Goal: Contribute content: Contribute content

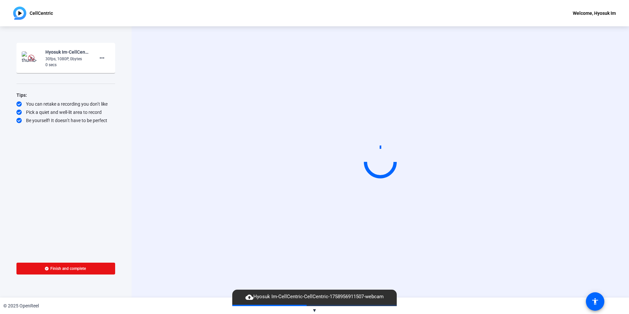
click at [111, 61] on mat-card-content "Hyosuk Im-CellCentric-CellCentric-1758956911507-webcam 30fps, 1080P, 0bytes 0 s…" at bounding box center [65, 58] width 99 height 30
click at [105, 60] on mat-icon "more_horiz" at bounding box center [102, 58] width 8 height 8
click at [107, 71] on span "Delete clip" at bounding box center [112, 72] width 26 height 8
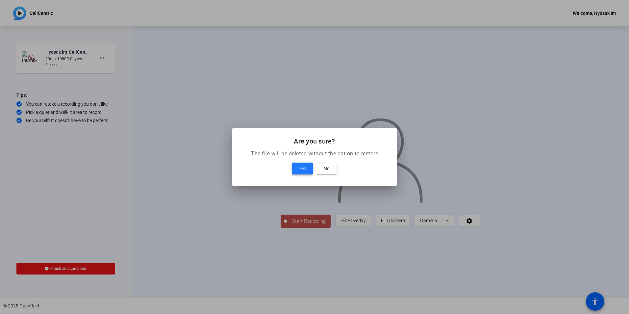
click at [301, 163] on span at bounding box center [302, 168] width 21 height 16
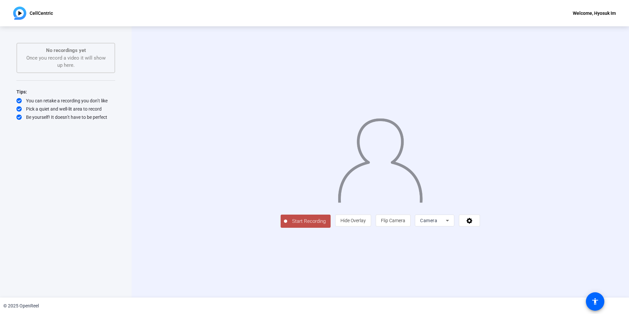
click at [287, 225] on span "Start Recording" at bounding box center [308, 221] width 43 height 8
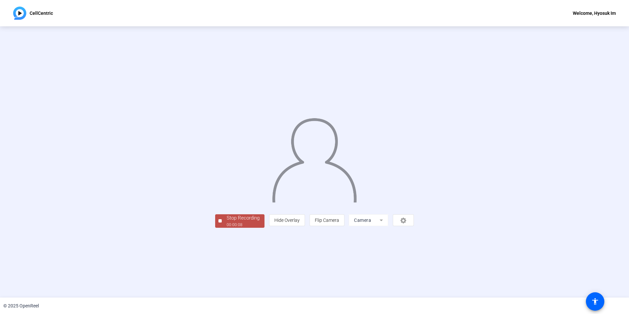
click at [227, 222] on div "Stop Recording" at bounding box center [243, 218] width 33 height 8
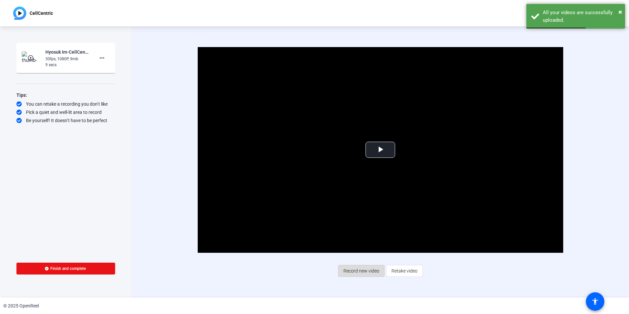
click at [375, 273] on span "Record new video" at bounding box center [361, 270] width 36 height 12
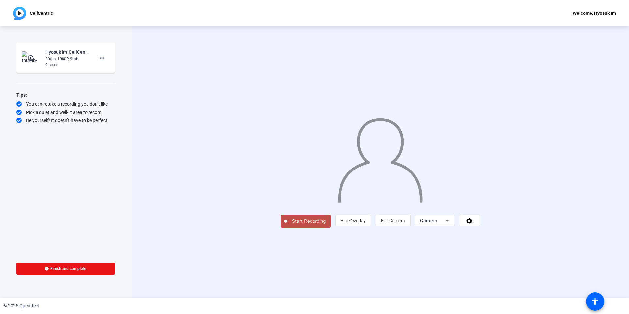
click at [287, 225] on span "Start Recording" at bounding box center [308, 221] width 43 height 8
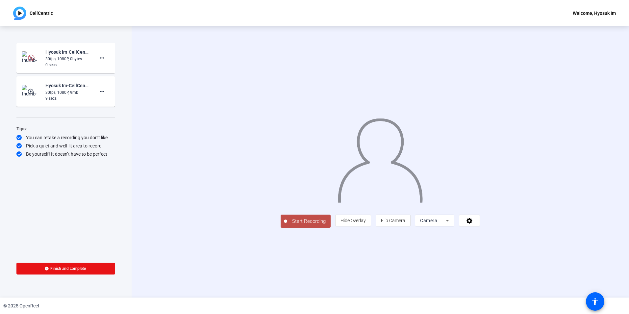
click at [287, 225] on span "Start Recording" at bounding box center [308, 221] width 43 height 8
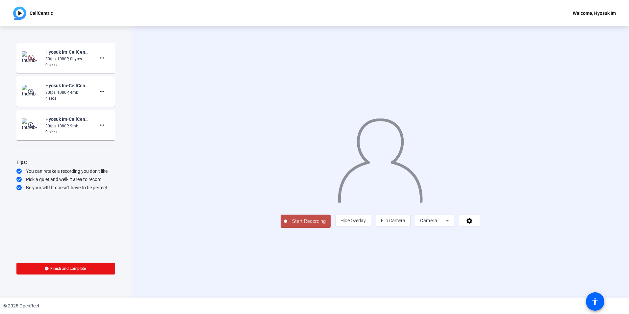
click at [287, 225] on span "Start Recording" at bounding box center [308, 221] width 43 height 8
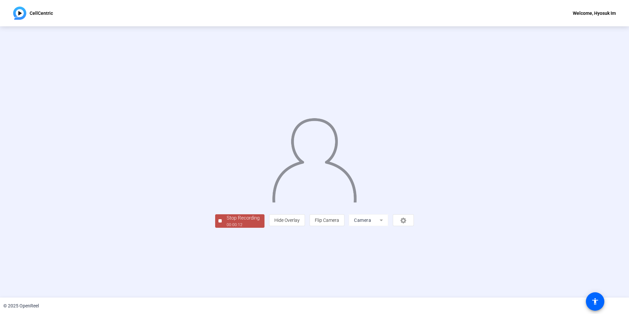
click at [227, 222] on div "Stop Recording" at bounding box center [243, 218] width 33 height 8
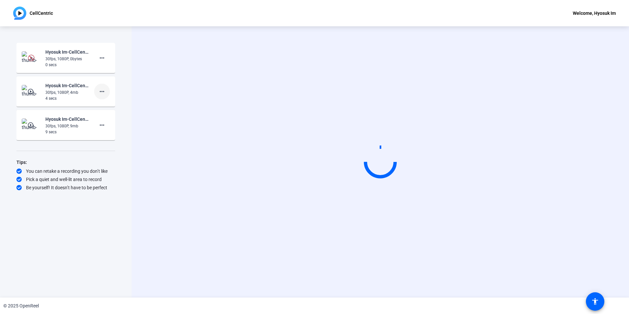
click at [109, 89] on span at bounding box center [102, 92] width 16 height 16
click at [112, 107] on span "Delete clip" at bounding box center [112, 105] width 26 height 8
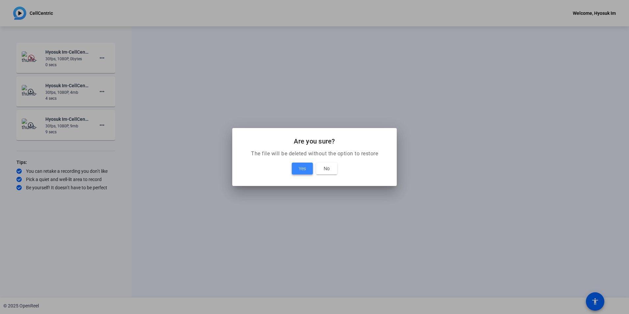
click at [297, 171] on span at bounding box center [302, 168] width 21 height 16
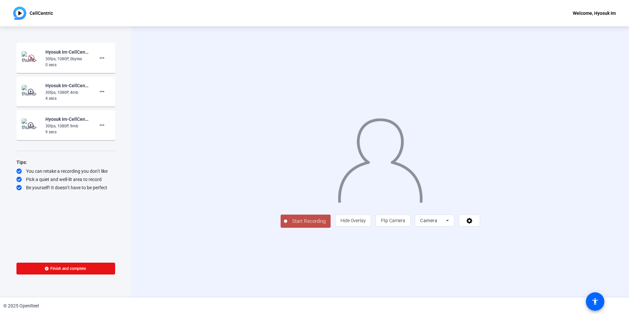
click at [287, 225] on span "Start Recording" at bounding box center [308, 221] width 43 height 8
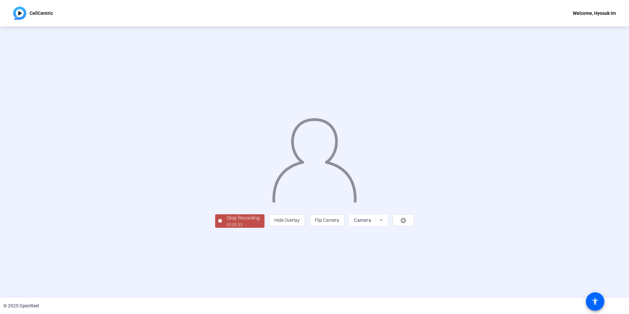
click at [227, 222] on div "Stop Recording" at bounding box center [243, 218] width 33 height 8
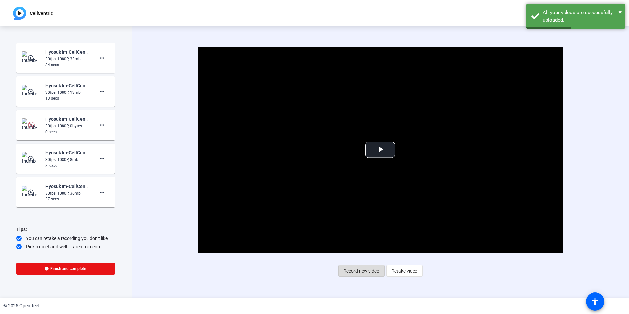
click at [368, 273] on span "Record new video" at bounding box center [361, 270] width 36 height 12
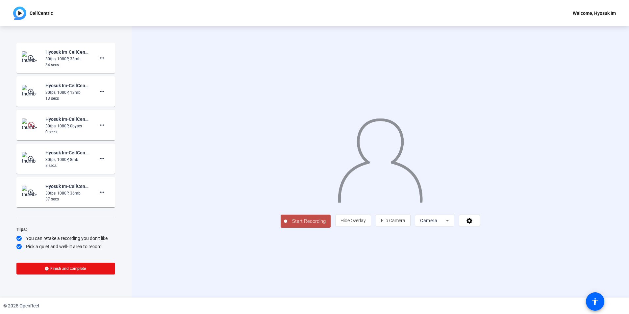
click at [287, 225] on span "Start Recording" at bounding box center [308, 221] width 43 height 8
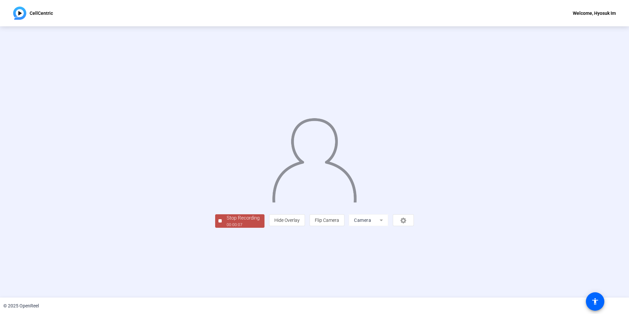
click at [222, 228] on span "Stop Recording 00:00:07" at bounding box center [243, 220] width 43 height 13
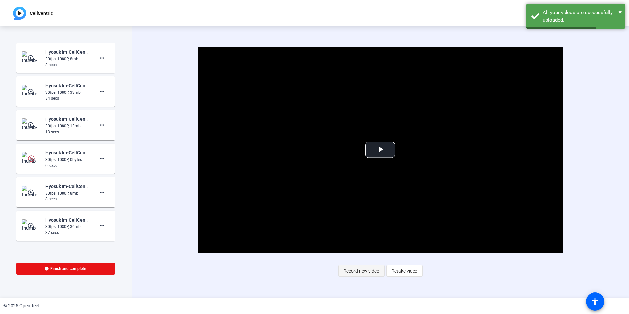
click at [369, 272] on span "Record new video" at bounding box center [361, 270] width 36 height 12
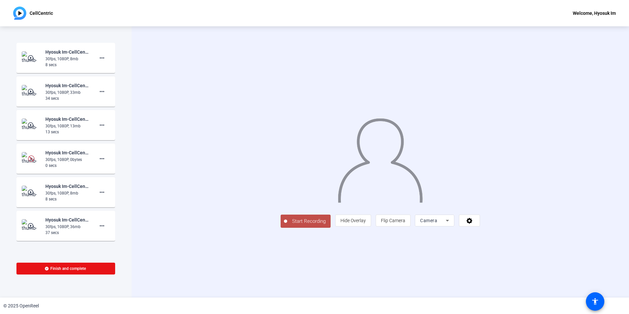
click at [287, 225] on span "Start Recording" at bounding box center [308, 221] width 43 height 8
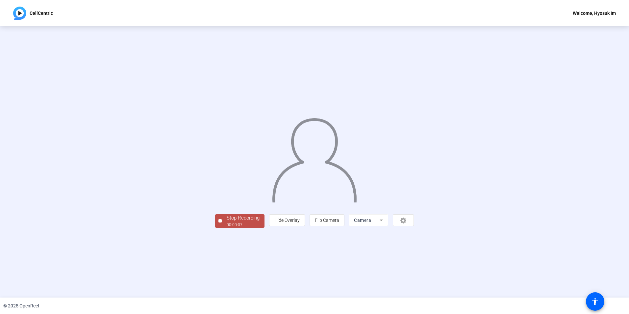
click at [227, 228] on div "00:00:07" at bounding box center [243, 225] width 33 height 6
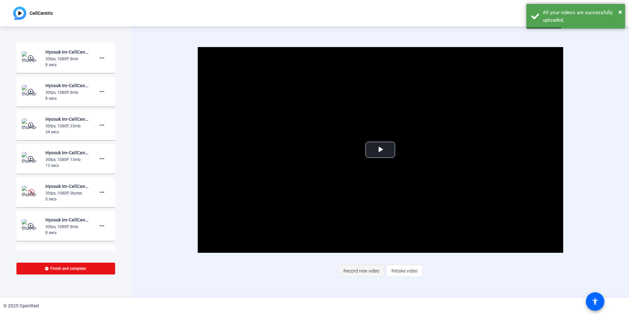
click at [358, 273] on span "Record new video" at bounding box center [361, 270] width 36 height 12
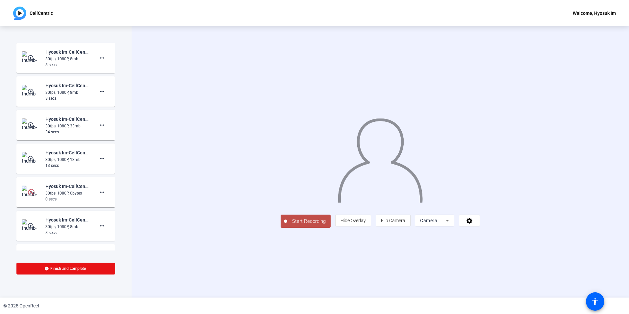
click at [287, 225] on span "Start Recording" at bounding box center [308, 221] width 43 height 8
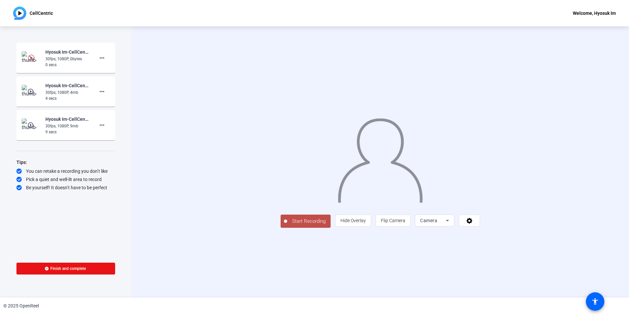
click at [287, 225] on span "Start Recording" at bounding box center [308, 221] width 43 height 8
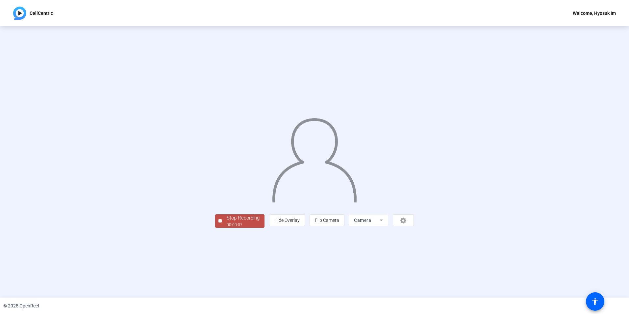
click at [227, 228] on div "00:00:07" at bounding box center [243, 225] width 33 height 6
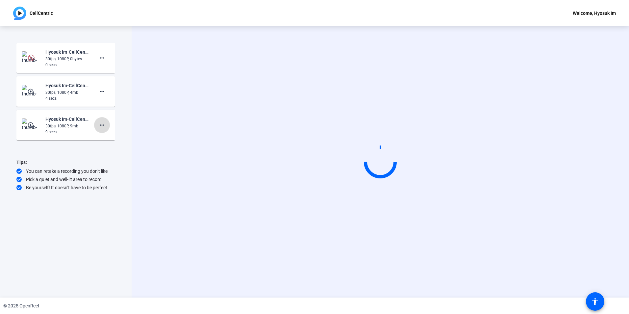
click at [107, 123] on span at bounding box center [102, 125] width 16 height 16
click at [111, 139] on span "Delete clip" at bounding box center [112, 139] width 26 height 8
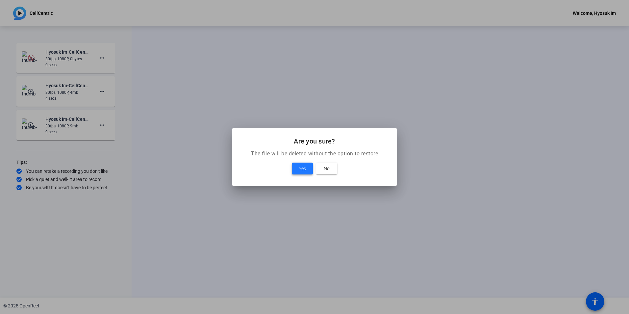
click at [307, 170] on span at bounding box center [302, 168] width 21 height 16
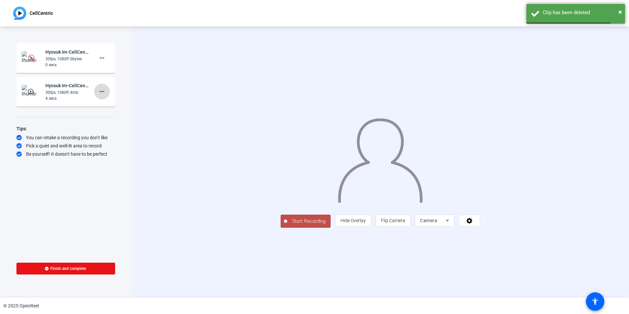
click at [101, 95] on button "more_horiz" at bounding box center [102, 92] width 16 height 16
click at [119, 105] on span "Delete clip" at bounding box center [112, 105] width 26 height 8
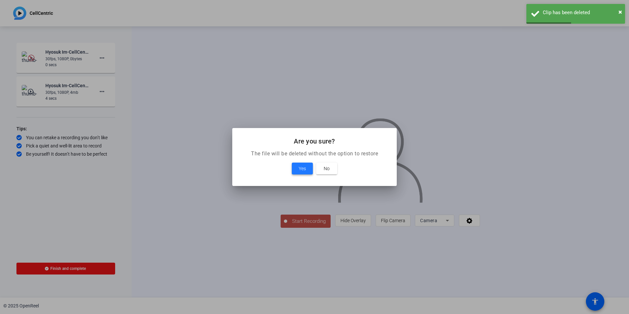
click at [308, 172] on span at bounding box center [302, 168] width 21 height 16
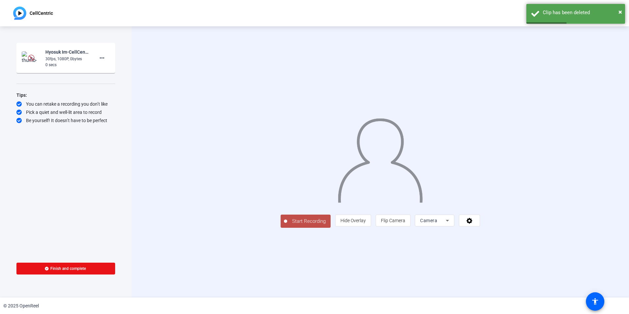
click at [287, 225] on span "Start Recording" at bounding box center [308, 221] width 43 height 8
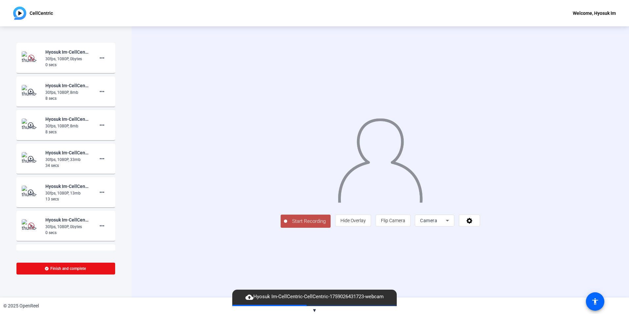
click at [287, 225] on span "Start Recording" at bounding box center [308, 221] width 43 height 8
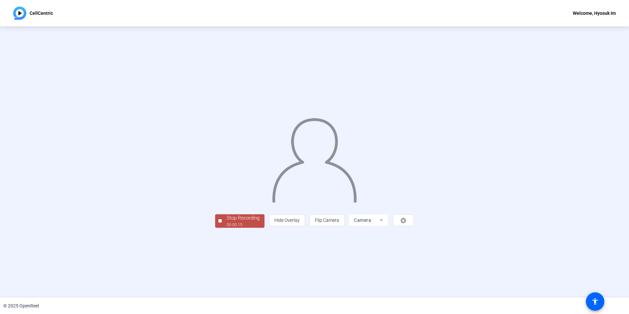
click at [227, 222] on div "Stop Recording" at bounding box center [243, 218] width 33 height 8
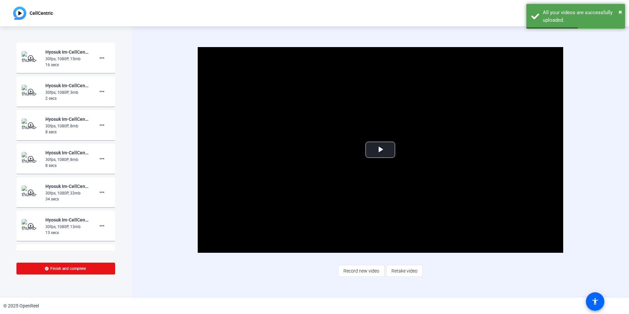
click at [362, 272] on span "Record new video" at bounding box center [361, 270] width 36 height 12
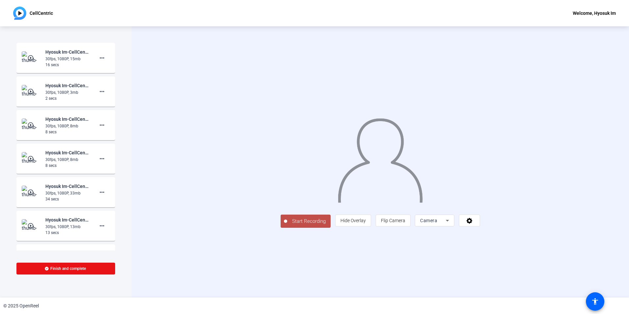
click at [287, 225] on span "Start Recording" at bounding box center [308, 221] width 43 height 8
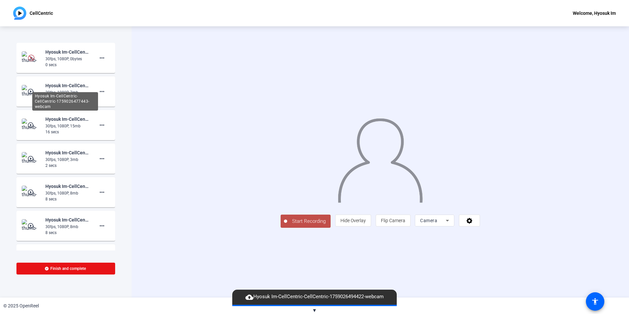
click at [69, 92] on div "Hyosuk Im-CellCentric-CellCentric-1759026477443-webcam" at bounding box center [65, 101] width 66 height 18
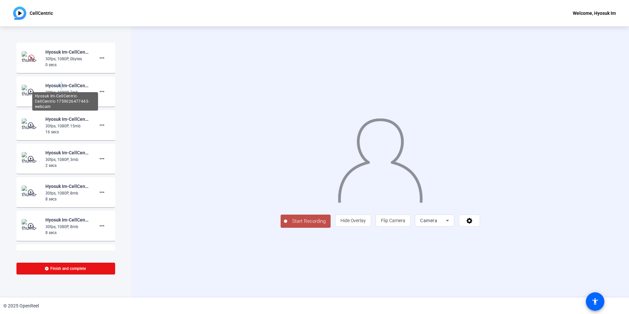
click at [60, 88] on div "Hyosuk Im-CellCentric-CellCentric-1759026477443-webcam" at bounding box center [67, 86] width 44 height 8
click at [22, 89] on img at bounding box center [31, 91] width 19 height 13
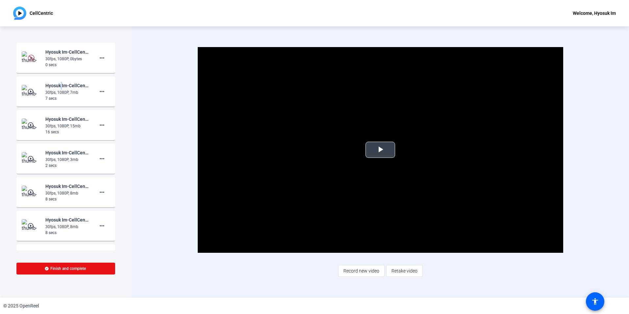
click at [380, 150] on span "Video Player" at bounding box center [380, 150] width 0 height 0
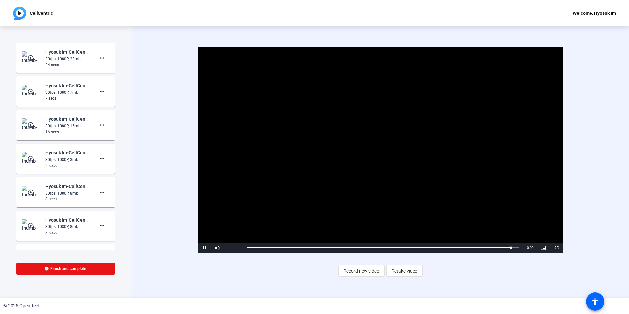
click at [90, 122] on div "play_circle_outline Hyosuk Im-CellCentric-CellCentric-1759026444560-webcam 30fp…" at bounding box center [66, 125] width 88 height 20
click at [358, 274] on span "Record new video" at bounding box center [361, 270] width 36 height 12
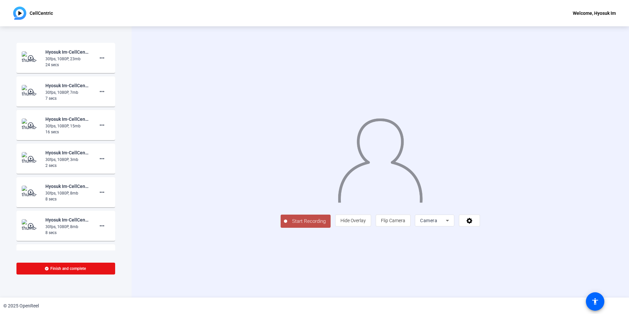
click at [287, 225] on span "Start Recording" at bounding box center [308, 221] width 43 height 8
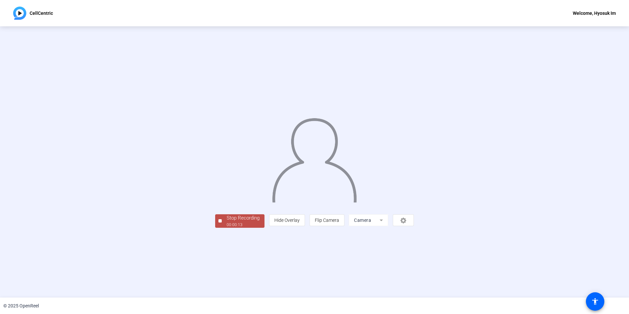
click at [215, 228] on div "Stop Recording 00:00:13 person Hide Overlay flip Flip Camera Camera" at bounding box center [314, 161] width 199 height 131
click at [227, 228] on div "00:00:13" at bounding box center [243, 225] width 33 height 6
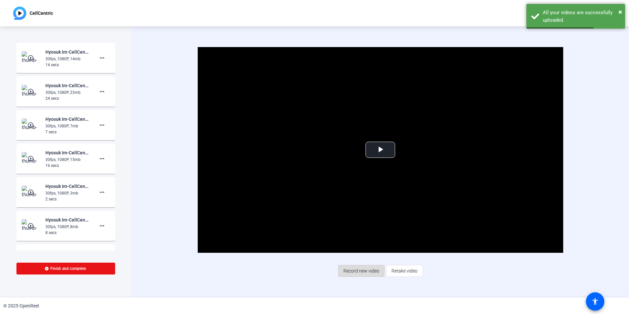
click at [355, 273] on span "Record new video" at bounding box center [361, 270] width 36 height 12
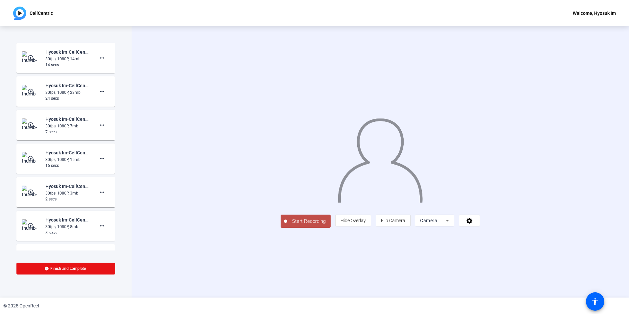
click at [280, 228] on button "Start Recording" at bounding box center [305, 220] width 50 height 13
click at [287, 225] on span "Start Recording" at bounding box center [308, 221] width 43 height 8
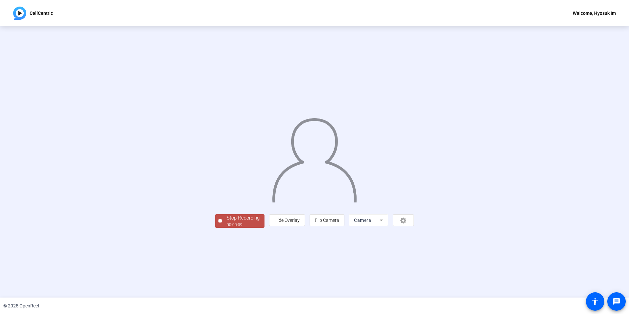
click at [227, 222] on div "Stop Recording" at bounding box center [243, 218] width 33 height 8
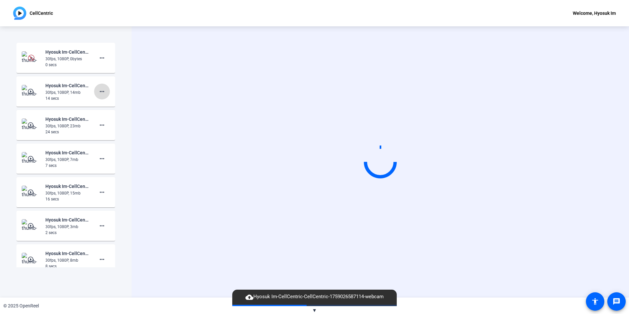
scroll to position [0, 0]
click at [101, 93] on mat-icon "more_horiz" at bounding box center [102, 91] width 8 height 8
click at [103, 109] on span "Retake" at bounding box center [109, 113] width 26 height 8
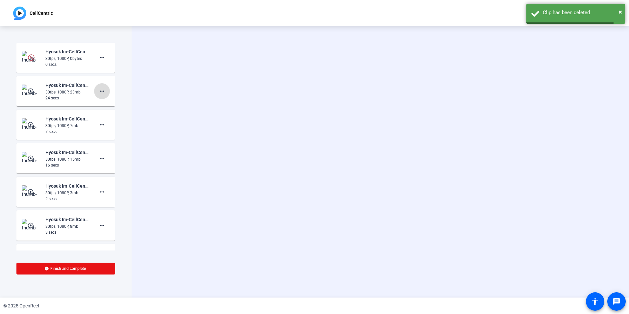
click at [99, 89] on mat-icon "more_horiz" at bounding box center [102, 91] width 8 height 8
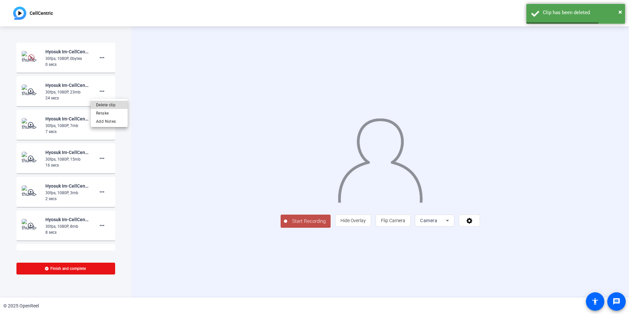
click at [105, 105] on span "Delete clip" at bounding box center [109, 105] width 26 height 8
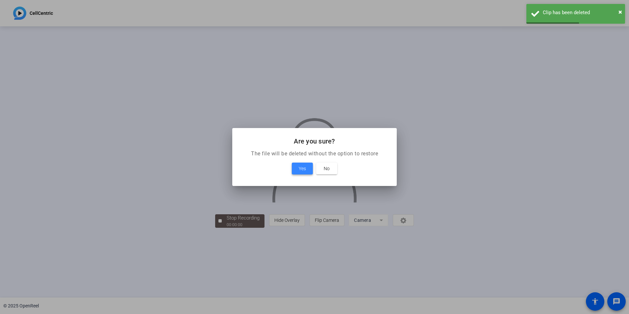
click at [302, 166] on span "Yes" at bounding box center [302, 168] width 7 height 8
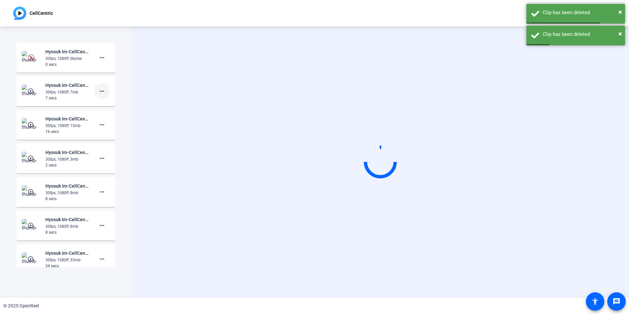
click at [98, 90] on mat-icon "more_horiz" at bounding box center [102, 91] width 8 height 8
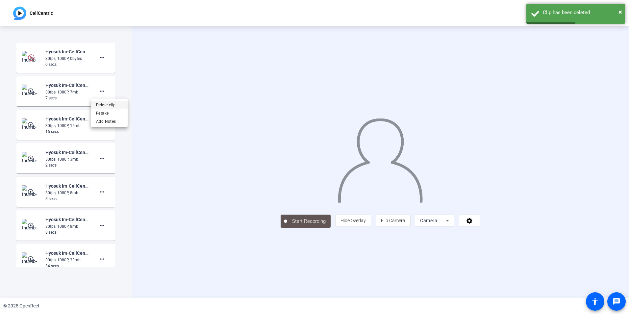
click at [109, 109] on span "Delete clip" at bounding box center [109, 105] width 26 height 8
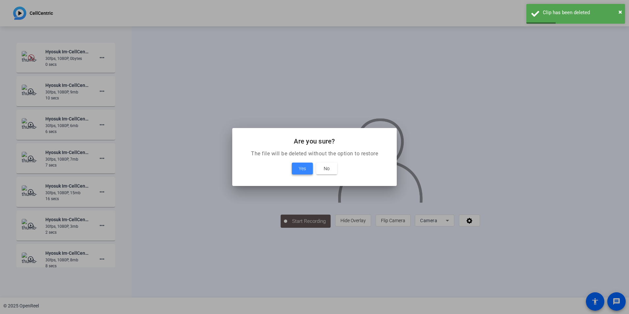
click at [294, 167] on span at bounding box center [302, 168] width 21 height 16
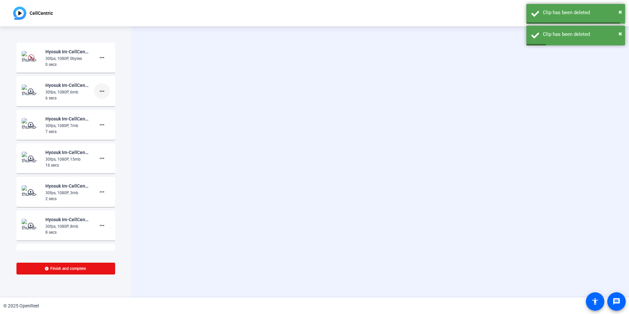
click at [98, 87] on button "more_horiz" at bounding box center [102, 91] width 16 height 16
click at [106, 105] on span "Delete clip" at bounding box center [109, 105] width 26 height 8
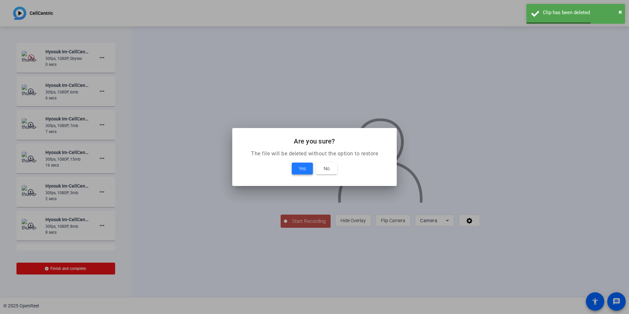
click at [302, 170] on span "Yes" at bounding box center [302, 168] width 7 height 8
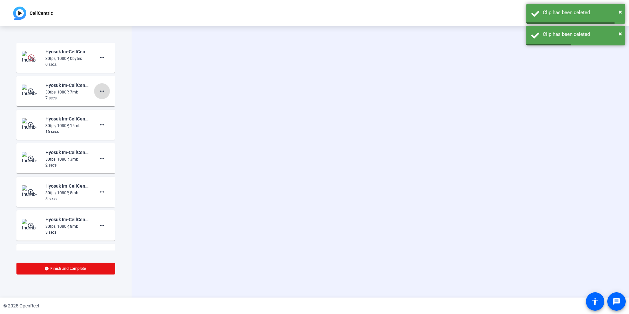
click at [99, 93] on mat-icon "more_horiz" at bounding box center [102, 91] width 8 height 8
click at [107, 105] on span "Delete clip" at bounding box center [109, 105] width 26 height 8
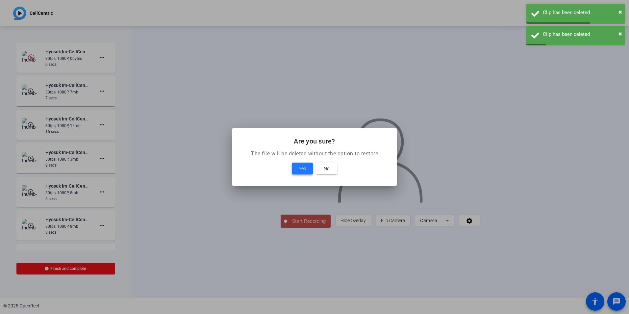
click at [302, 171] on span "Yes" at bounding box center [302, 168] width 7 height 8
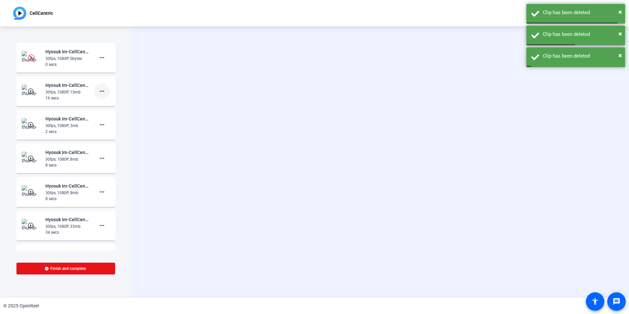
click at [98, 91] on mat-icon "more_horiz" at bounding box center [102, 91] width 8 height 8
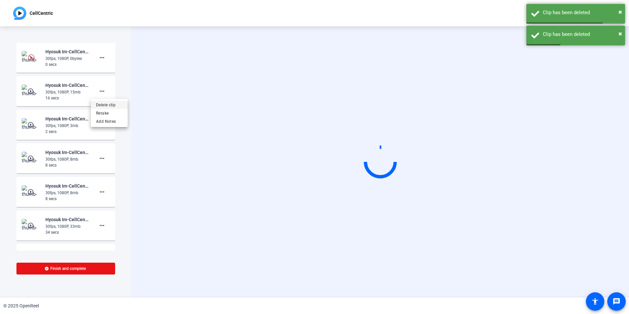
click at [108, 102] on span "Delete clip" at bounding box center [109, 105] width 26 height 8
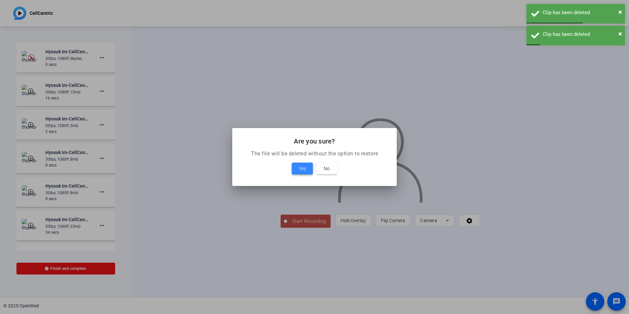
click at [299, 171] on span "Yes" at bounding box center [302, 168] width 7 height 8
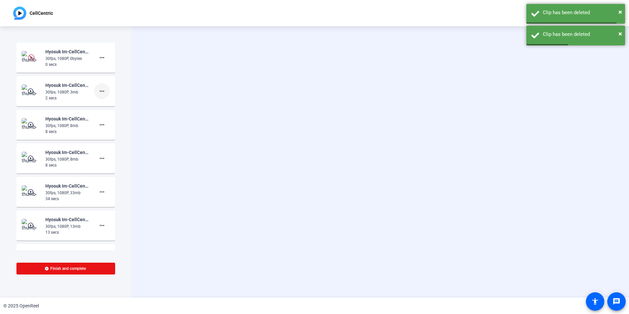
click at [103, 89] on span at bounding box center [102, 91] width 16 height 16
click at [112, 105] on span "Delete clip" at bounding box center [109, 105] width 26 height 8
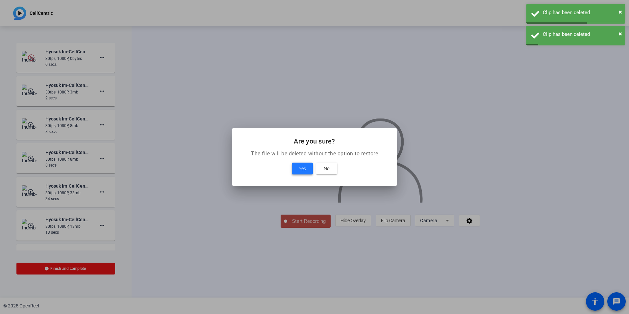
click at [303, 172] on span at bounding box center [302, 168] width 21 height 16
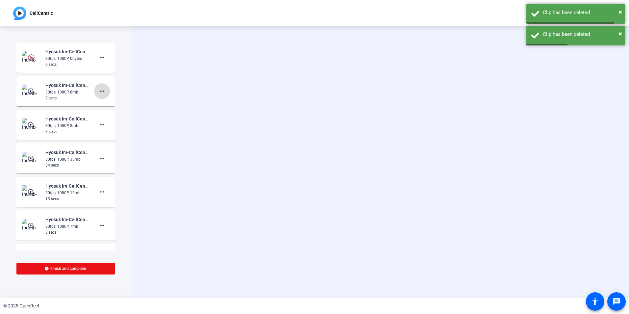
click at [102, 94] on mat-icon "more_horiz" at bounding box center [102, 91] width 8 height 8
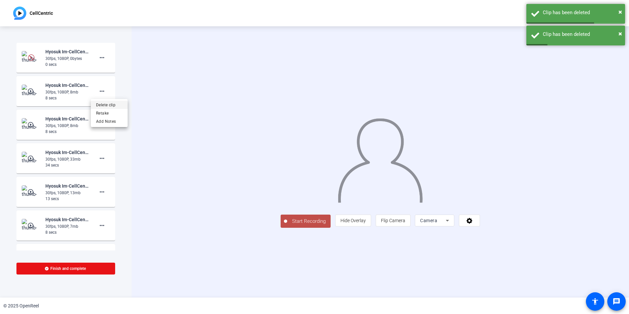
click at [109, 105] on span "Delete clip" at bounding box center [109, 105] width 26 height 8
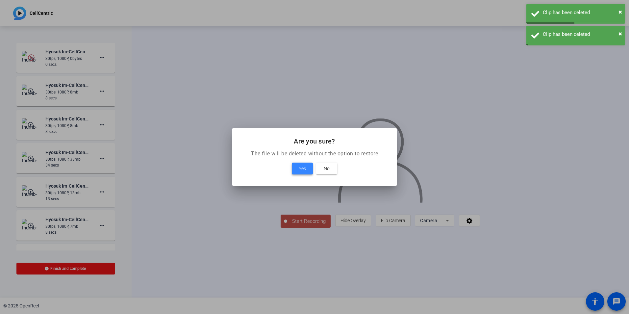
drag, startPoint x: 295, startPoint y: 171, endPoint x: 209, endPoint y: 147, distance: 89.3
click at [295, 170] on span at bounding box center [302, 168] width 21 height 16
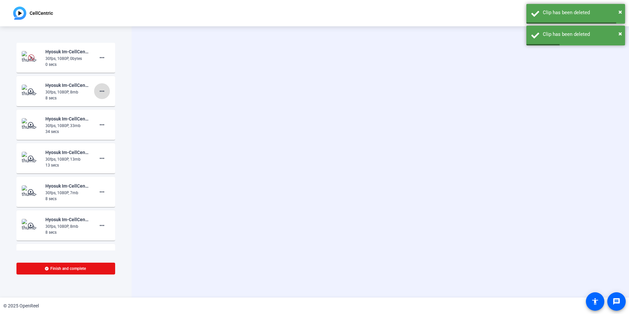
click at [94, 92] on span at bounding box center [102, 91] width 16 height 16
click at [101, 106] on span "Delete clip" at bounding box center [109, 105] width 26 height 8
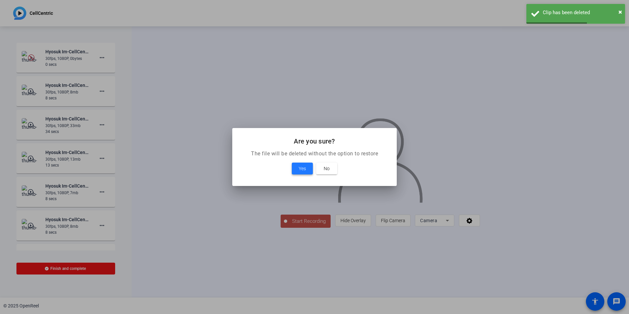
click at [292, 168] on span at bounding box center [302, 168] width 21 height 16
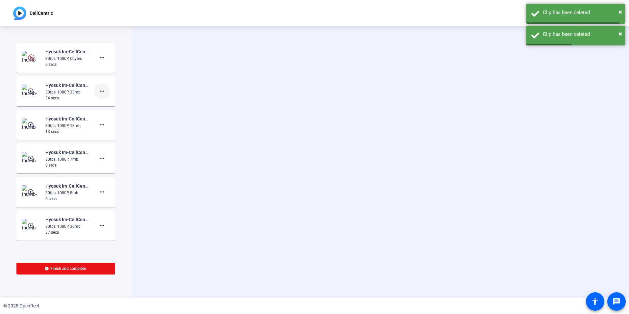
click at [94, 85] on span at bounding box center [102, 91] width 16 height 16
click at [115, 108] on span "Delete clip" at bounding box center [109, 105] width 26 height 8
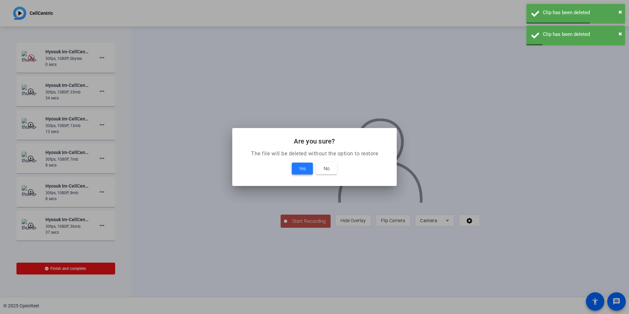
click at [304, 167] on span "Yes" at bounding box center [302, 168] width 7 height 8
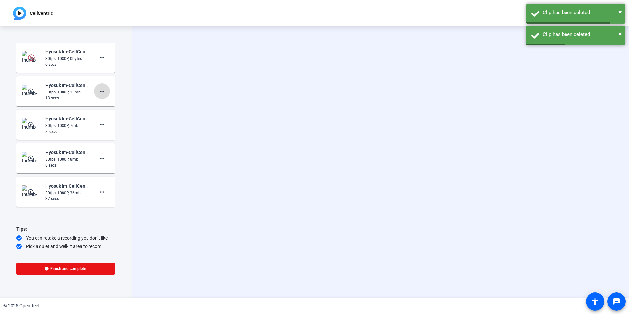
click at [103, 90] on span at bounding box center [102, 91] width 16 height 16
click at [112, 106] on span "Delete clip" at bounding box center [109, 105] width 26 height 8
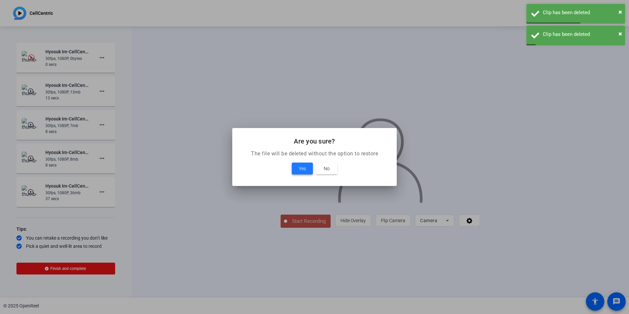
click at [295, 169] on span at bounding box center [302, 168] width 21 height 16
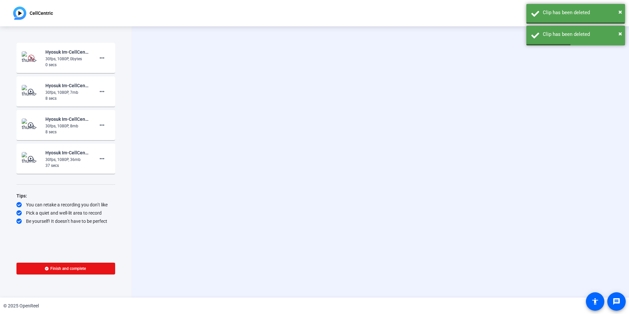
scroll to position [0, 0]
click at [109, 89] on span at bounding box center [102, 92] width 16 height 16
click at [114, 106] on span "Delete clip" at bounding box center [112, 105] width 26 height 8
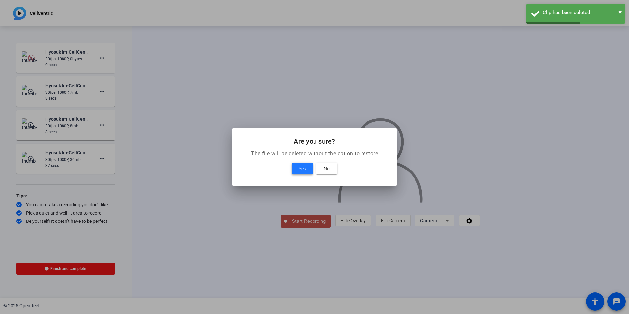
click at [297, 166] on span at bounding box center [302, 168] width 21 height 16
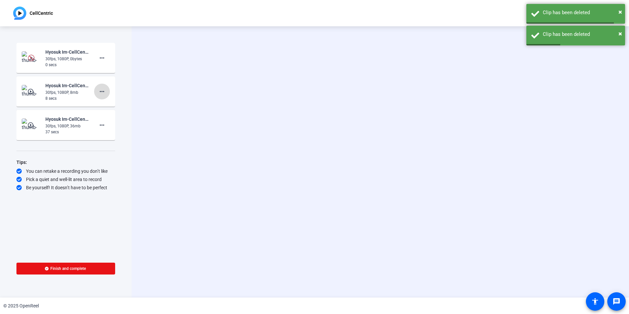
click at [104, 98] on span at bounding box center [102, 92] width 16 height 16
click at [107, 106] on span "Delete clip" at bounding box center [112, 105] width 26 height 8
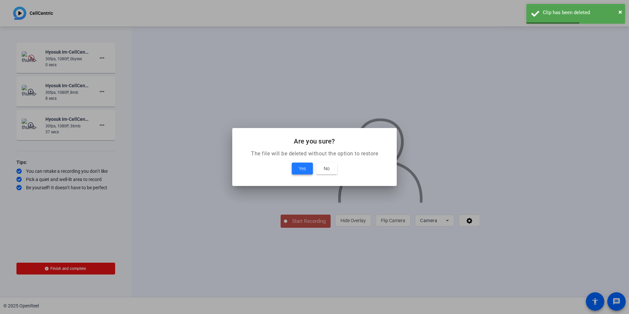
click at [297, 169] on span at bounding box center [302, 168] width 21 height 16
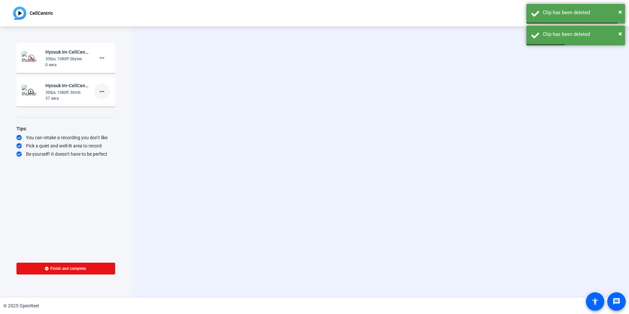
click at [106, 91] on span at bounding box center [102, 92] width 16 height 16
click at [111, 100] on div "Delete clip Retake Add Notes" at bounding box center [112, 113] width 37 height 28
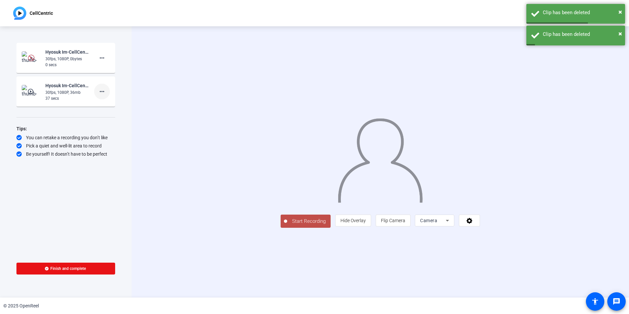
click at [109, 95] on span at bounding box center [102, 92] width 16 height 16
click at [109, 104] on span "Delete clip" at bounding box center [112, 105] width 26 height 8
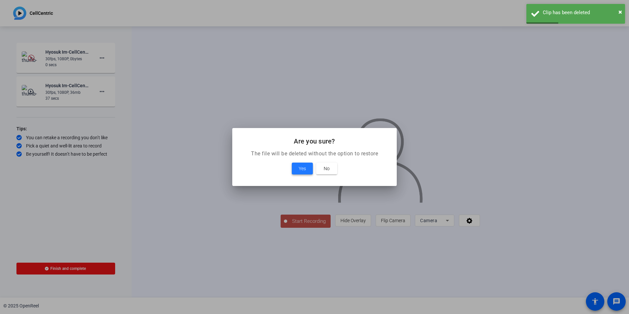
click at [302, 169] on span "Yes" at bounding box center [302, 168] width 7 height 8
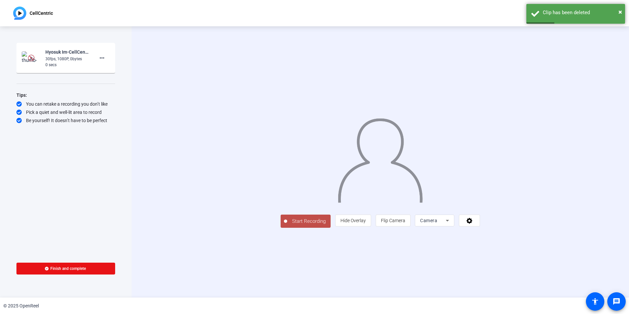
click at [287, 225] on span "Start Recording" at bounding box center [308, 221] width 43 height 8
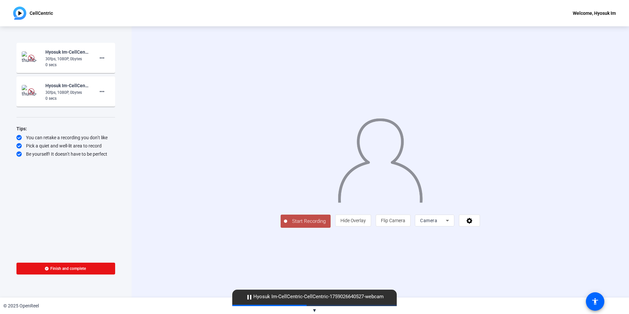
click at [280, 228] on button "Start Recording" at bounding box center [305, 220] width 50 height 13
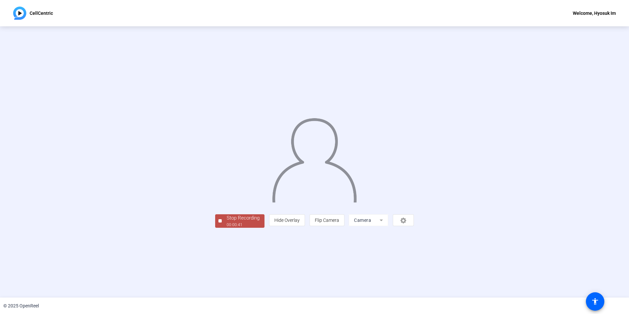
click at [227, 222] on div "Stop Recording" at bounding box center [243, 218] width 33 height 8
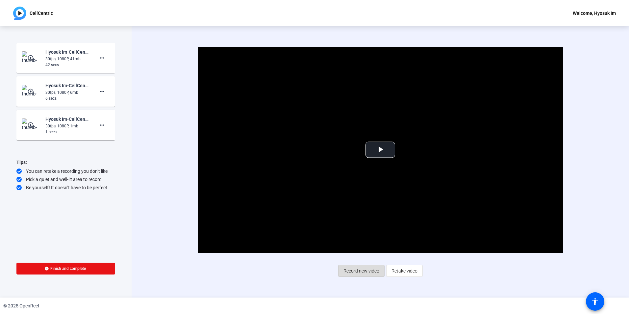
click at [364, 271] on span "Record new video" at bounding box center [361, 270] width 36 height 12
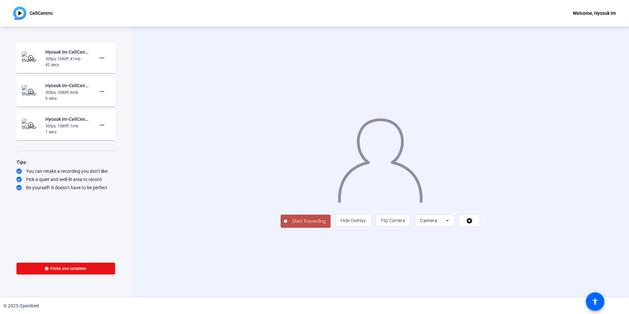
click at [287, 225] on span "Start Recording" at bounding box center [308, 221] width 43 height 8
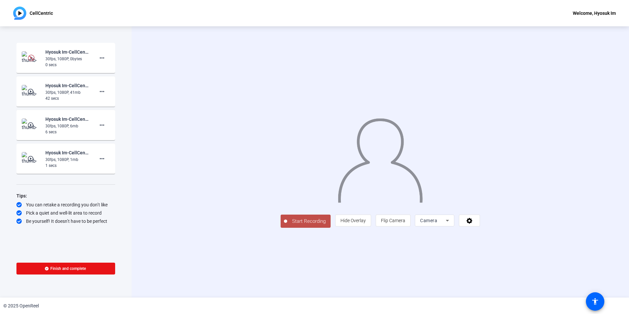
click at [287, 225] on span "Start Recording" at bounding box center [308, 221] width 43 height 8
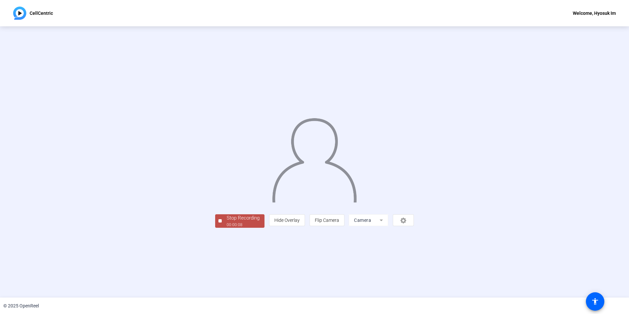
click at [227, 228] on div "00:00:08" at bounding box center [243, 225] width 33 height 6
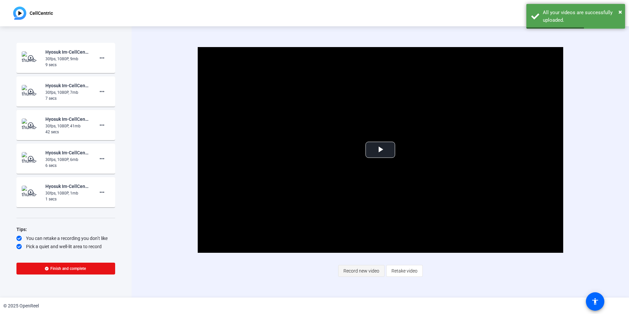
click at [368, 268] on span "Record new video" at bounding box center [361, 270] width 36 height 12
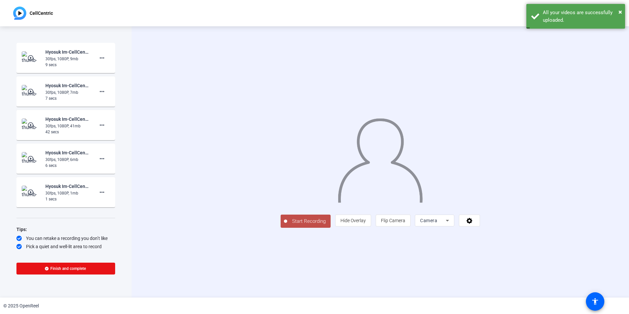
click at [287, 225] on span "Start Recording" at bounding box center [308, 221] width 43 height 8
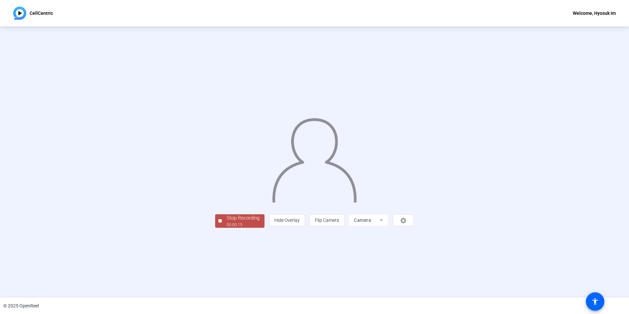
click at [227, 222] on div "Stop Recording" at bounding box center [243, 218] width 33 height 8
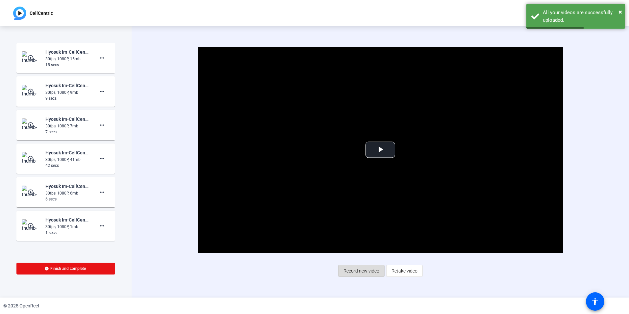
click at [369, 269] on span "Record new video" at bounding box center [361, 270] width 36 height 12
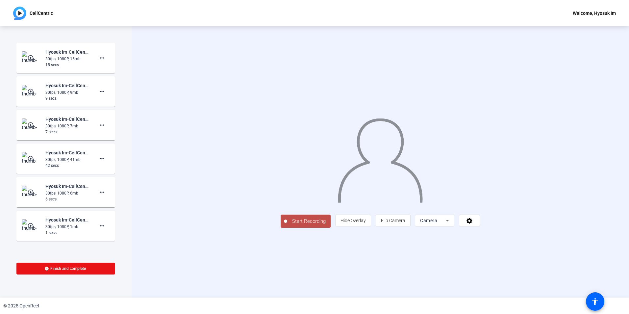
click at [287, 225] on span "Start Recording" at bounding box center [308, 221] width 43 height 8
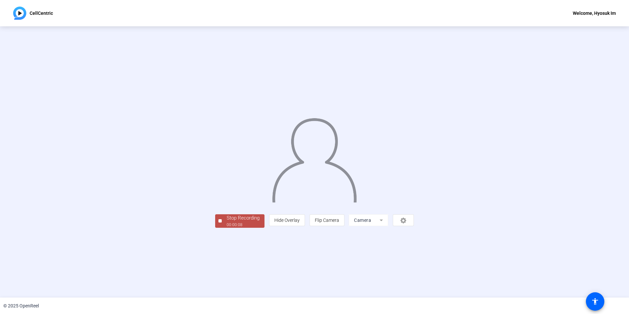
click at [227, 228] on div "00:00:08" at bounding box center [243, 225] width 33 height 6
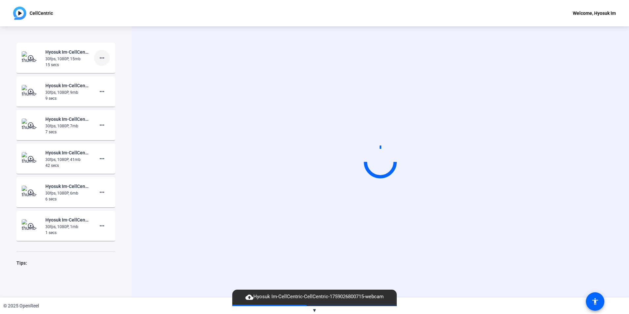
click at [98, 62] on span at bounding box center [102, 58] width 16 height 16
click at [103, 74] on span "Delete clip" at bounding box center [109, 72] width 26 height 8
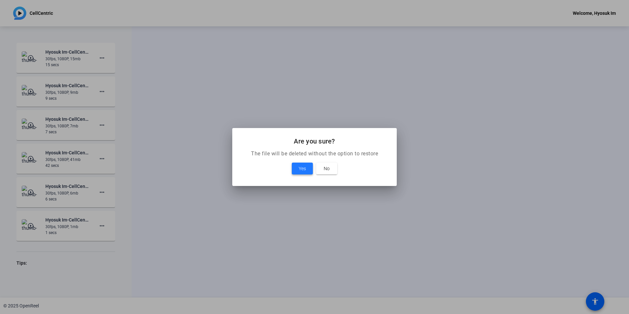
click at [293, 172] on span at bounding box center [302, 168] width 21 height 16
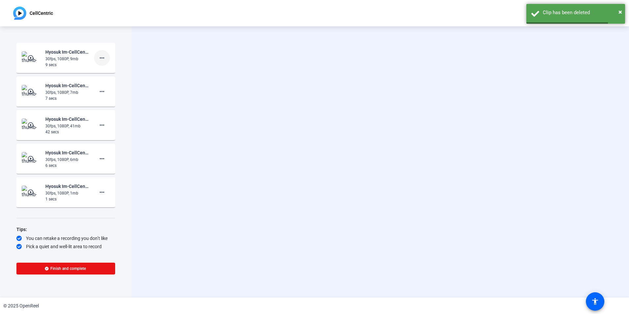
click at [104, 58] on span at bounding box center [102, 58] width 16 height 16
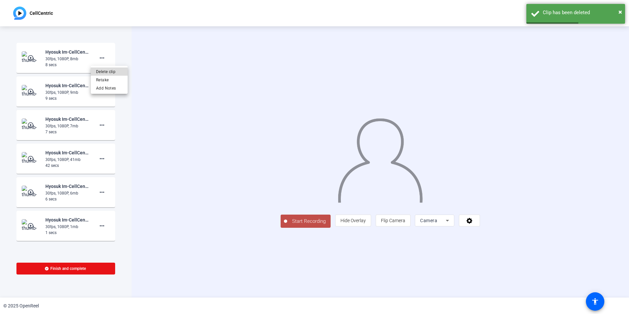
click at [105, 74] on span "Delete clip" at bounding box center [109, 72] width 26 height 8
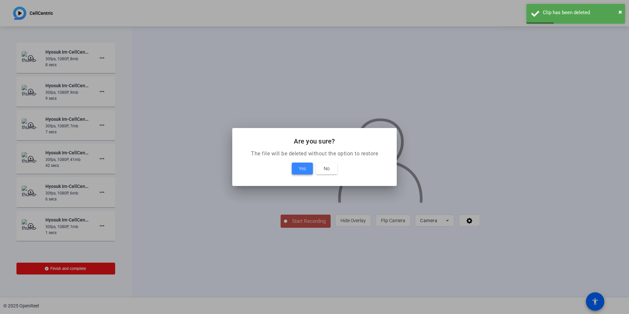
click at [303, 168] on span "Yes" at bounding box center [302, 168] width 7 height 8
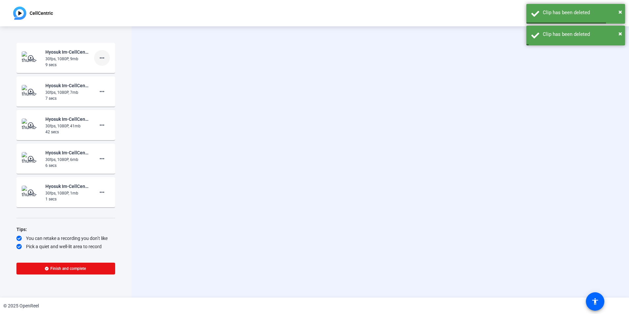
click at [98, 59] on mat-icon "more_horiz" at bounding box center [102, 58] width 8 height 8
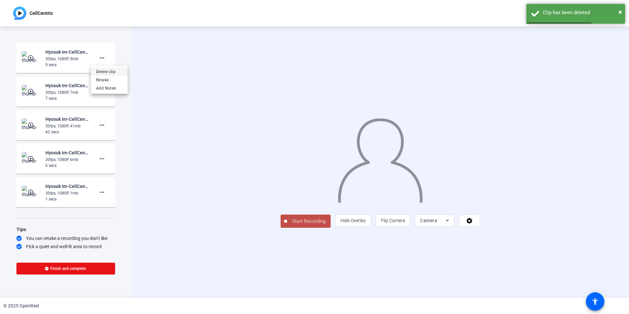
click at [103, 73] on span "Delete clip" at bounding box center [109, 72] width 26 height 8
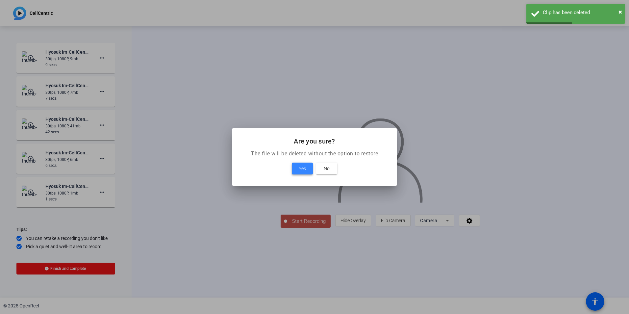
drag, startPoint x: 307, startPoint y: 173, endPoint x: 302, endPoint y: 167, distance: 7.9
click at [307, 172] on span at bounding box center [302, 168] width 21 height 16
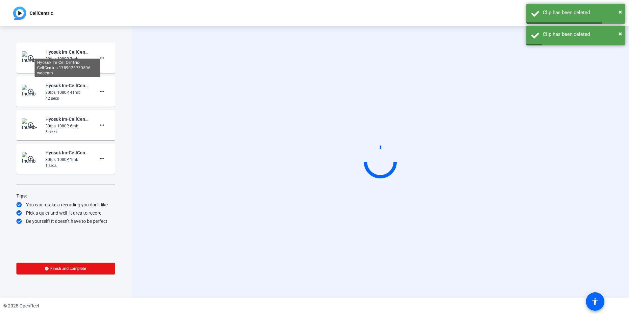
click at [98, 59] on div "Hyosuk Im-CellCentric-CellCentric-1759026730806-webcam" at bounding box center [68, 68] width 66 height 18
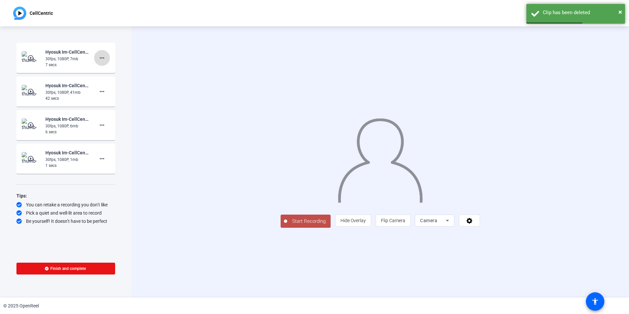
click at [108, 60] on span at bounding box center [102, 58] width 16 height 16
click at [115, 71] on span "Delete clip" at bounding box center [112, 72] width 26 height 8
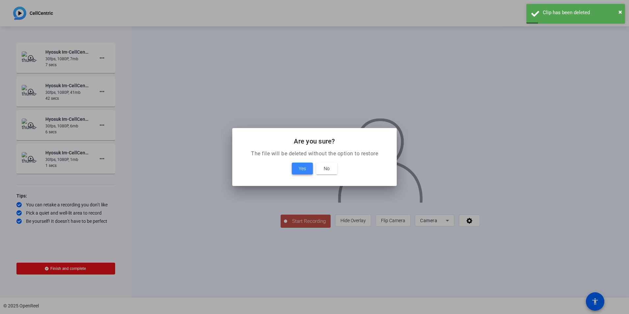
click at [299, 171] on span "Yes" at bounding box center [302, 168] width 7 height 8
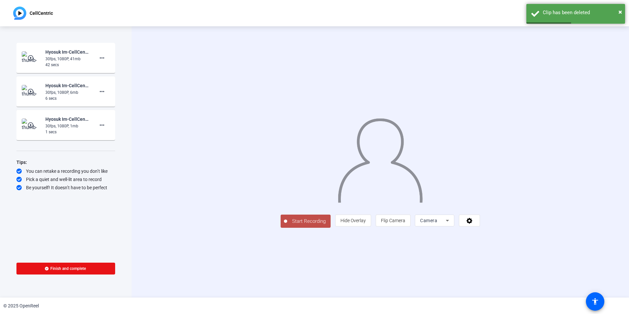
click at [287, 225] on span "Start Recording" at bounding box center [308, 221] width 43 height 8
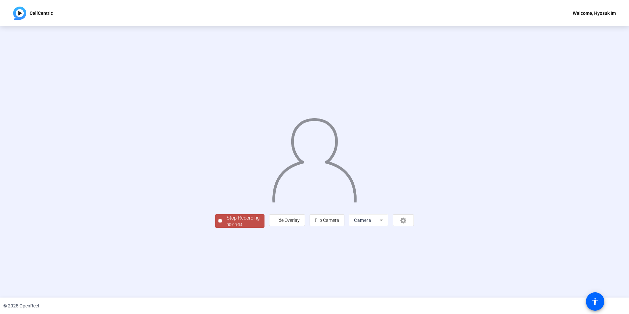
click at [227, 228] on div "00:00:34" at bounding box center [243, 225] width 33 height 6
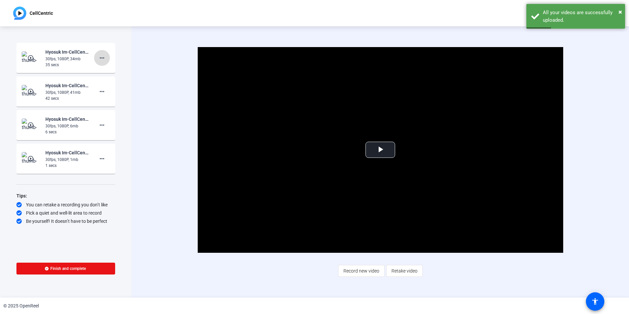
click at [102, 55] on mat-icon "more_horiz" at bounding box center [102, 58] width 8 height 8
click at [109, 72] on span "Delete clip" at bounding box center [112, 72] width 26 height 8
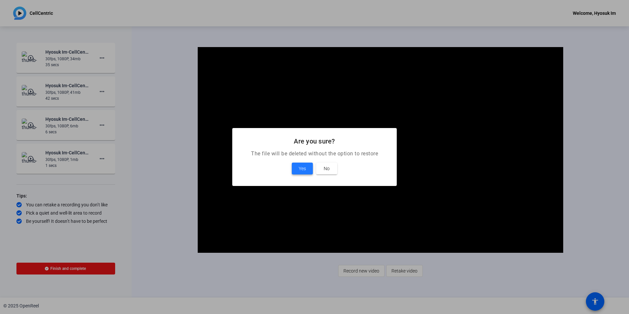
click at [307, 168] on span at bounding box center [302, 168] width 21 height 16
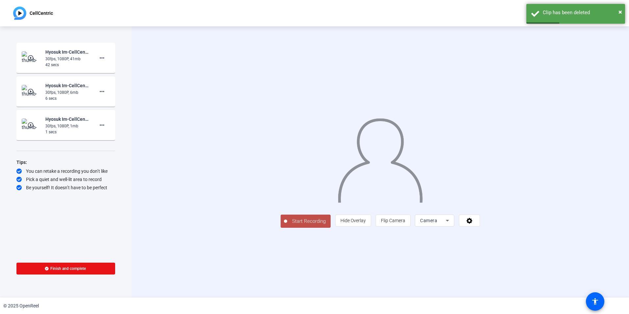
click at [287, 225] on span "Start Recording" at bounding box center [308, 221] width 43 height 8
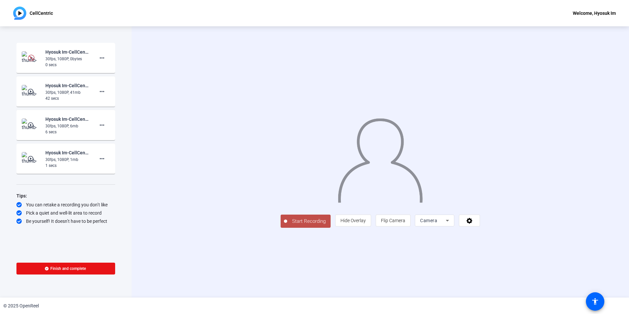
click at [287, 225] on span "Start Recording" at bounding box center [308, 221] width 43 height 8
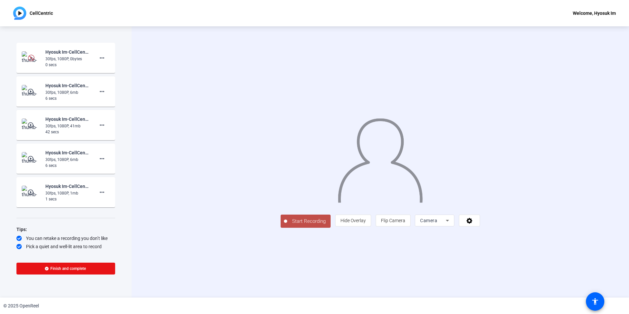
click at [287, 225] on span "Start Recording" at bounding box center [308, 221] width 43 height 8
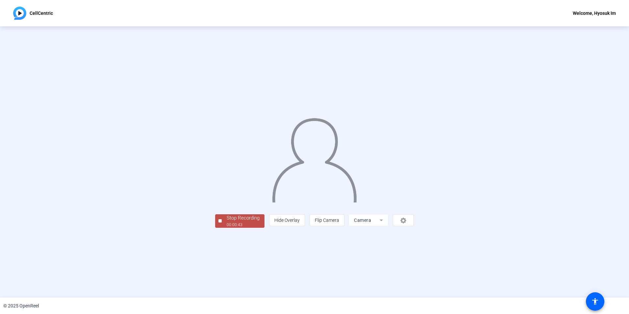
click at [227, 228] on div "00:00:43" at bounding box center [243, 225] width 33 height 6
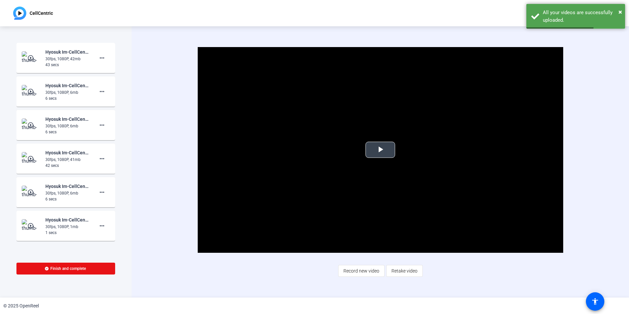
click at [380, 150] on span "Video Player" at bounding box center [380, 150] width 0 height 0
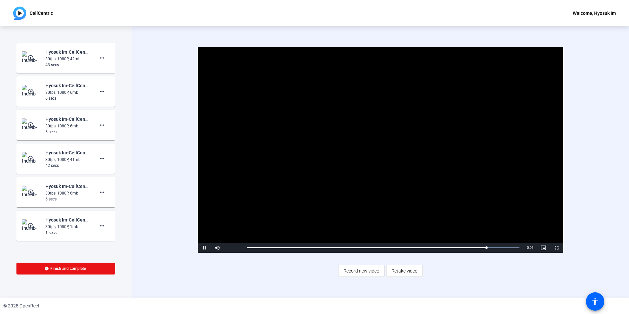
click at [66, 172] on mat-card-content "play_circle_outline Hyosuk Im-CellCentric-CellCentric-1759026655301-webcam 30fp…" at bounding box center [65, 158] width 99 height 30
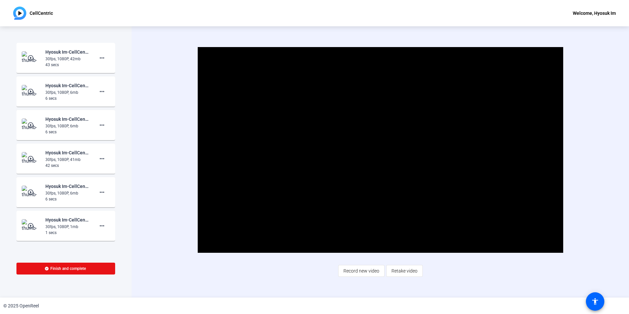
click at [66, 163] on div "42 secs" at bounding box center [67, 165] width 44 height 6
click at [25, 159] on img at bounding box center [31, 158] width 19 height 13
click at [397, 152] on video "Video Player" at bounding box center [380, 150] width 365 height 206
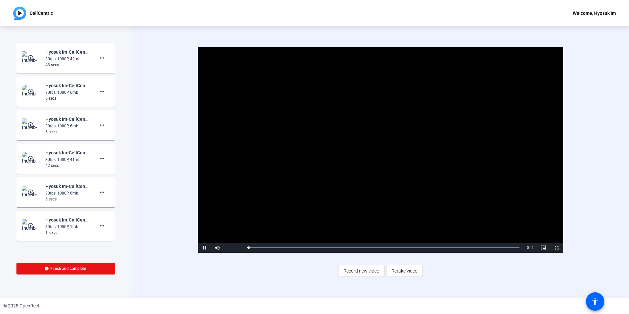
click at [392, 153] on video "Video Player" at bounding box center [380, 150] width 365 height 206
click at [80, 158] on div "30fps, 1080P, 41mb" at bounding box center [67, 160] width 44 height 6
click at [378, 150] on video "Video Player" at bounding box center [380, 150] width 365 height 206
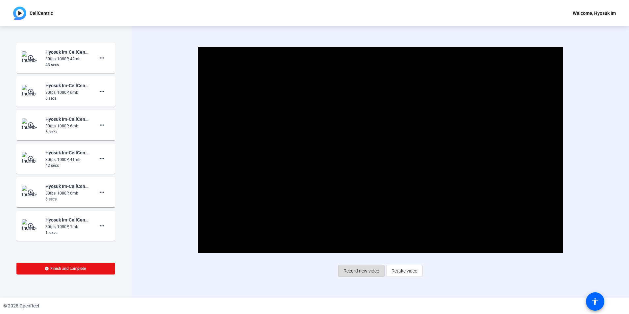
click at [362, 266] on span "Record new video" at bounding box center [361, 270] width 36 height 12
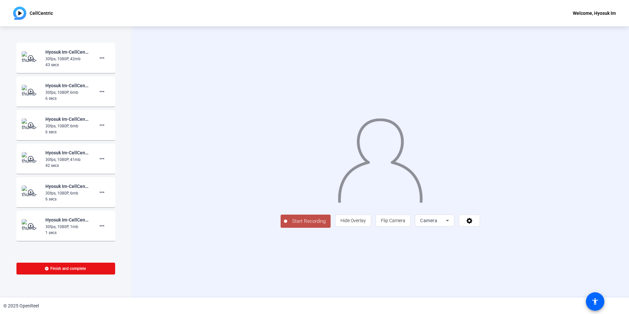
click at [287, 225] on span "Start Recording" at bounding box center [308, 221] width 43 height 8
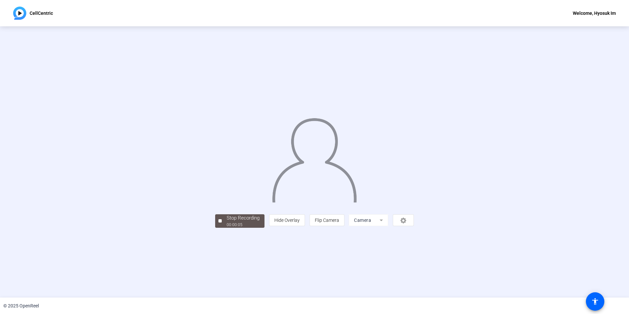
click at [595, 14] on div "Welcome, Hyosuk Im" at bounding box center [593, 13] width 43 height 8
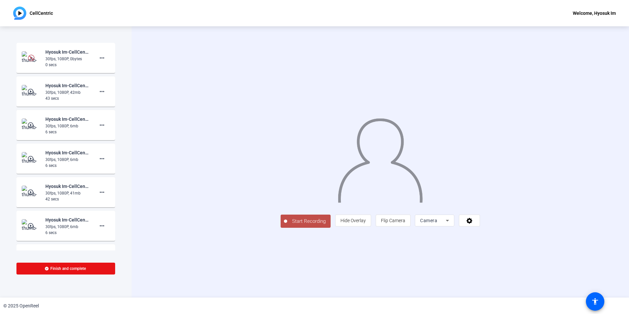
click at [287, 225] on span "Start Recording" at bounding box center [308, 221] width 43 height 8
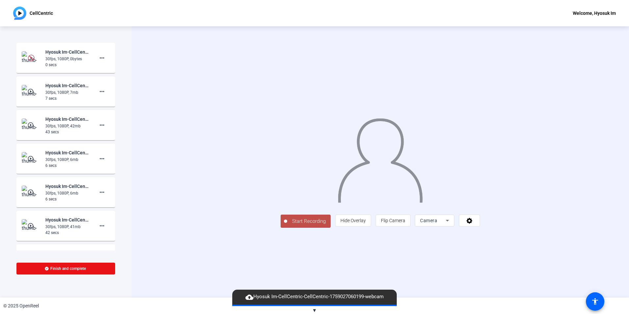
click at [287, 225] on span "Start Recording" at bounding box center [308, 221] width 43 height 8
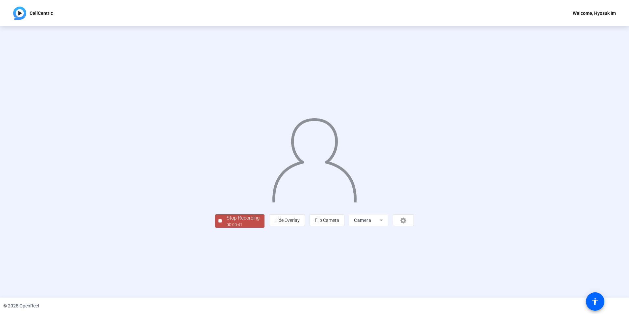
click at [227, 222] on div "Stop Recording" at bounding box center [243, 218] width 33 height 8
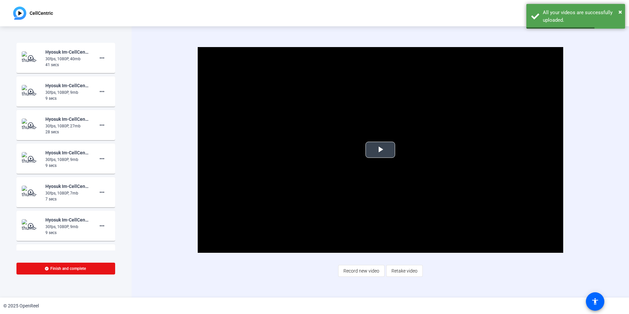
click at [380, 150] on span "Video Player" at bounding box center [380, 150] width 0 height 0
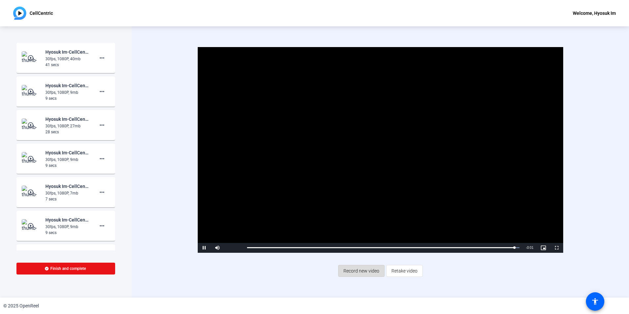
click at [370, 271] on span "Record new video" at bounding box center [361, 270] width 36 height 12
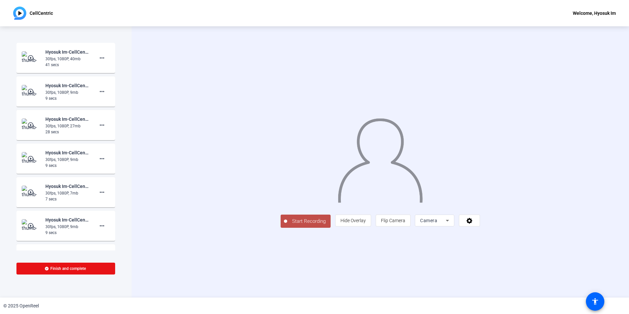
click at [287, 225] on span "Start Recording" at bounding box center [308, 221] width 43 height 8
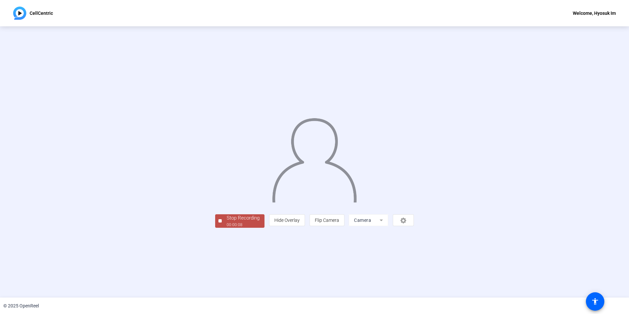
click at [215, 227] on div "Stop Recording 00:00:08 person Hide Overlay flip Flip Camera Camera" at bounding box center [314, 220] width 199 height 14
click at [227, 228] on div "00:00:08" at bounding box center [243, 225] width 33 height 6
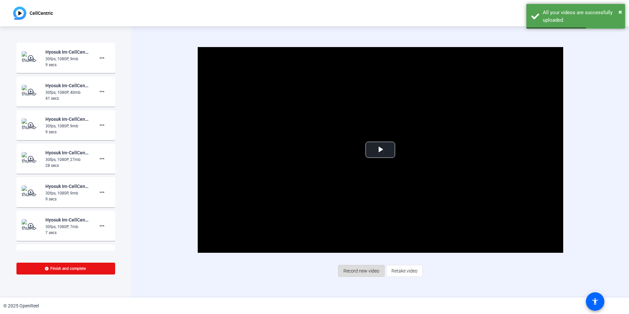
click at [364, 275] on span "Record new video" at bounding box center [361, 270] width 36 height 12
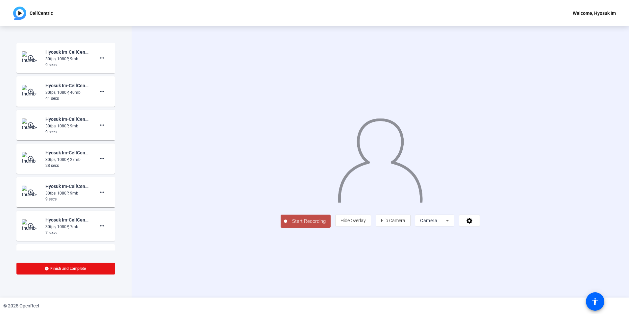
click at [243, 274] on div "Start Recording person Hide Overlay flip Flip Camera Camera" at bounding box center [380, 161] width 497 height 271
click at [280, 228] on button "Start Recording" at bounding box center [305, 220] width 50 height 13
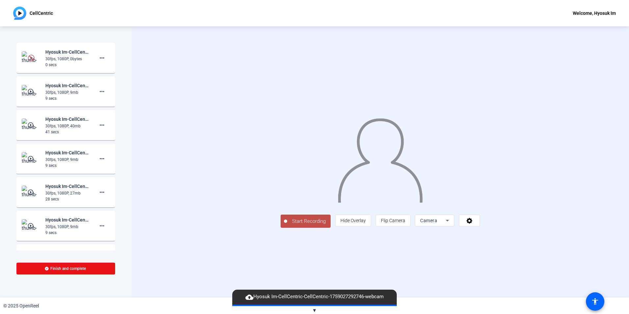
click at [287, 225] on span "Start Recording" at bounding box center [308, 221] width 43 height 8
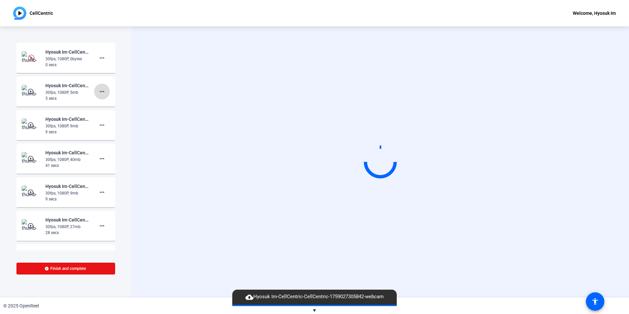
click at [99, 88] on mat-icon "more_horiz" at bounding box center [102, 91] width 8 height 8
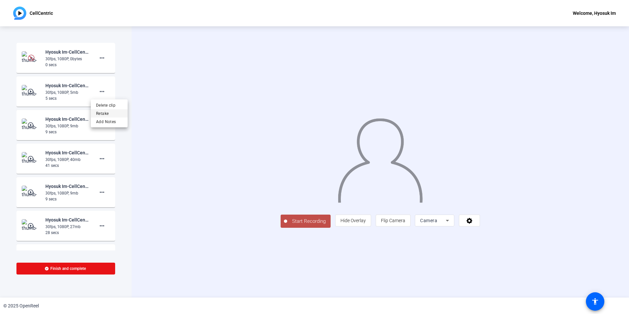
click at [103, 116] on span "Retake" at bounding box center [109, 113] width 26 height 8
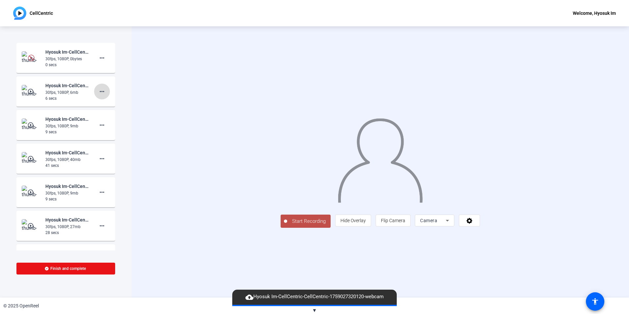
click at [100, 93] on mat-icon "more_horiz" at bounding box center [102, 91] width 8 height 8
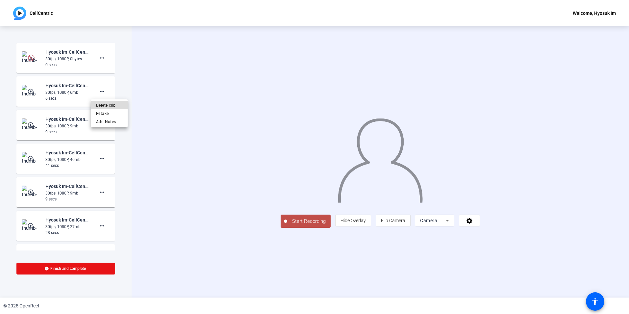
click at [106, 109] on span "Delete clip" at bounding box center [109, 105] width 26 height 8
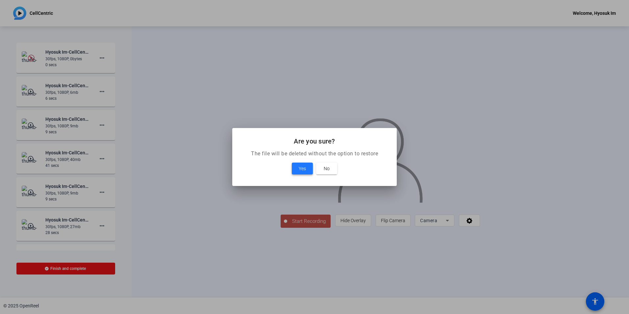
click at [298, 170] on button "Yes" at bounding box center [302, 168] width 21 height 12
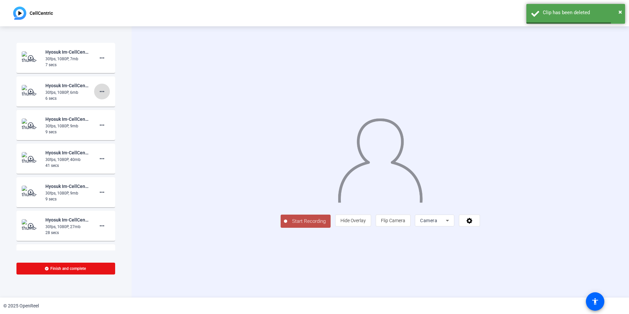
click at [100, 92] on mat-icon "more_horiz" at bounding box center [102, 91] width 8 height 8
click at [114, 106] on span "Delete clip" at bounding box center [109, 105] width 26 height 8
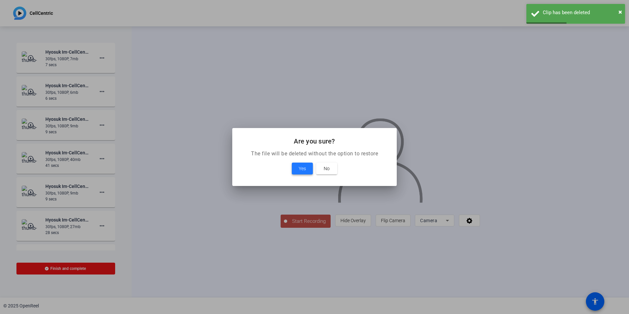
click at [294, 166] on span at bounding box center [302, 168] width 21 height 16
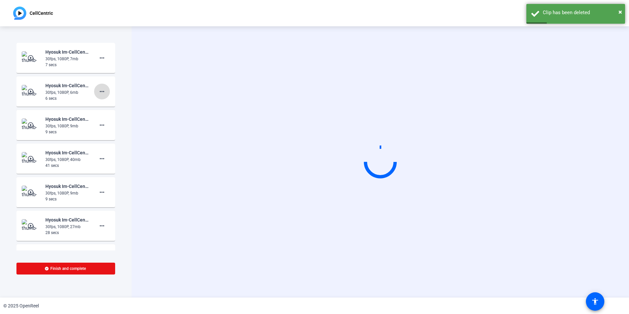
click at [98, 92] on mat-icon "more_horiz" at bounding box center [102, 91] width 8 height 8
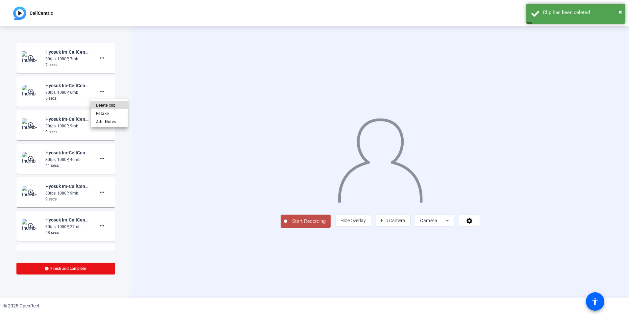
click at [109, 106] on span "Delete clip" at bounding box center [109, 105] width 26 height 8
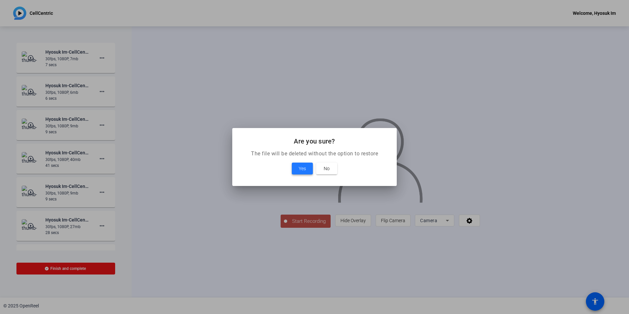
click at [299, 171] on span "Yes" at bounding box center [302, 168] width 7 height 8
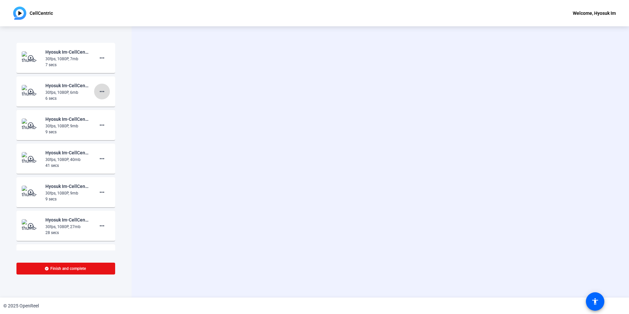
click at [102, 94] on mat-icon "more_horiz" at bounding box center [102, 91] width 8 height 8
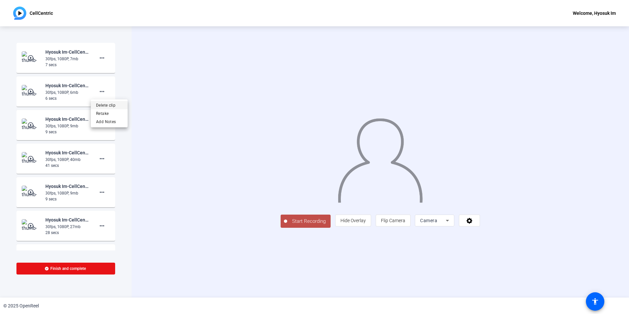
click at [119, 108] on span "Delete clip" at bounding box center [109, 105] width 26 height 8
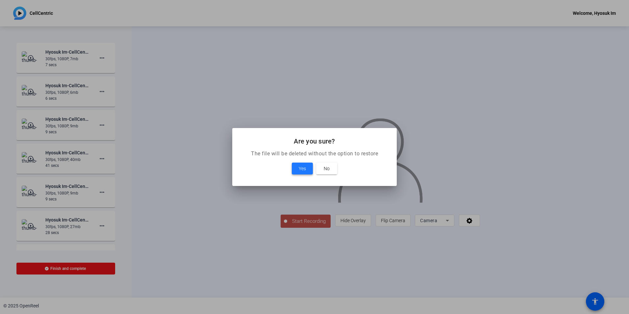
drag, startPoint x: 296, startPoint y: 166, endPoint x: 291, endPoint y: 166, distance: 4.6
click at [296, 166] on span at bounding box center [302, 168] width 21 height 16
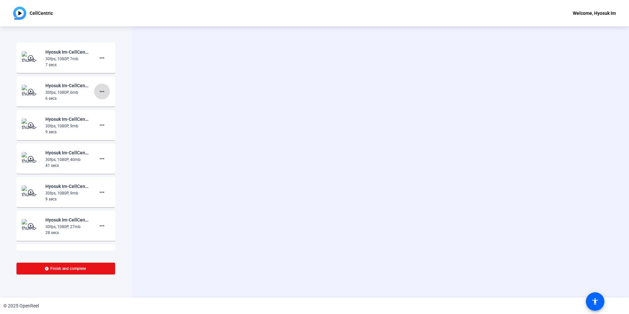
click at [102, 95] on mat-icon "more_horiz" at bounding box center [102, 91] width 8 height 8
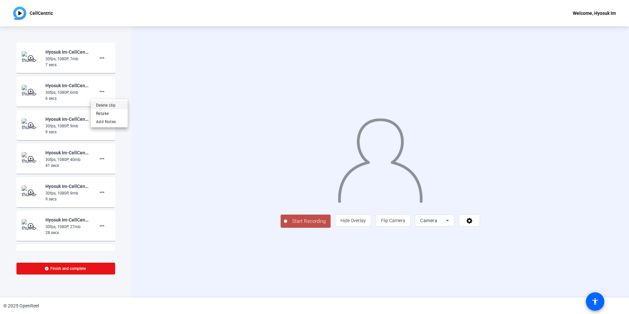
click at [110, 105] on span "Delete clip" at bounding box center [109, 105] width 26 height 8
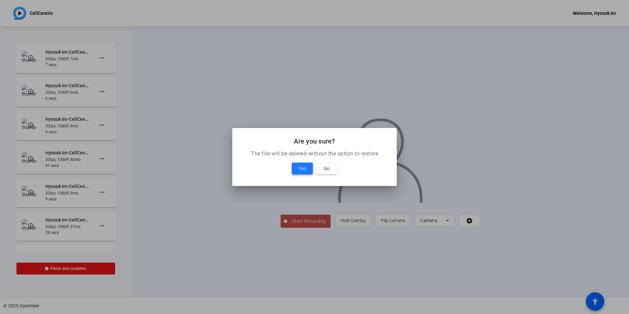
click at [302, 171] on span "Yes" at bounding box center [302, 168] width 7 height 8
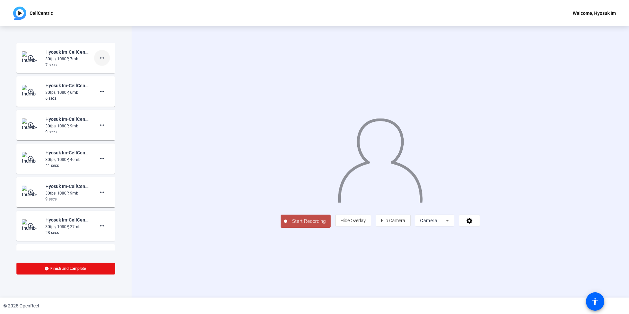
click at [99, 62] on span at bounding box center [102, 58] width 16 height 16
click at [106, 74] on span "Delete clip" at bounding box center [109, 72] width 26 height 8
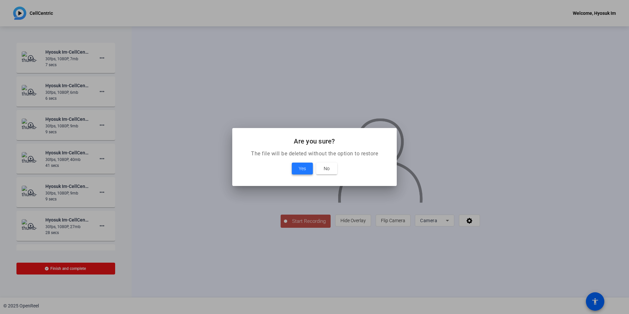
click at [296, 167] on span at bounding box center [302, 168] width 21 height 16
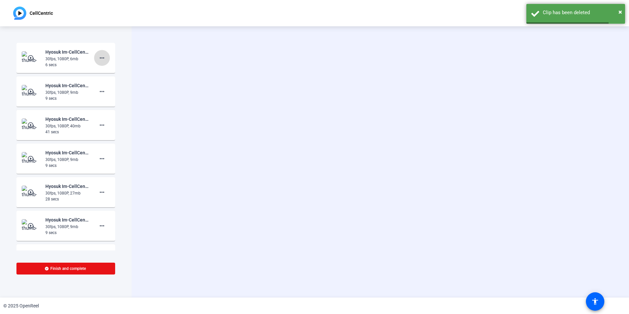
click at [101, 62] on span at bounding box center [102, 58] width 16 height 16
click at [106, 73] on span "Delete clip" at bounding box center [109, 72] width 26 height 8
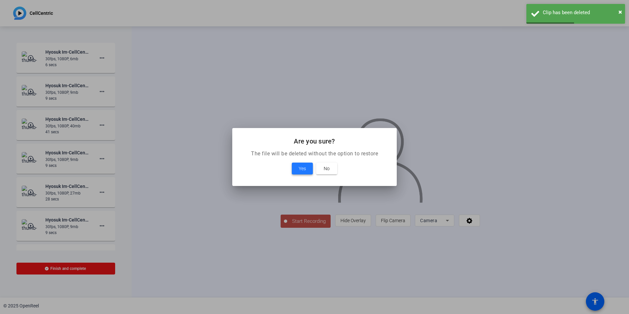
click at [304, 169] on span "Yes" at bounding box center [302, 168] width 7 height 8
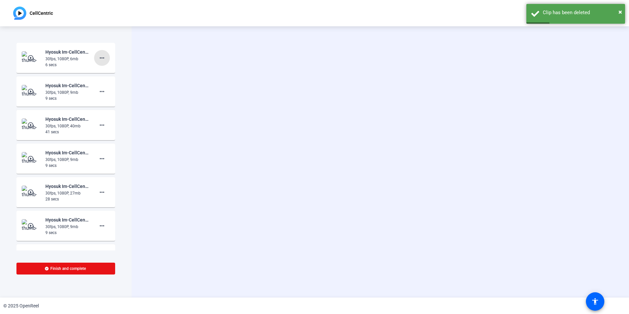
click at [98, 58] on mat-icon "more_horiz" at bounding box center [102, 58] width 8 height 8
click at [98, 70] on span "Delete clip" at bounding box center [109, 72] width 26 height 8
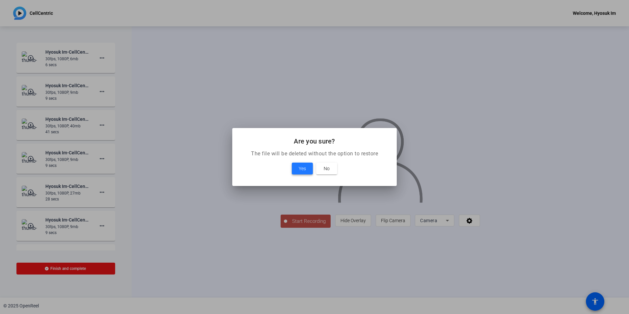
click at [303, 168] on span "Yes" at bounding box center [302, 168] width 7 height 8
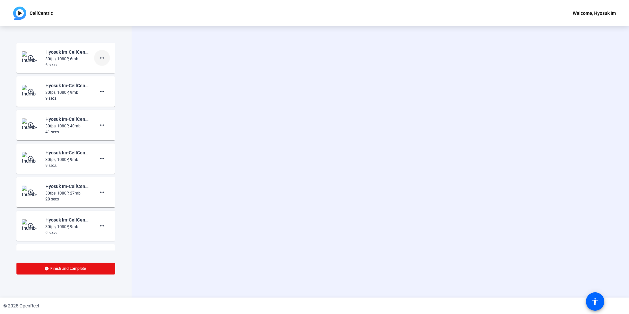
click at [98, 56] on mat-icon "more_horiz" at bounding box center [102, 58] width 8 height 8
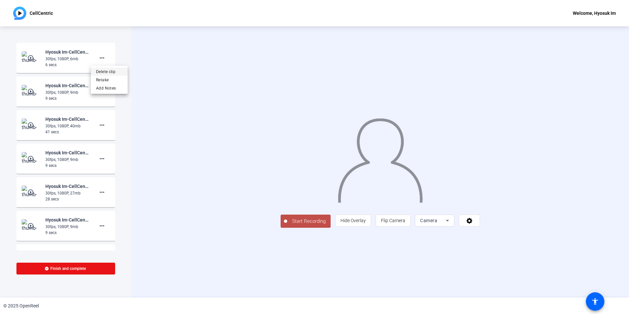
click at [108, 73] on span "Delete clip" at bounding box center [109, 72] width 26 height 8
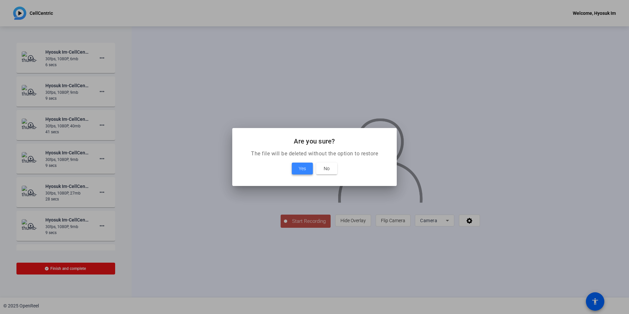
click at [301, 169] on span "Yes" at bounding box center [302, 168] width 7 height 8
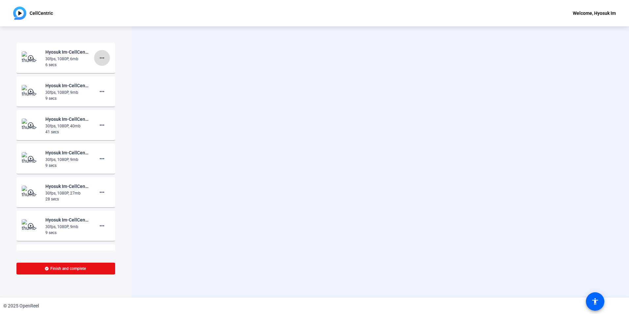
click at [105, 58] on span at bounding box center [102, 58] width 16 height 16
click at [107, 68] on span "Delete clip" at bounding box center [109, 72] width 26 height 8
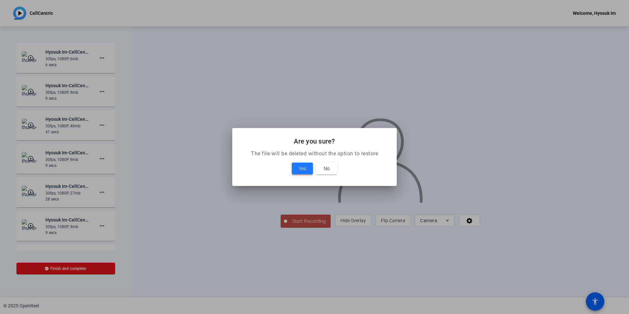
click at [303, 169] on span "Yes" at bounding box center [302, 168] width 7 height 8
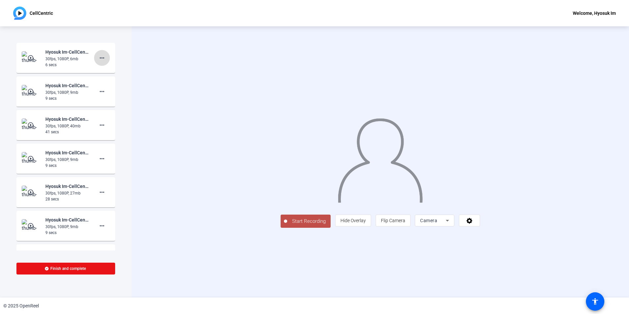
click at [98, 61] on mat-icon "more_horiz" at bounding box center [102, 58] width 8 height 8
click at [110, 70] on span "Delete clip" at bounding box center [109, 72] width 26 height 8
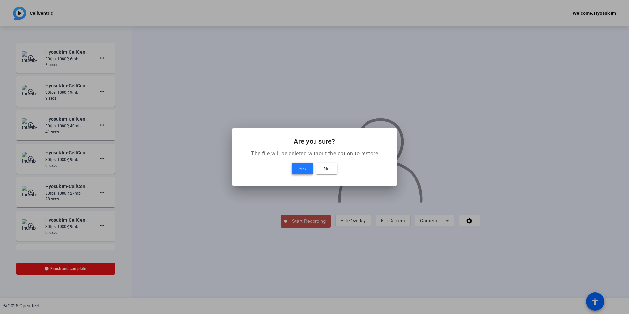
click at [303, 170] on span "Yes" at bounding box center [302, 168] width 7 height 8
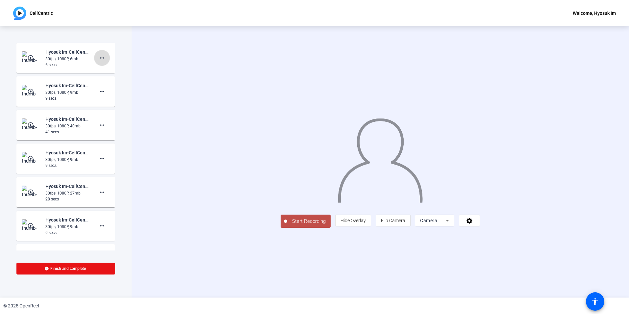
click at [101, 59] on mat-icon "more_horiz" at bounding box center [102, 58] width 8 height 8
click at [103, 71] on span "Delete clip" at bounding box center [109, 72] width 26 height 8
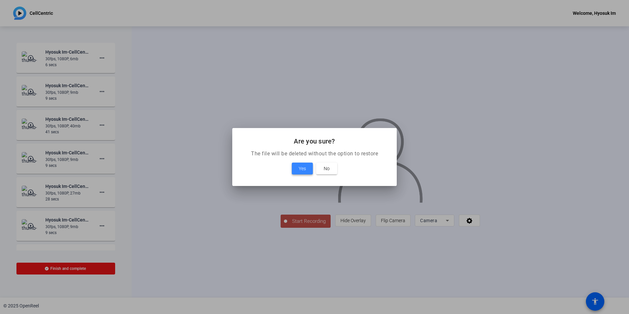
click at [303, 169] on span "Yes" at bounding box center [302, 168] width 7 height 8
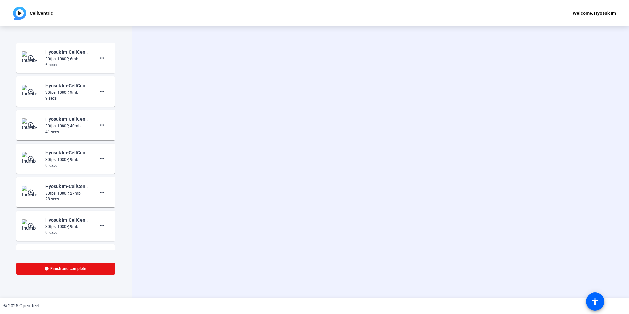
click at [36, 125] on img at bounding box center [31, 124] width 19 height 13
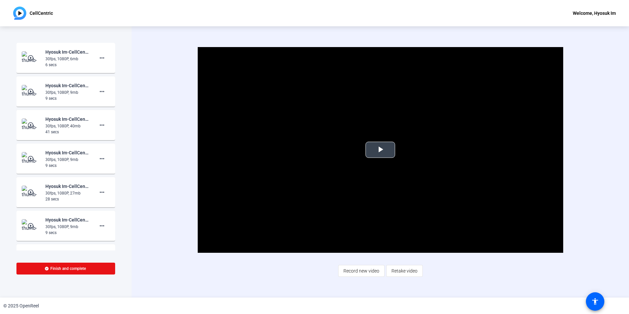
click at [380, 150] on span "Video Player" at bounding box center [380, 150] width 0 height 0
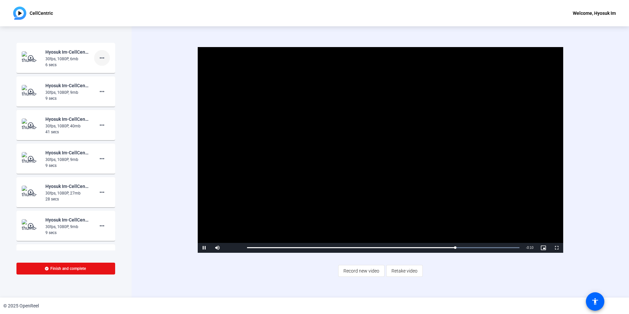
click at [98, 60] on mat-icon "more_horiz" at bounding box center [102, 58] width 8 height 8
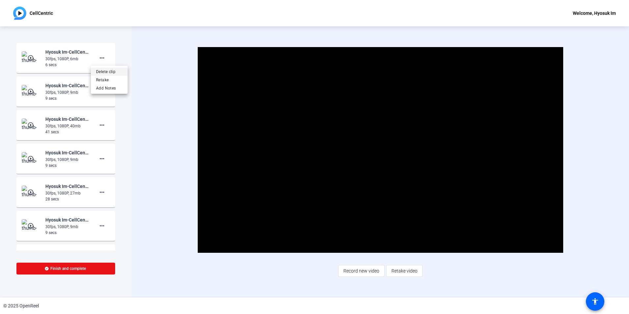
click at [104, 74] on span "Delete clip" at bounding box center [109, 72] width 26 height 8
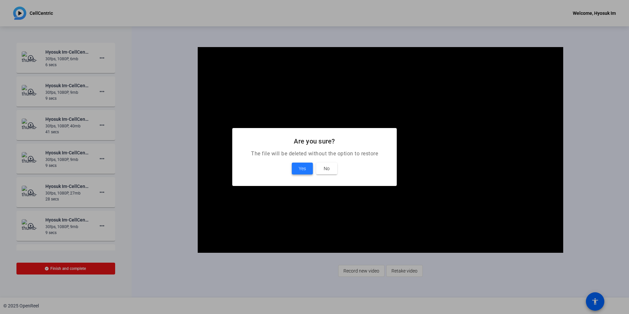
click at [304, 171] on span "Yes" at bounding box center [302, 168] width 7 height 8
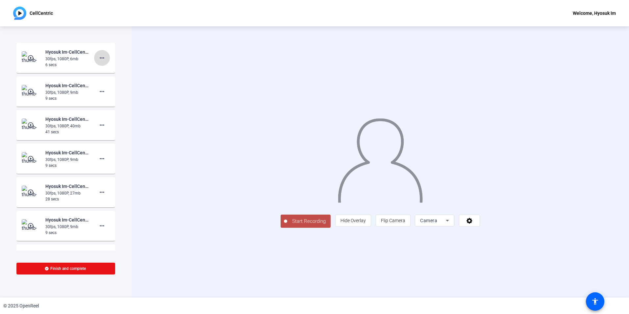
click at [102, 60] on button "more_horiz" at bounding box center [102, 58] width 16 height 16
click at [105, 72] on span "Delete clip" at bounding box center [109, 72] width 26 height 8
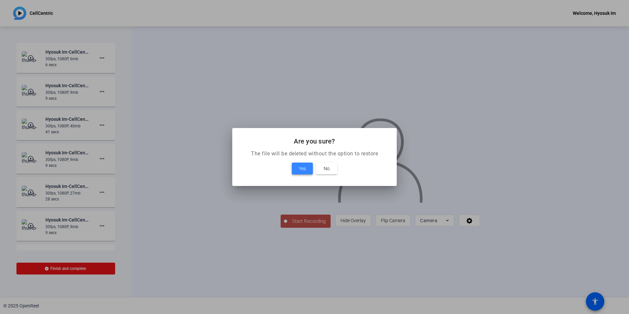
click at [299, 169] on span "Yes" at bounding box center [302, 168] width 7 height 8
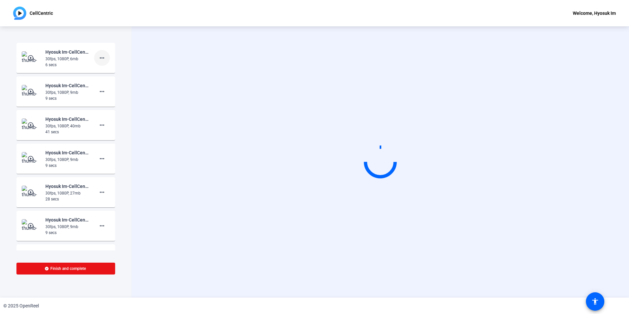
click at [100, 61] on mat-icon "more_horiz" at bounding box center [102, 58] width 8 height 8
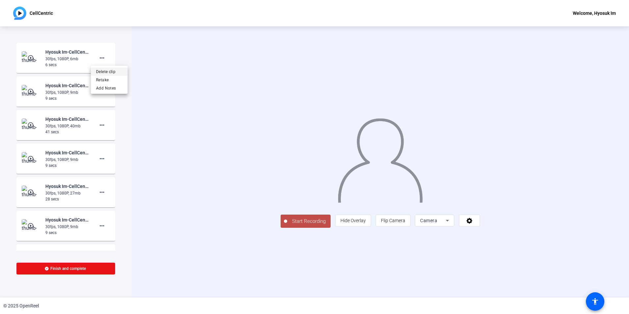
click at [109, 74] on span "Delete clip" at bounding box center [109, 72] width 26 height 8
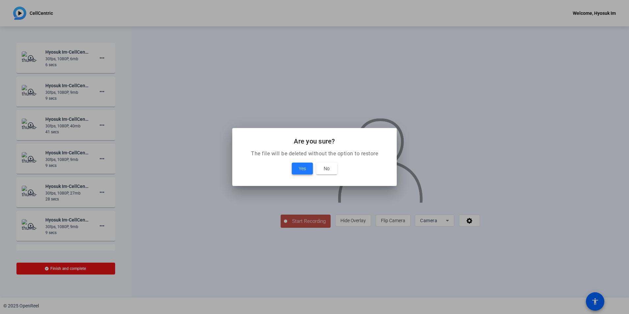
click at [308, 169] on span at bounding box center [302, 168] width 21 height 16
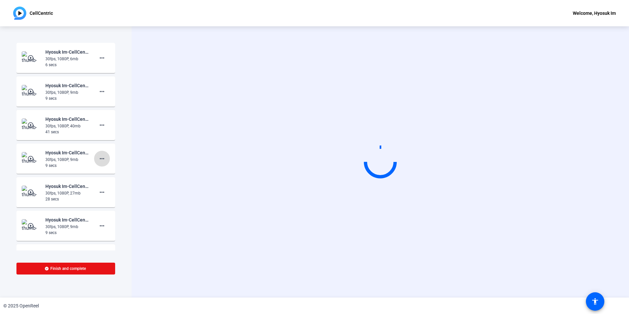
click at [100, 160] on mat-icon "more_horiz" at bounding box center [102, 159] width 8 height 8
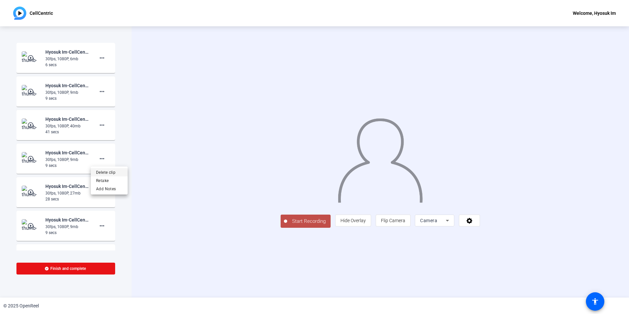
click at [104, 171] on span "Delete clip" at bounding box center [109, 172] width 26 height 8
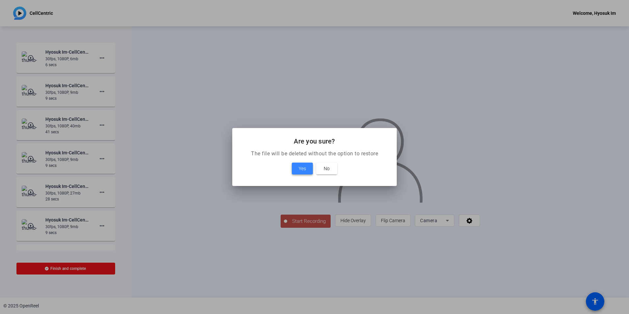
click at [294, 165] on span at bounding box center [302, 168] width 21 height 16
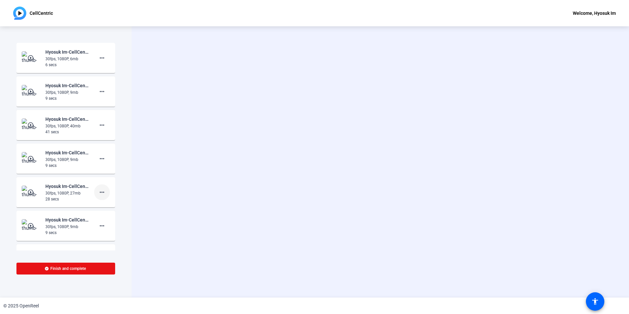
click at [98, 187] on span at bounding box center [102, 192] width 16 height 16
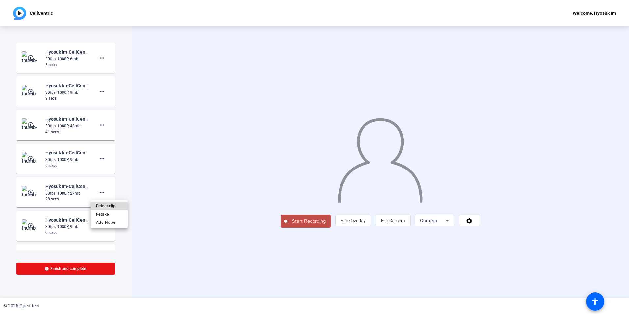
click at [110, 206] on span "Delete clip" at bounding box center [109, 206] width 26 height 8
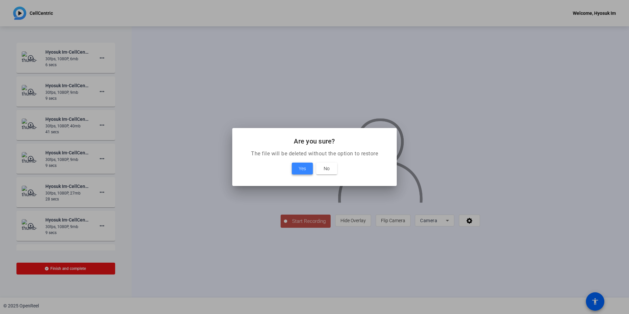
click at [306, 166] on span "Yes" at bounding box center [302, 168] width 7 height 8
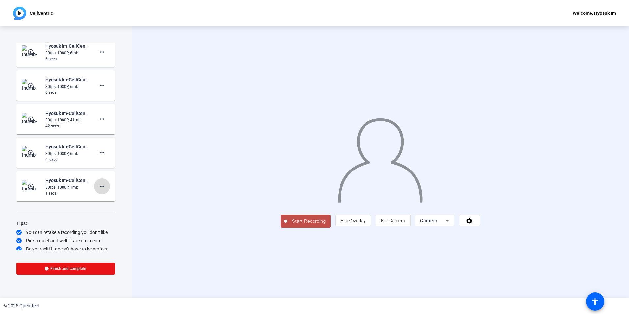
click at [97, 190] on span at bounding box center [102, 186] width 16 height 16
click at [99, 198] on span "Delete clip" at bounding box center [109, 200] width 26 height 8
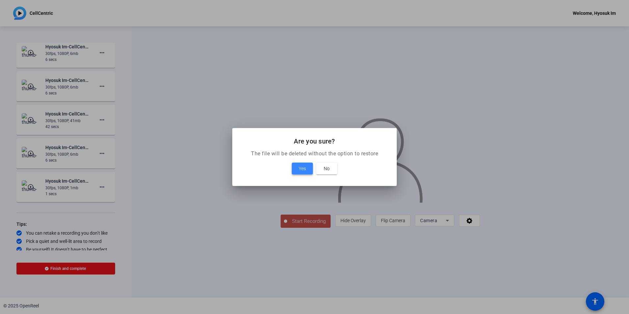
click at [306, 162] on span at bounding box center [302, 168] width 21 height 16
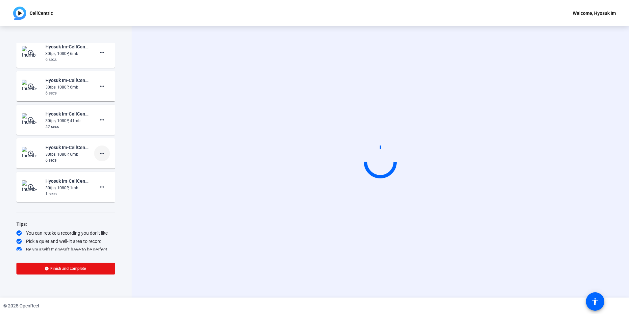
click at [104, 154] on span at bounding box center [102, 153] width 16 height 16
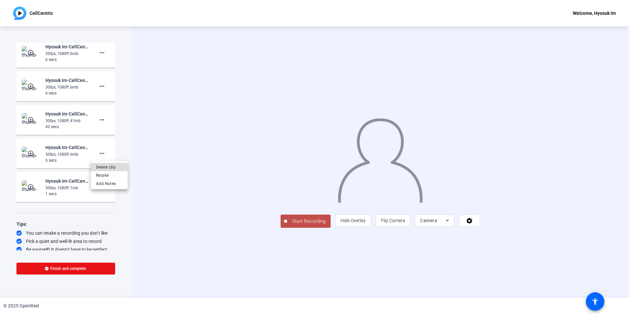
click at [105, 165] on span "Delete clip" at bounding box center [109, 167] width 26 height 8
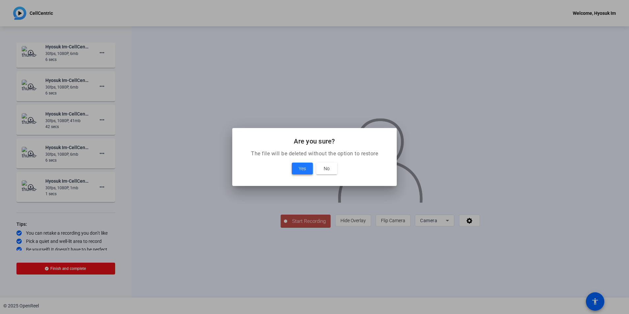
click at [303, 167] on span "Yes" at bounding box center [302, 168] width 7 height 8
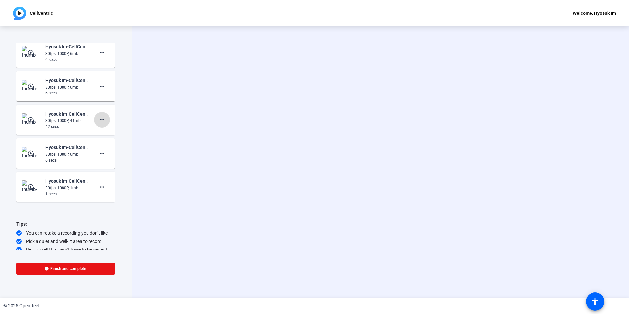
click at [100, 120] on mat-icon "more_horiz" at bounding box center [102, 120] width 8 height 8
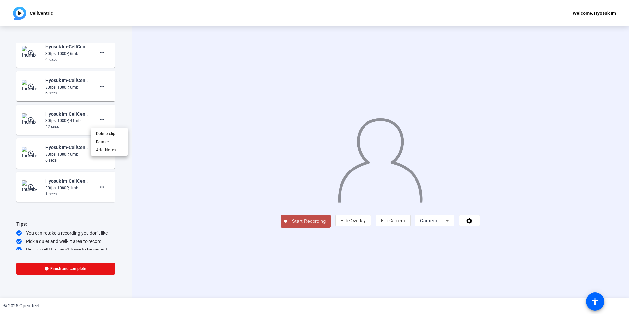
click at [148, 120] on div at bounding box center [314, 157] width 629 height 314
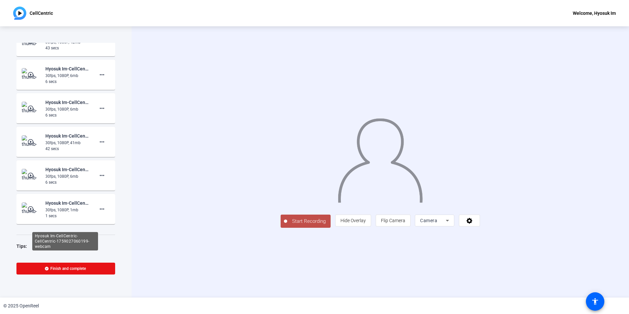
scroll to position [343, 0]
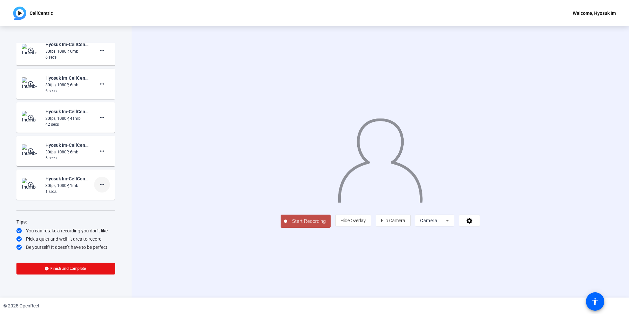
click at [99, 184] on mat-icon "more_horiz" at bounding box center [102, 185] width 8 height 8
click at [106, 197] on span "Delete clip" at bounding box center [109, 198] width 26 height 8
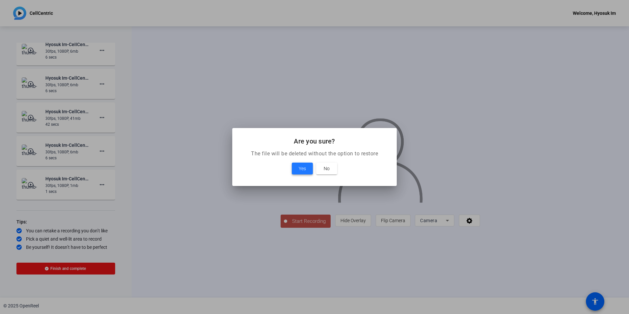
click at [303, 172] on span "Yes" at bounding box center [302, 168] width 7 height 8
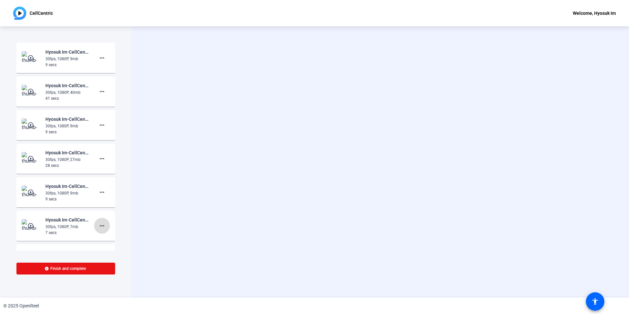
click at [99, 228] on mat-icon "more_horiz" at bounding box center [102, 226] width 8 height 8
click at [108, 240] on span "Delete clip" at bounding box center [109, 239] width 26 height 8
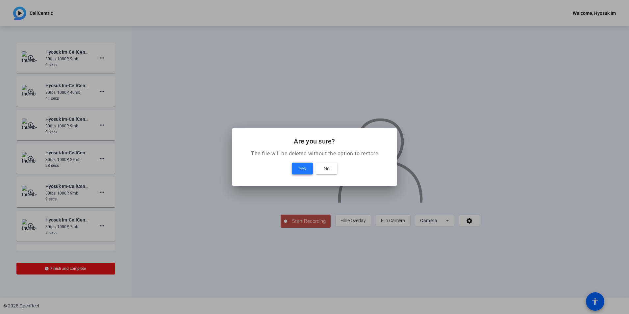
click at [303, 171] on span "Yes" at bounding box center [302, 168] width 7 height 8
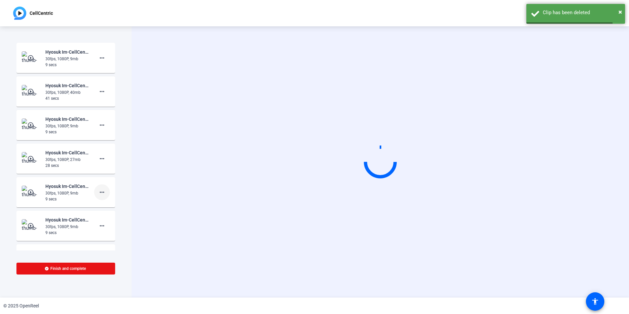
click at [102, 189] on mat-icon "more_horiz" at bounding box center [102, 192] width 8 height 8
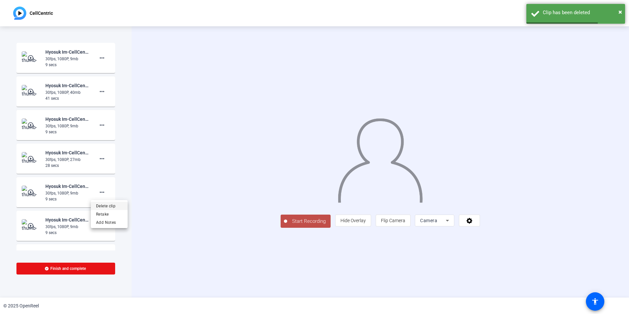
click at [114, 203] on span "Delete clip" at bounding box center [109, 206] width 26 height 8
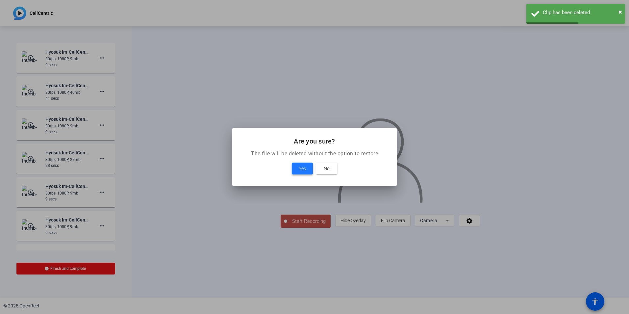
drag, startPoint x: 298, startPoint y: 171, endPoint x: 251, endPoint y: 168, distance: 47.8
click at [299, 171] on span "Yes" at bounding box center [302, 168] width 7 height 8
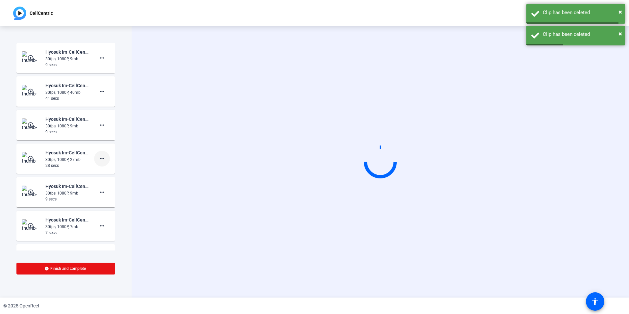
click at [98, 161] on mat-icon "more_horiz" at bounding box center [102, 159] width 8 height 8
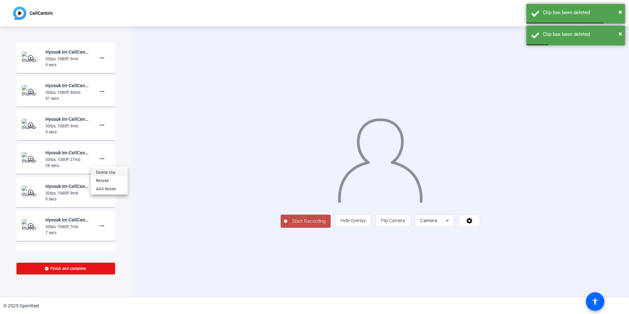
click at [104, 172] on span "Delete clip" at bounding box center [109, 172] width 26 height 8
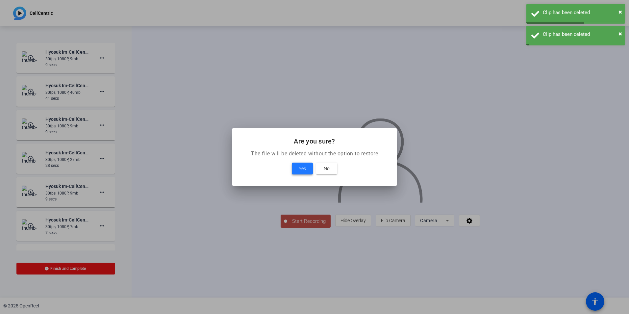
click at [306, 171] on span at bounding box center [302, 168] width 21 height 16
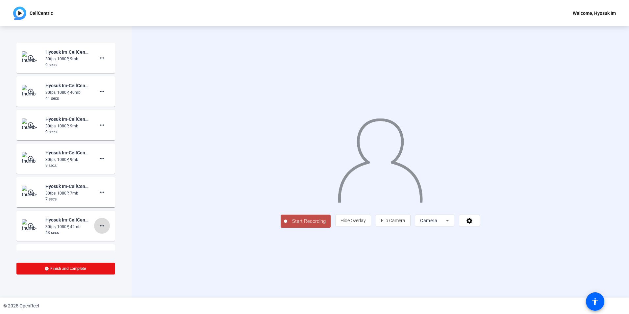
click at [102, 224] on mat-icon "more_horiz" at bounding box center [102, 226] width 8 height 8
click at [100, 62] on div at bounding box center [314, 157] width 629 height 314
click at [99, 59] on mat-icon "more_horiz" at bounding box center [102, 58] width 8 height 8
click at [105, 73] on span "Delete clip" at bounding box center [109, 72] width 26 height 8
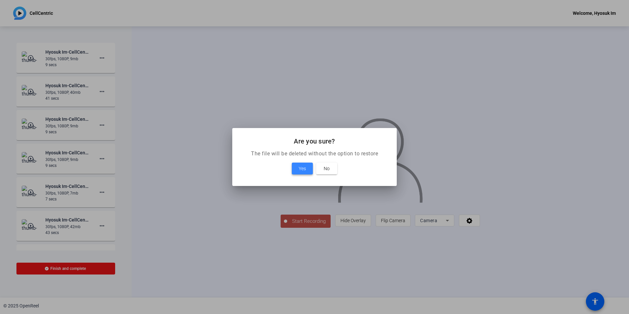
click at [305, 169] on span "Yes" at bounding box center [302, 168] width 7 height 8
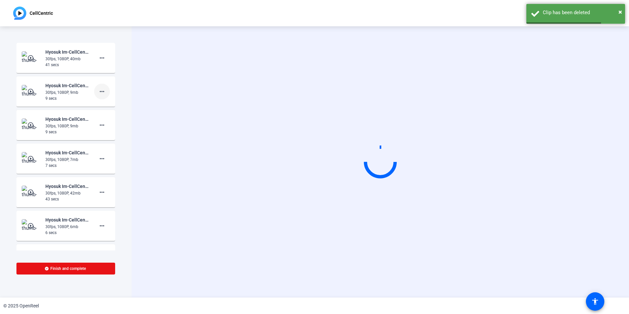
click at [101, 93] on mat-icon "more_horiz" at bounding box center [102, 91] width 8 height 8
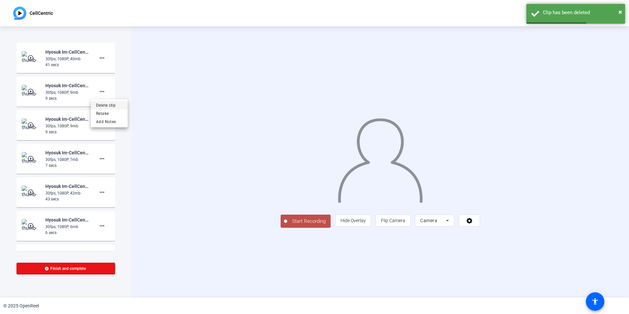
click at [109, 105] on span "Delete clip" at bounding box center [109, 105] width 26 height 8
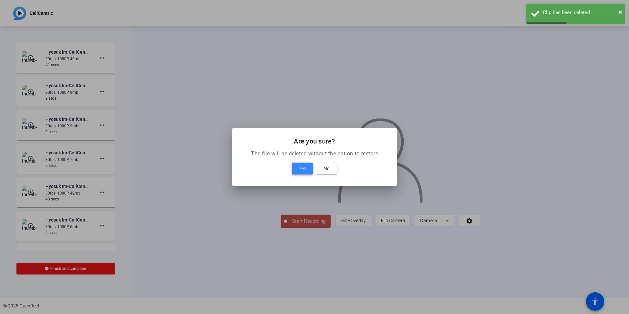
click at [295, 164] on span at bounding box center [302, 168] width 21 height 16
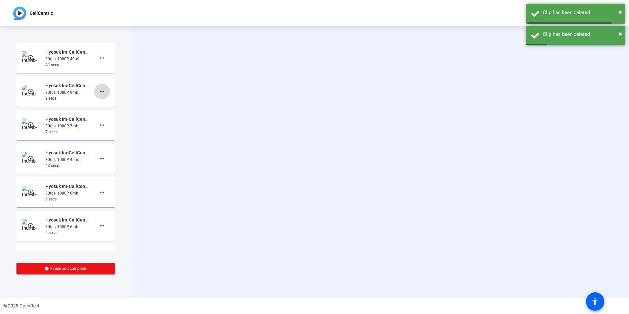
click at [98, 91] on mat-icon "more_horiz" at bounding box center [102, 91] width 8 height 8
click at [109, 105] on span "Delete clip" at bounding box center [109, 105] width 26 height 8
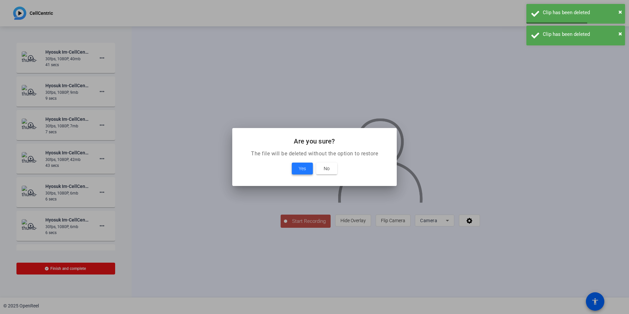
click at [300, 168] on span "Yes" at bounding box center [302, 168] width 7 height 8
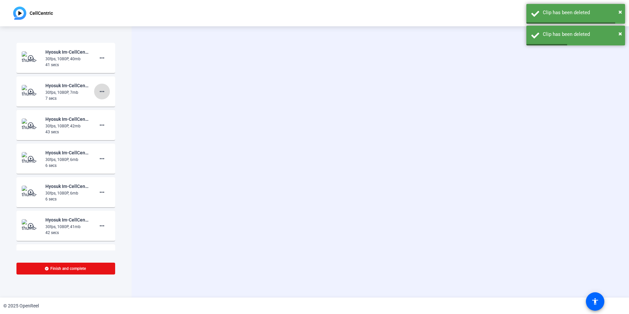
click at [94, 91] on span at bounding box center [102, 92] width 16 height 16
click at [117, 107] on span "Delete clip" at bounding box center [109, 105] width 26 height 8
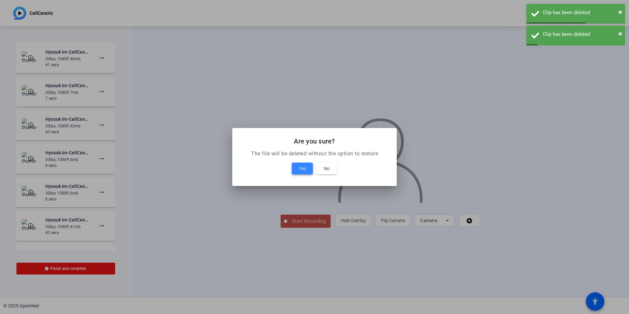
click at [299, 167] on span "Yes" at bounding box center [302, 168] width 7 height 8
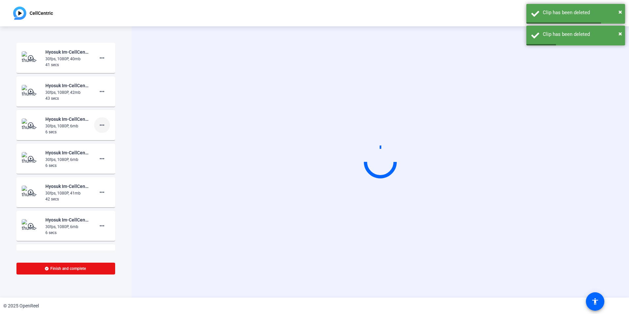
click at [100, 122] on mat-icon "more_horiz" at bounding box center [102, 125] width 8 height 8
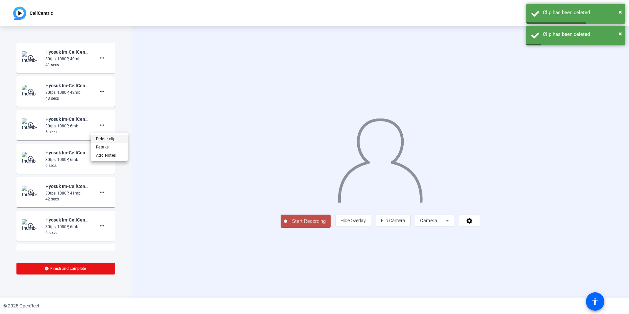
click at [111, 138] on span "Delete clip" at bounding box center [109, 139] width 26 height 8
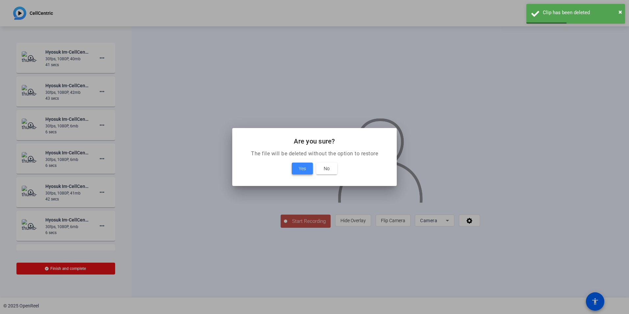
click at [294, 166] on span at bounding box center [302, 168] width 21 height 16
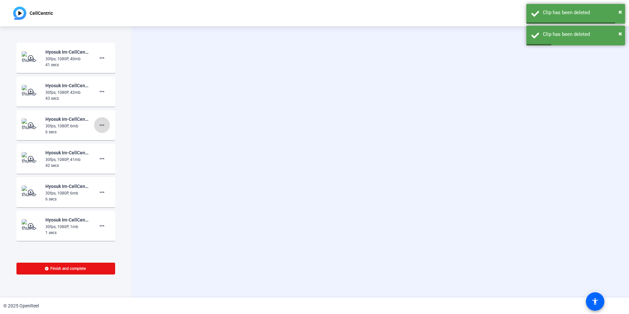
click at [102, 127] on button "more_horiz" at bounding box center [102, 125] width 16 height 16
click at [112, 138] on span "Delete clip" at bounding box center [109, 139] width 26 height 8
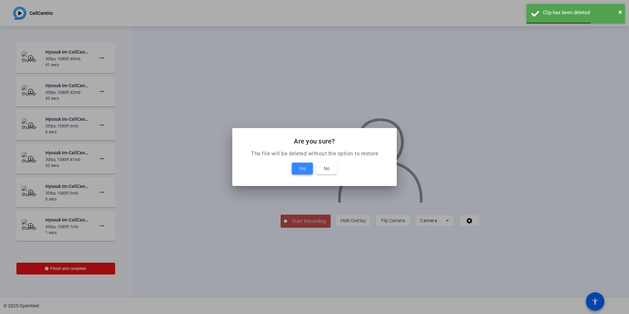
click at [302, 169] on span "Yes" at bounding box center [302, 168] width 7 height 8
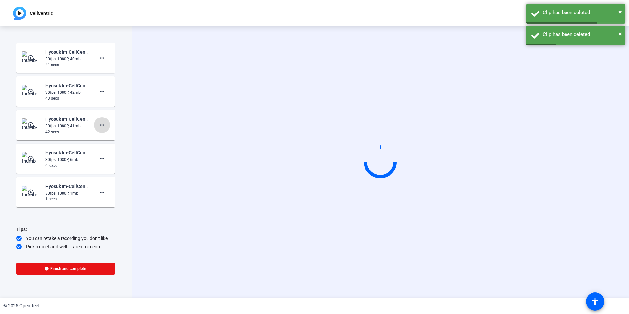
click at [98, 126] on mat-icon "more_horiz" at bounding box center [102, 125] width 8 height 8
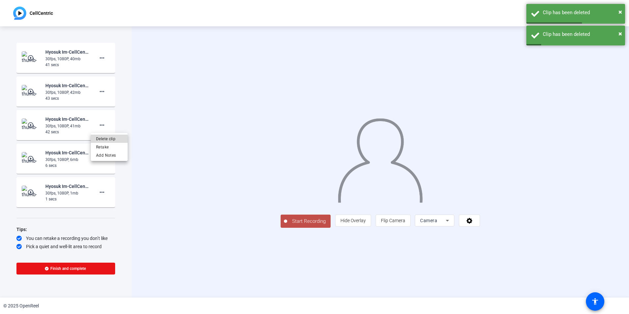
click at [104, 138] on span "Delete clip" at bounding box center [109, 139] width 26 height 8
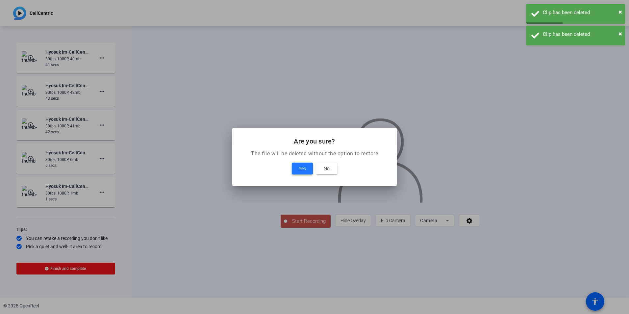
click at [294, 165] on span at bounding box center [302, 168] width 21 height 16
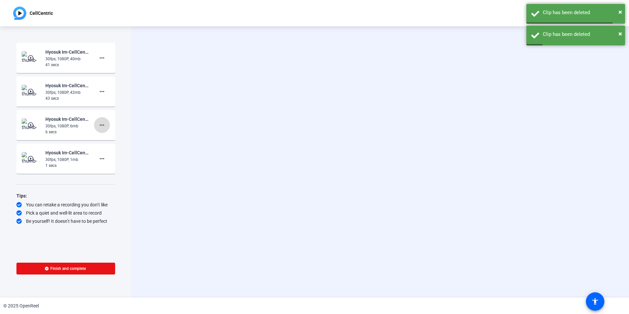
click at [98, 127] on mat-icon "more_horiz" at bounding box center [102, 125] width 8 height 8
click at [104, 139] on span "Delete clip" at bounding box center [112, 139] width 26 height 8
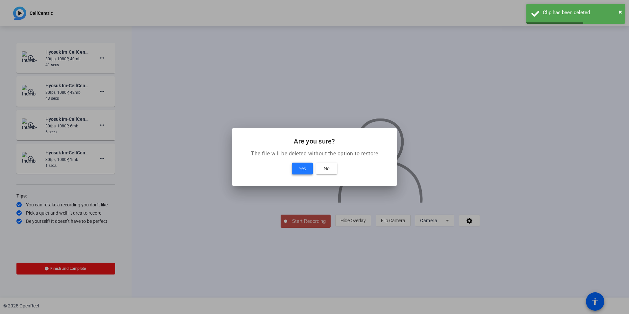
click at [299, 172] on span at bounding box center [302, 168] width 21 height 16
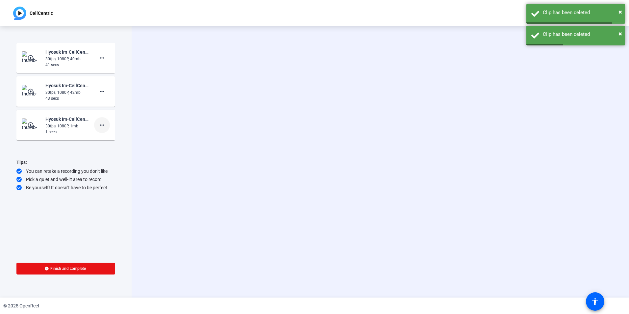
click at [102, 124] on mat-icon "more_horiz" at bounding box center [102, 125] width 8 height 8
click at [107, 140] on span "Delete clip" at bounding box center [112, 139] width 26 height 8
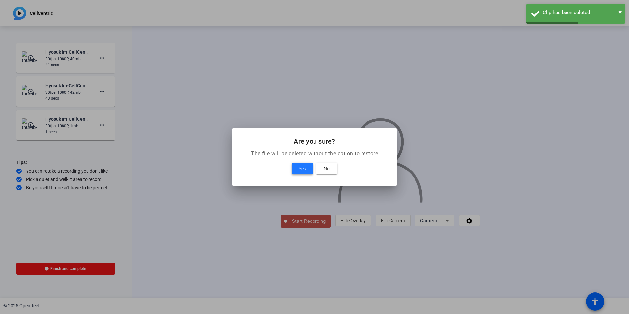
click at [304, 169] on span "Yes" at bounding box center [302, 168] width 7 height 8
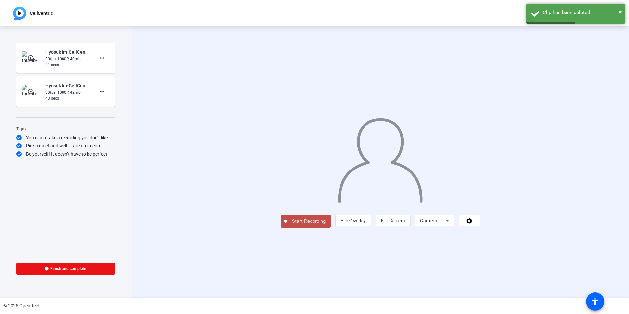
click at [287, 225] on span "Start Recording" at bounding box center [308, 221] width 43 height 8
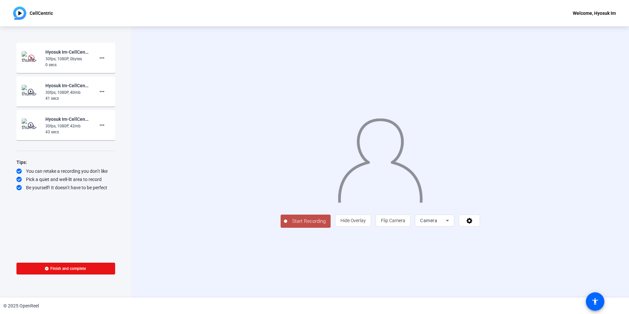
click at [280, 228] on button "Start Recording" at bounding box center [305, 220] width 50 height 13
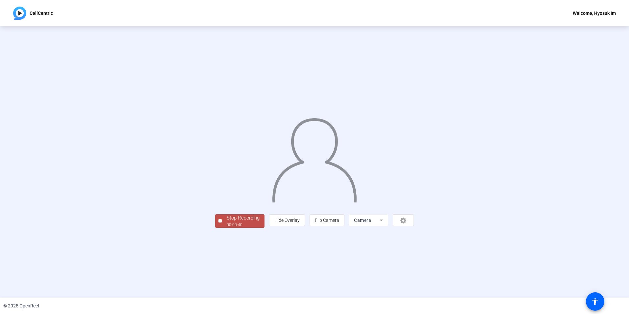
click at [227, 228] on div "00:00:40" at bounding box center [243, 225] width 33 height 6
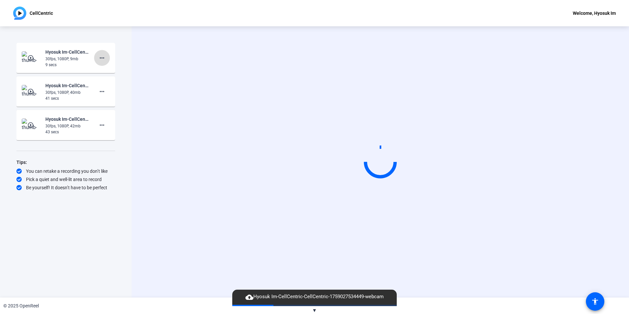
click at [99, 59] on mat-icon "more_horiz" at bounding box center [102, 58] width 8 height 8
click at [109, 70] on span "Delete clip" at bounding box center [112, 72] width 26 height 8
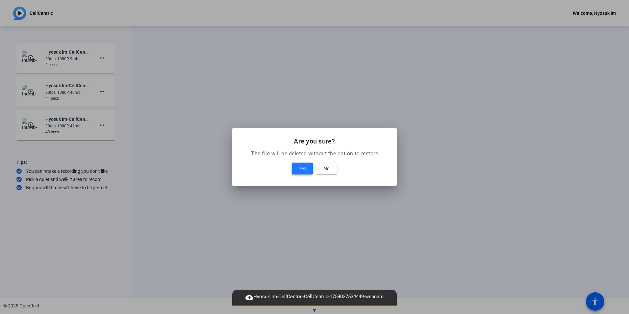
click at [298, 170] on button "Yes" at bounding box center [302, 168] width 21 height 12
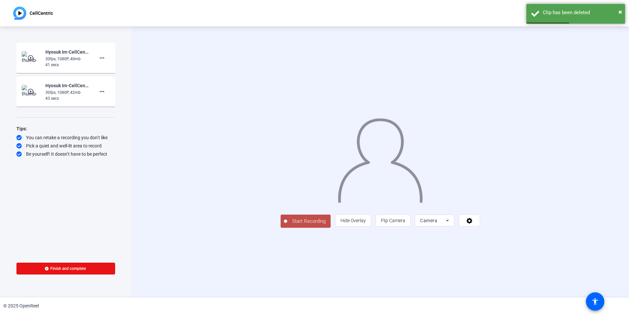
click at [287, 225] on span "Start Recording" at bounding box center [308, 221] width 43 height 8
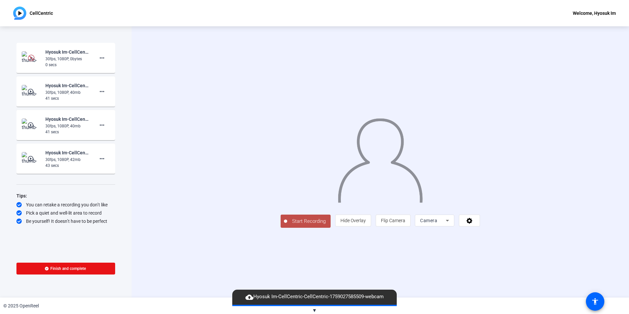
click at [287, 225] on span "Start Recording" at bounding box center [308, 221] width 43 height 8
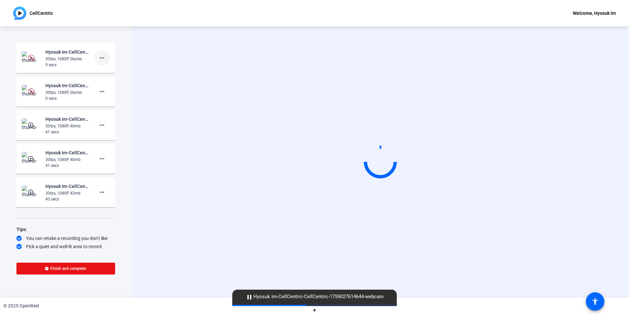
click at [99, 58] on mat-icon "more_horiz" at bounding box center [102, 58] width 8 height 8
click at [109, 74] on span "Delete clip" at bounding box center [109, 72] width 26 height 8
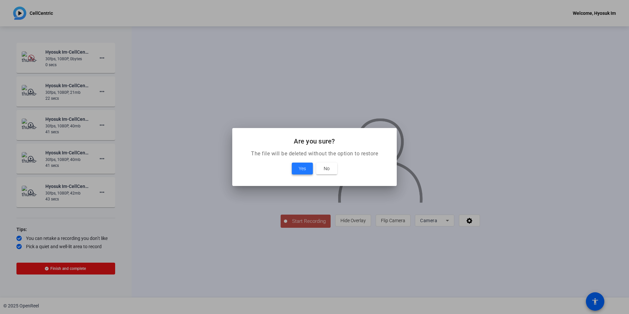
click at [302, 171] on span "Yes" at bounding box center [302, 168] width 7 height 8
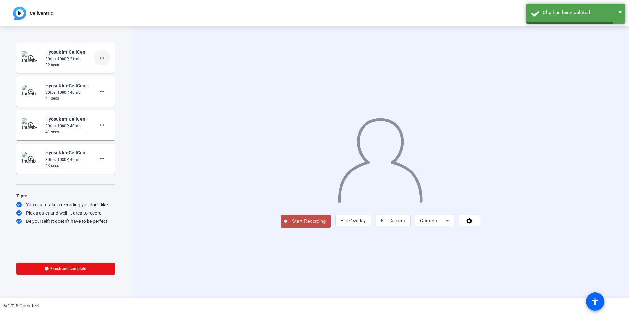
click at [101, 59] on mat-icon "more_horiz" at bounding box center [102, 58] width 8 height 8
click at [116, 71] on span "Delete clip" at bounding box center [112, 72] width 26 height 8
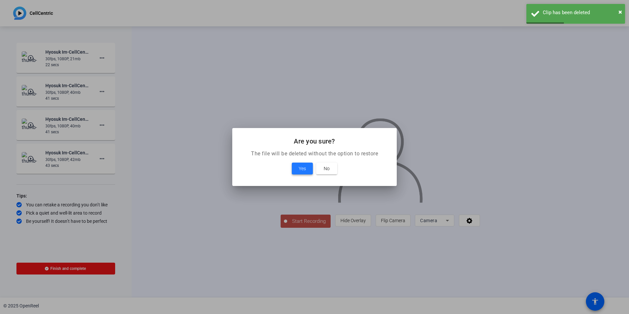
click at [302, 169] on span "Yes" at bounding box center [302, 168] width 7 height 8
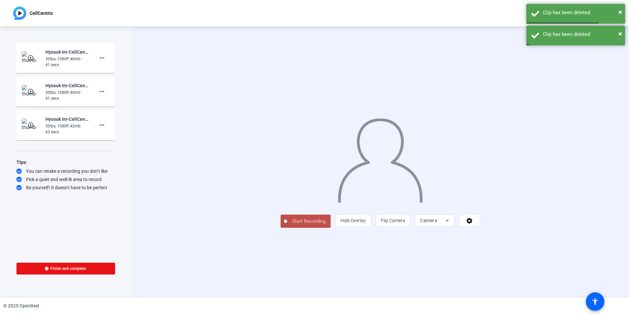
click at [287, 225] on span "Start Recording" at bounding box center [308, 221] width 43 height 8
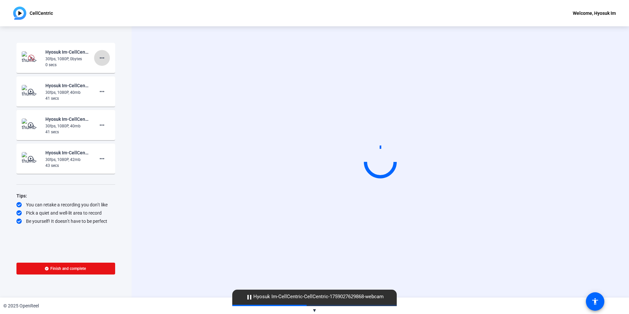
click at [102, 55] on mat-icon "more_horiz" at bounding box center [102, 58] width 8 height 8
click at [107, 74] on span "Delete clip" at bounding box center [112, 72] width 26 height 8
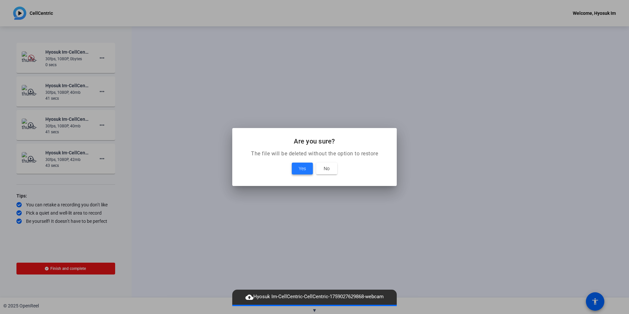
click at [302, 167] on span "Yes" at bounding box center [302, 168] width 7 height 8
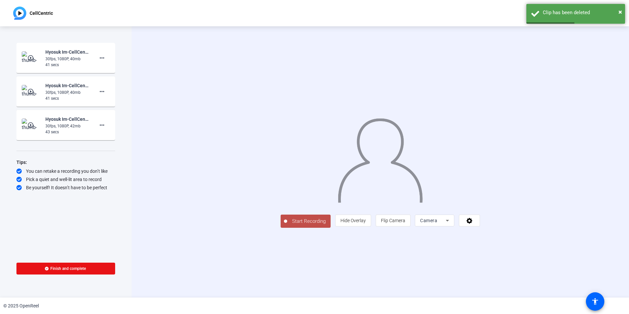
click at [287, 225] on span "Start Recording" at bounding box center [308, 221] width 43 height 8
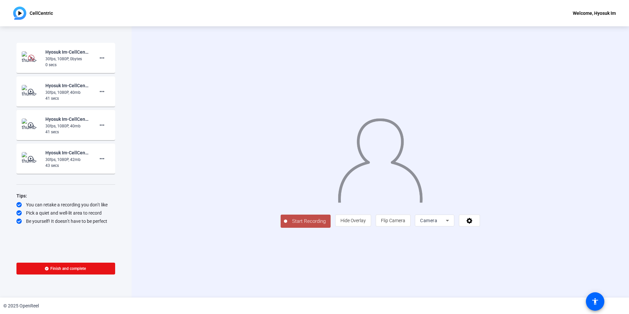
click at [287, 225] on span "Start Recording" at bounding box center [308, 221] width 43 height 8
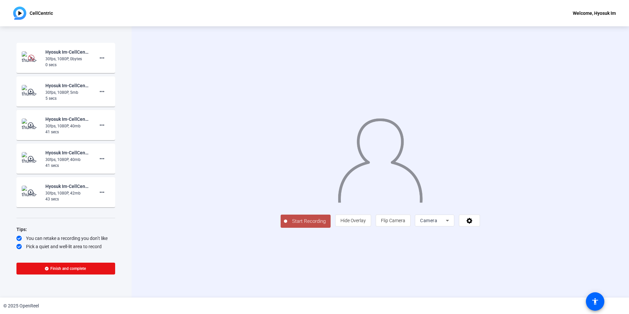
click at [287, 225] on span "Start Recording" at bounding box center [308, 221] width 43 height 8
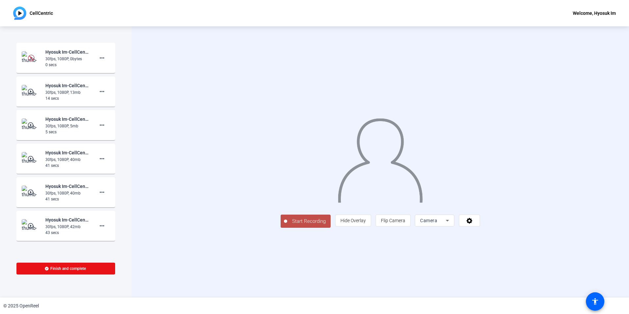
click at [287, 225] on span "Start Recording" at bounding box center [308, 221] width 43 height 8
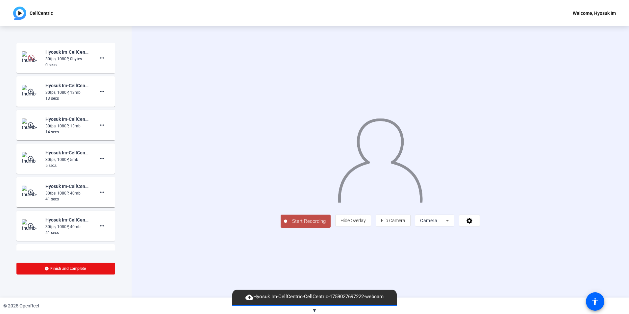
click at [287, 225] on span "Start Recording" at bounding box center [308, 221] width 43 height 8
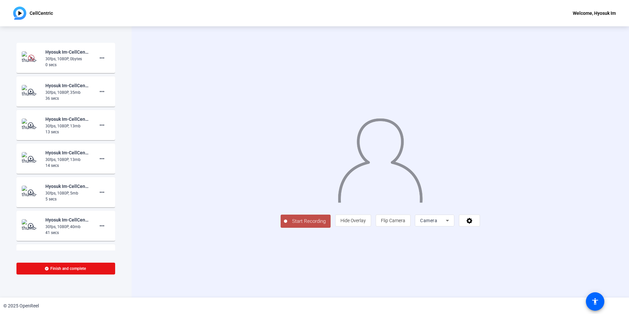
click at [287, 225] on span "Start Recording" at bounding box center [308, 221] width 43 height 8
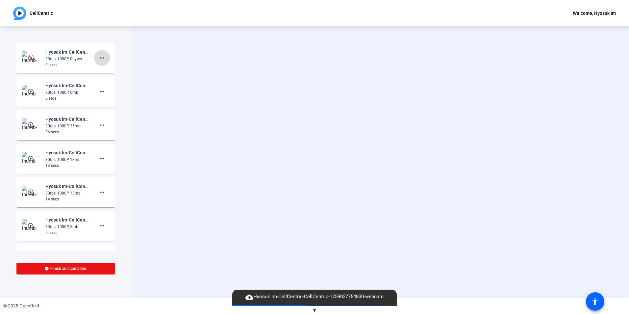
click at [101, 57] on mat-icon "more_horiz" at bounding box center [102, 58] width 8 height 8
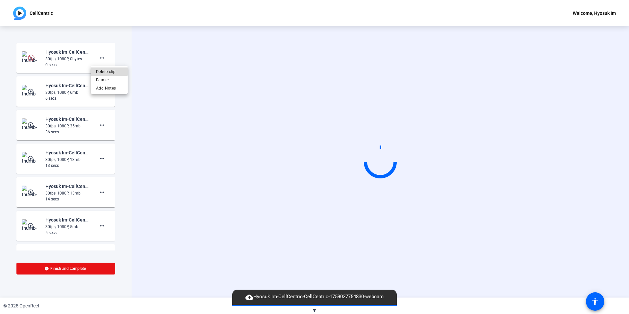
click at [105, 71] on span "Delete clip" at bounding box center [109, 72] width 26 height 8
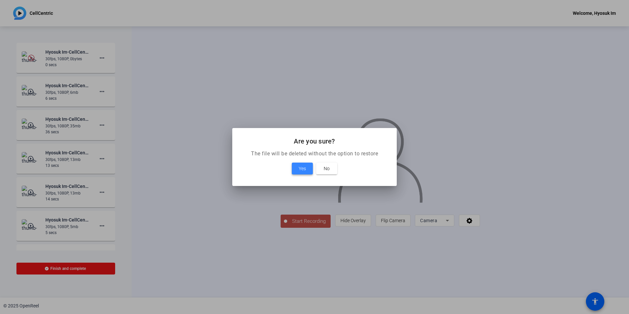
click at [306, 168] on span "Yes" at bounding box center [302, 168] width 7 height 8
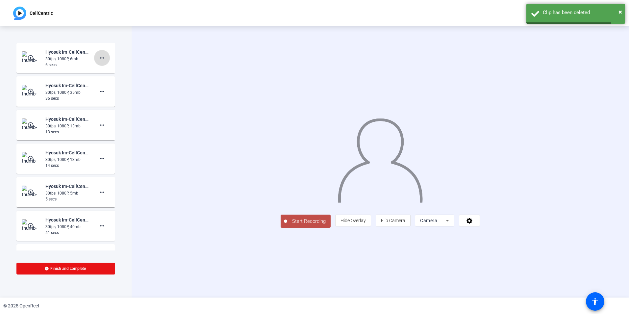
click at [98, 57] on mat-icon "more_horiz" at bounding box center [102, 58] width 8 height 8
click at [111, 72] on span "Delete clip" at bounding box center [109, 72] width 26 height 8
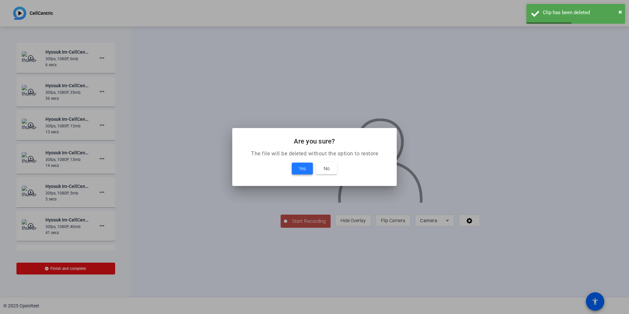
click at [298, 171] on span at bounding box center [302, 168] width 21 height 16
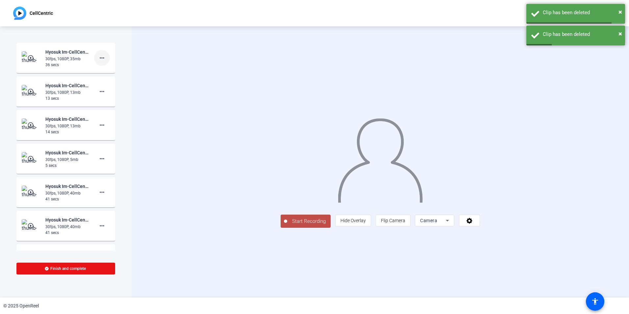
click at [99, 59] on mat-icon "more_horiz" at bounding box center [102, 58] width 8 height 8
click at [117, 72] on span "Delete clip" at bounding box center [109, 72] width 26 height 8
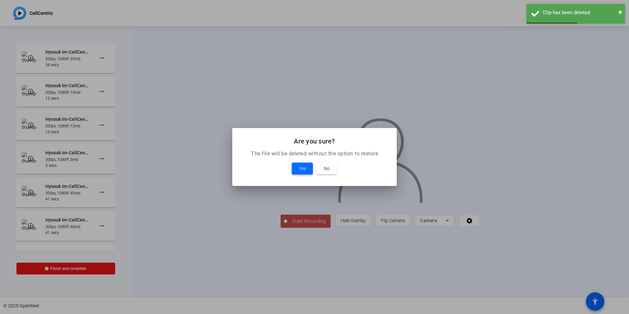
click at [292, 169] on div "Yes No" at bounding box center [314, 168] width 149 height 12
click at [301, 172] on span "Yes" at bounding box center [302, 168] width 7 height 8
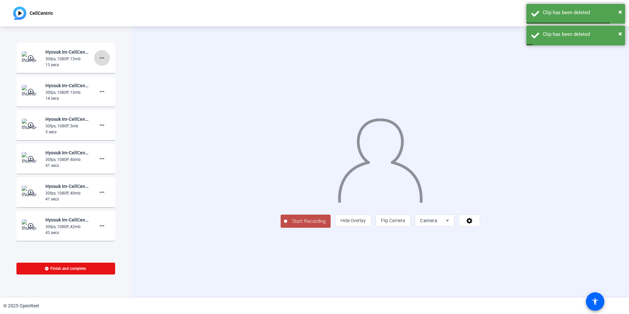
click at [98, 59] on mat-icon "more_horiz" at bounding box center [102, 58] width 8 height 8
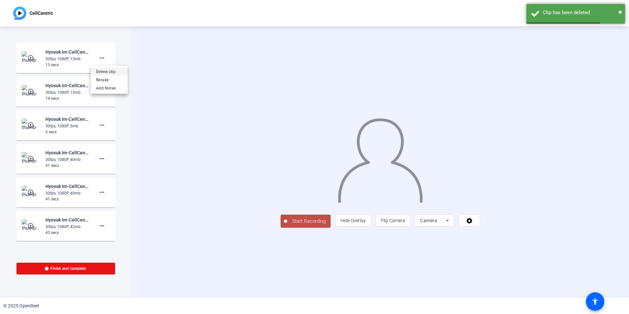
click at [107, 71] on span "Delete clip" at bounding box center [109, 72] width 26 height 8
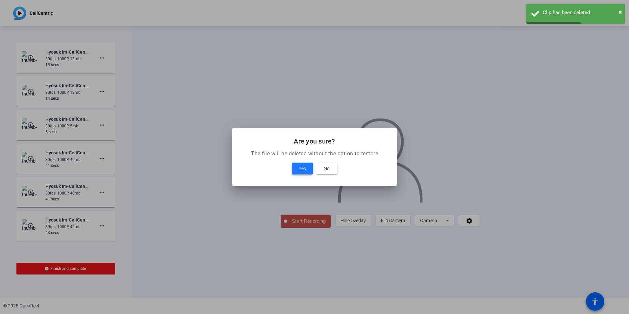
drag, startPoint x: 305, startPoint y: 171, endPoint x: 283, endPoint y: 157, distance: 26.4
click at [305, 171] on span "Yes" at bounding box center [302, 168] width 7 height 8
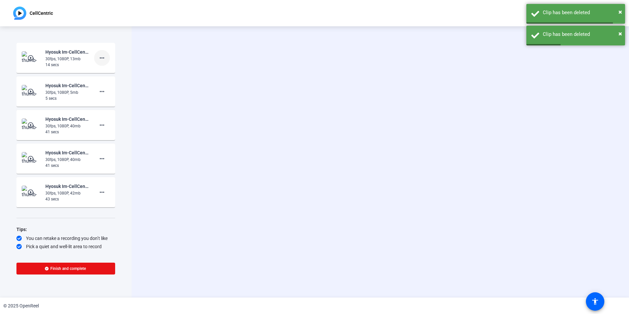
click at [103, 56] on span at bounding box center [102, 58] width 16 height 16
click at [114, 74] on span "Delete clip" at bounding box center [109, 72] width 26 height 8
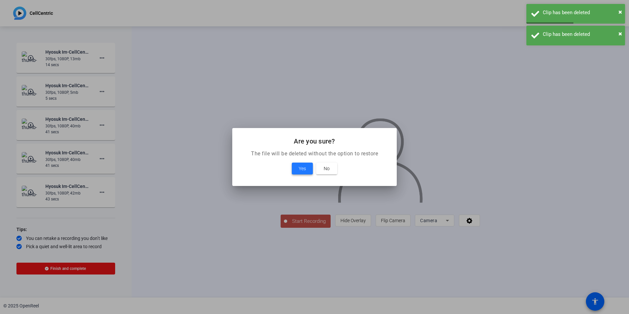
click at [303, 169] on span "Yes" at bounding box center [302, 168] width 7 height 8
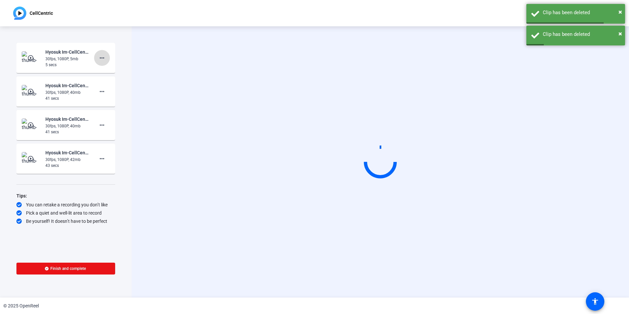
click at [108, 58] on span at bounding box center [102, 58] width 16 height 16
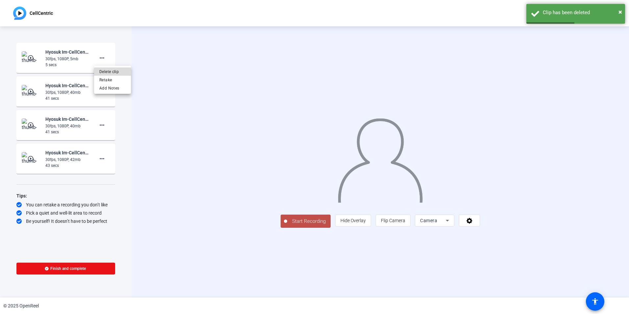
click at [113, 73] on span "Delete clip" at bounding box center [112, 72] width 26 height 8
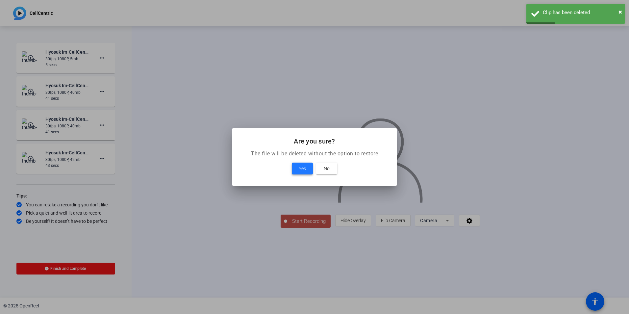
click at [304, 168] on span "Yes" at bounding box center [302, 168] width 7 height 8
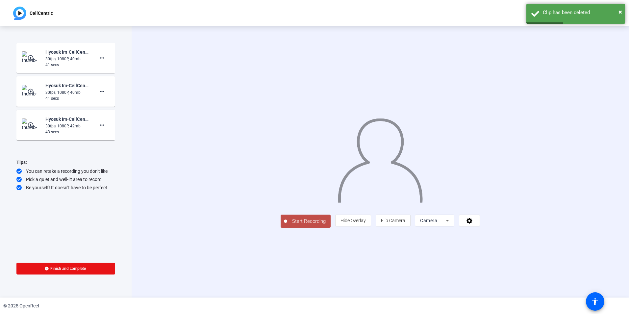
click at [287, 225] on span "Start Recording" at bounding box center [308, 221] width 43 height 8
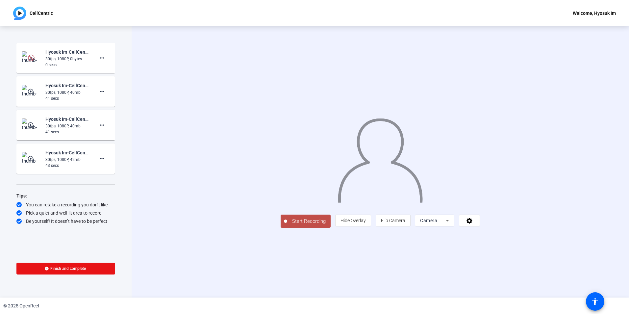
click at [287, 225] on span "Start Recording" at bounding box center [308, 221] width 43 height 8
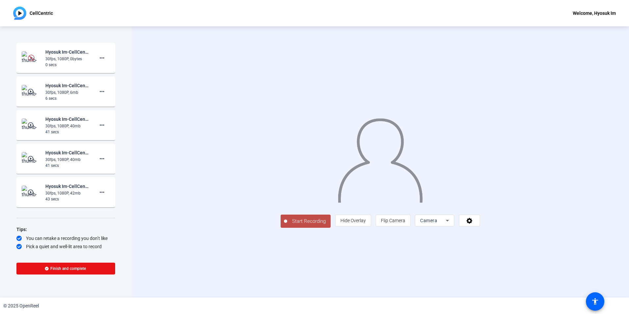
click at [287, 225] on span "Start Recording" at bounding box center [308, 221] width 43 height 8
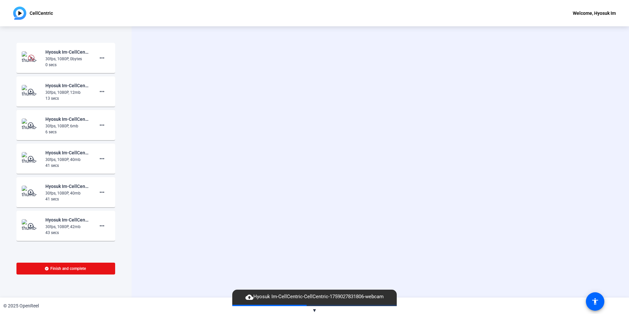
click at [77, 161] on div "30fps, 1080P, 40mb" at bounding box center [67, 160] width 44 height 6
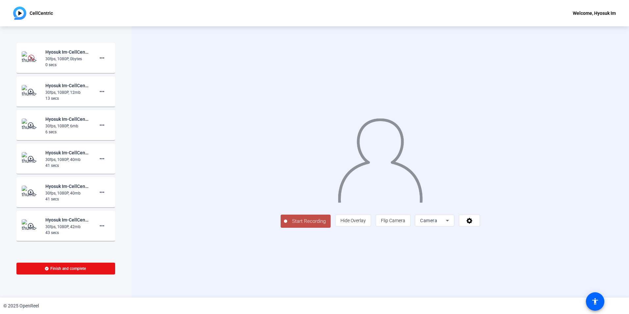
click at [29, 157] on mat-icon "play_circle_outline" at bounding box center [31, 158] width 8 height 7
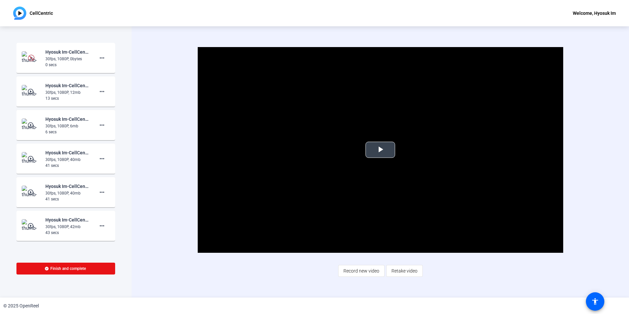
click at [390, 158] on div "Video Player is loading. Play Video Play Mute Current Time 0:00 / Duration 0:40…" at bounding box center [380, 150] width 365 height 206
click at [380, 150] on span "Video Player" at bounding box center [380, 150] width 0 height 0
click at [98, 158] on mat-icon "more_horiz" at bounding box center [102, 159] width 8 height 8
click at [109, 170] on span "Delete clip" at bounding box center [109, 172] width 26 height 8
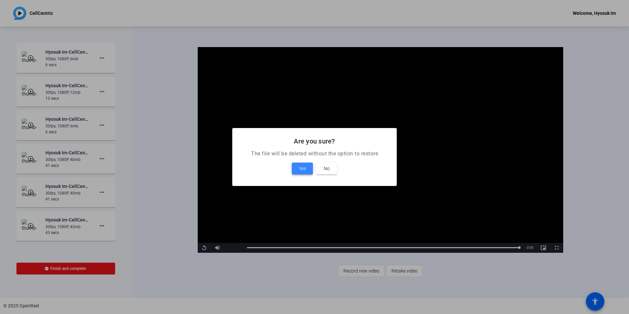
click at [304, 168] on span "Yes" at bounding box center [302, 168] width 7 height 8
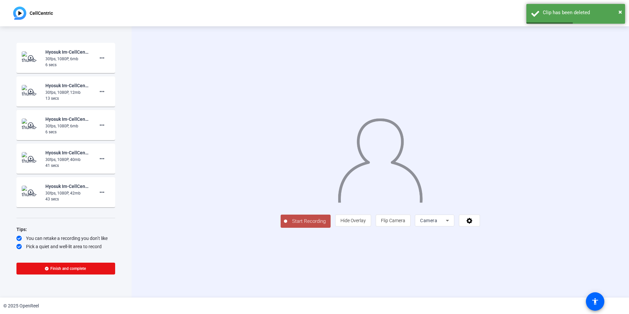
click at [39, 156] on img at bounding box center [31, 158] width 19 height 13
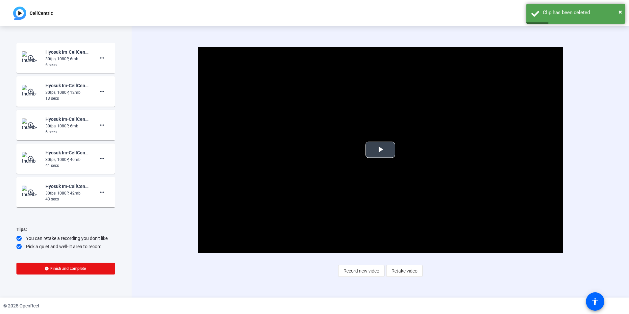
click at [380, 150] on span "Video Player" at bounding box center [380, 150] width 0 height 0
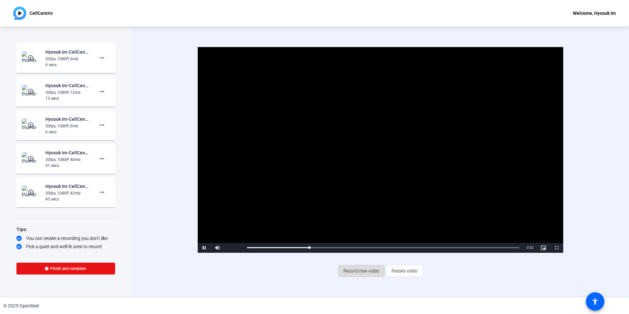
click at [375, 273] on span "Record new video" at bounding box center [361, 270] width 36 height 12
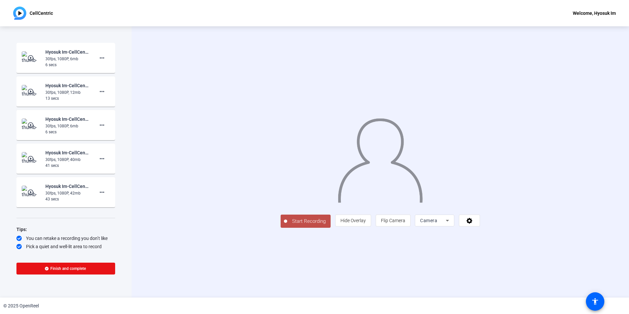
click at [287, 225] on span "Start Recording" at bounding box center [308, 221] width 43 height 8
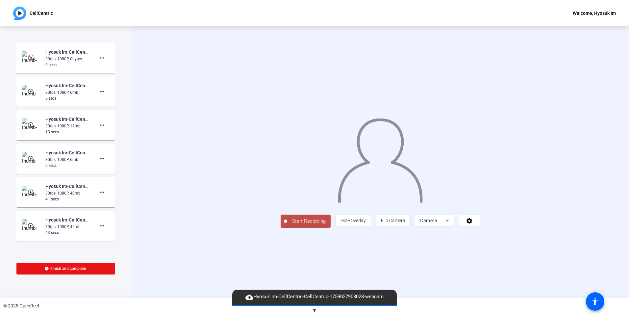
click at [287, 225] on span "Start Recording" at bounding box center [308, 221] width 43 height 8
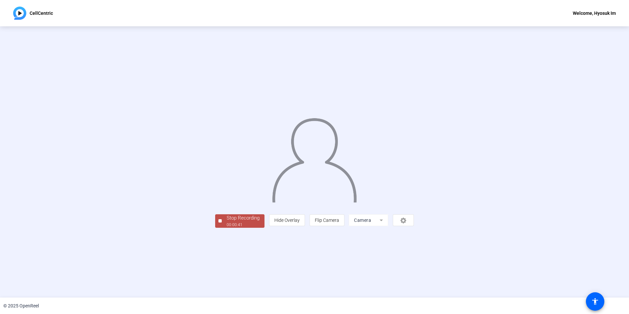
click at [227, 222] on div "Stop Recording" at bounding box center [243, 218] width 33 height 8
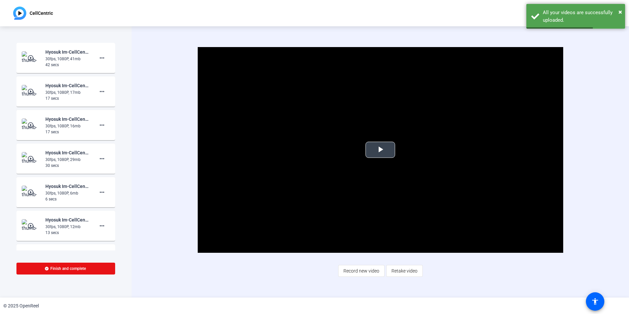
click at [380, 150] on span "Video Player" at bounding box center [380, 150] width 0 height 0
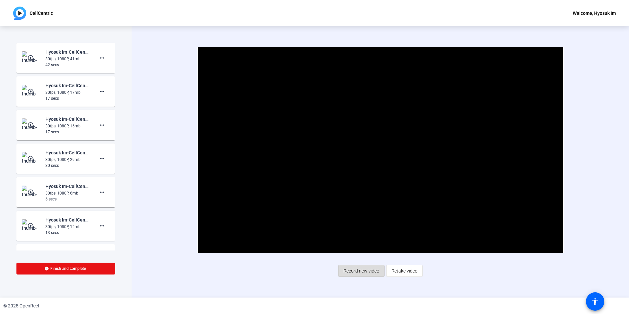
click at [369, 271] on span "Record new video" at bounding box center [361, 270] width 36 height 12
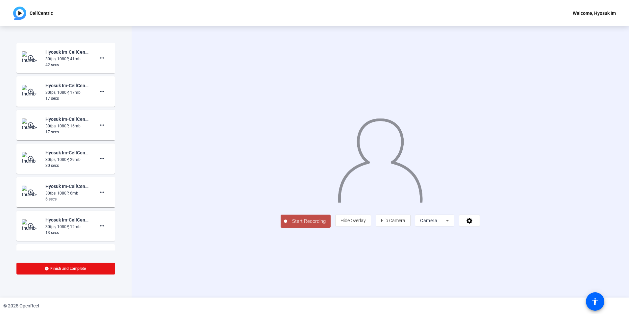
click at [287, 225] on span "Start Recording" at bounding box center [308, 221] width 43 height 8
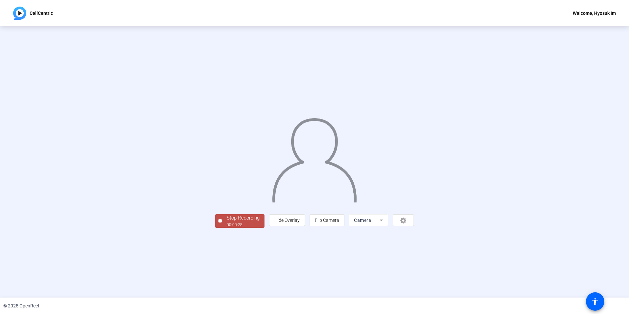
click at [227, 228] on div "00:00:28" at bounding box center [243, 225] width 33 height 6
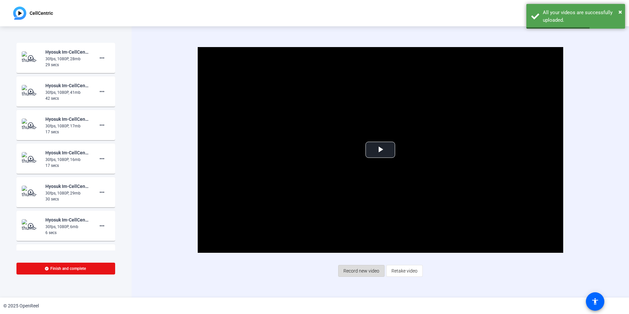
click at [366, 271] on span "Record new video" at bounding box center [361, 270] width 36 height 12
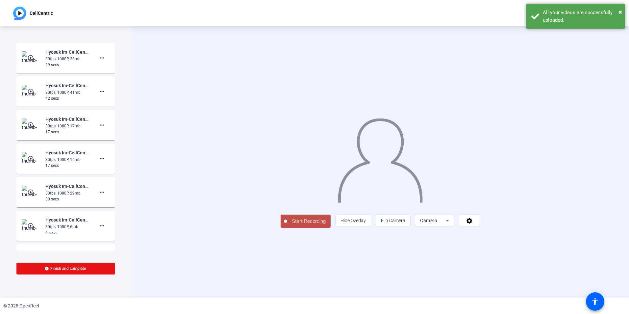
click at [287, 225] on span "Start Recording" at bounding box center [308, 221] width 43 height 8
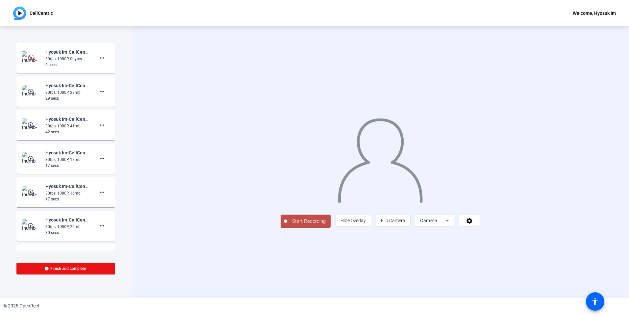
click at [287, 225] on span "Start Recording" at bounding box center [308, 221] width 43 height 8
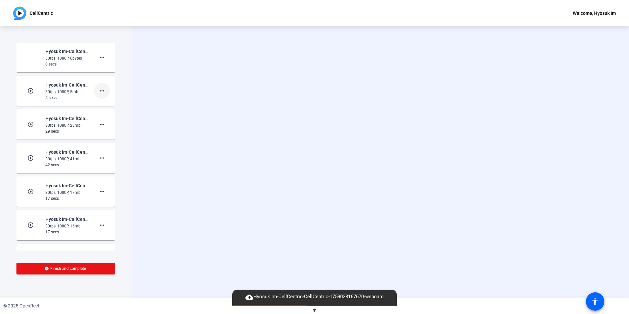
scroll to position [1, 0]
click at [98, 88] on mat-icon "more_horiz" at bounding box center [102, 90] width 8 height 8
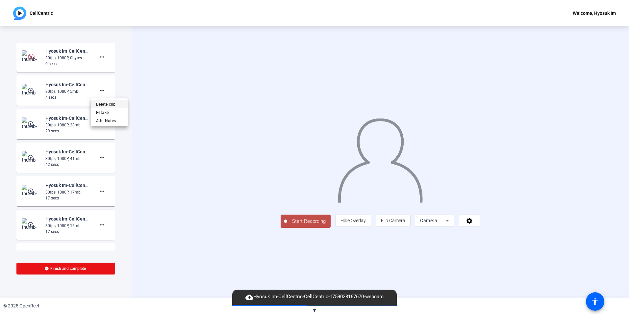
click at [108, 104] on span "Delete clip" at bounding box center [109, 104] width 26 height 8
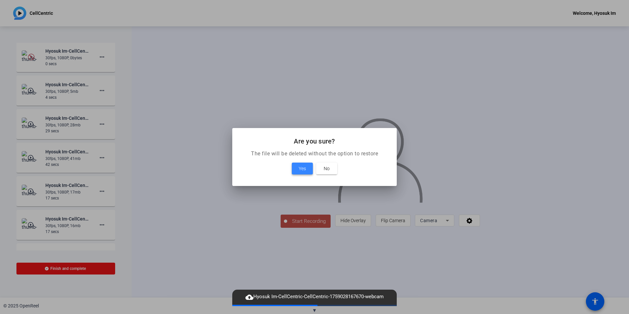
click at [303, 166] on span "Yes" at bounding box center [302, 168] width 7 height 8
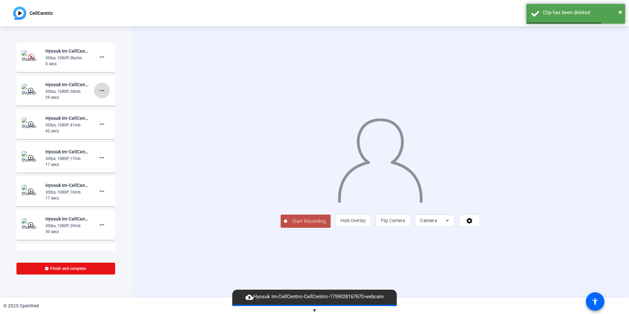
click at [101, 89] on mat-icon "more_horiz" at bounding box center [102, 90] width 8 height 8
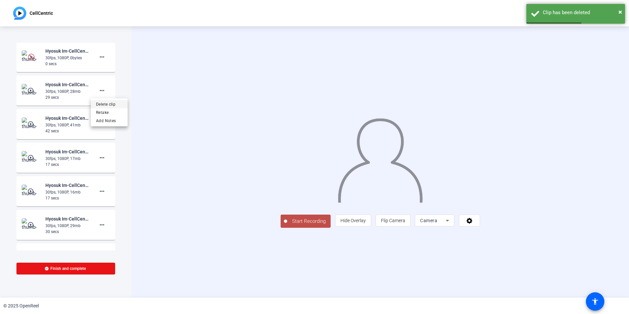
click at [110, 105] on span "Delete clip" at bounding box center [109, 104] width 26 height 8
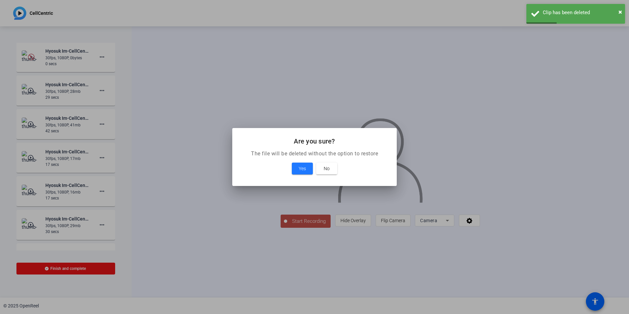
click at [291, 170] on div "Yes No" at bounding box center [314, 168] width 149 height 12
click at [303, 170] on span "Yes" at bounding box center [302, 168] width 7 height 8
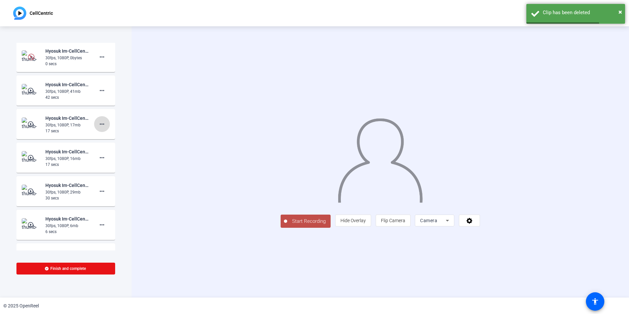
click at [94, 129] on span at bounding box center [102, 124] width 16 height 16
click at [111, 138] on span "Delete clip" at bounding box center [109, 138] width 26 height 8
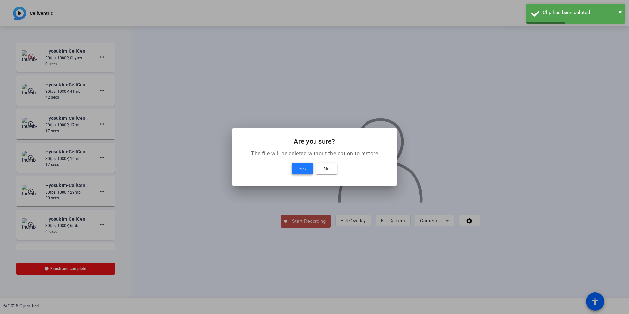
drag, startPoint x: 298, startPoint y: 168, endPoint x: 288, endPoint y: 164, distance: 10.9
click at [299, 168] on span "Yes" at bounding box center [302, 168] width 7 height 8
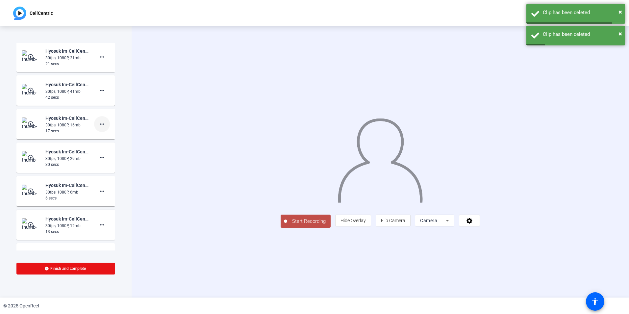
click at [98, 126] on mat-icon "more_horiz" at bounding box center [102, 124] width 8 height 8
click at [103, 138] on span "Delete clip" at bounding box center [109, 138] width 26 height 8
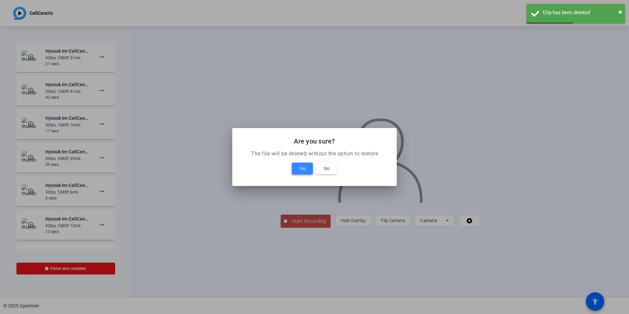
click at [305, 170] on button "Yes" at bounding box center [302, 168] width 21 height 12
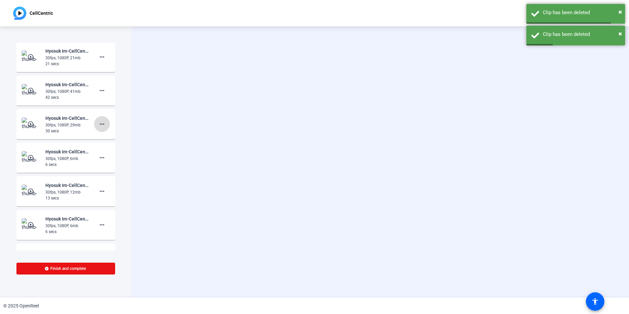
click at [98, 126] on mat-icon "more_horiz" at bounding box center [102, 124] width 8 height 8
click at [103, 136] on span "Delete clip" at bounding box center [109, 138] width 26 height 8
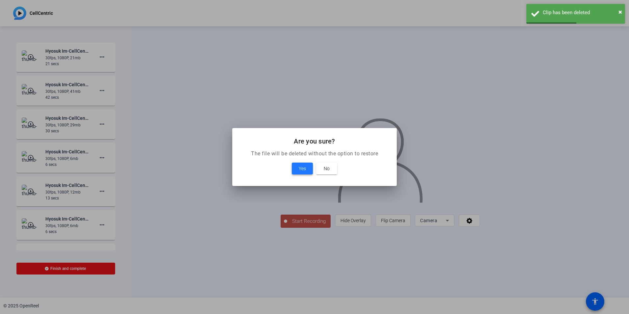
drag, startPoint x: 303, startPoint y: 169, endPoint x: 288, endPoint y: 168, distance: 14.8
click at [303, 168] on span "Yes" at bounding box center [302, 168] width 7 height 8
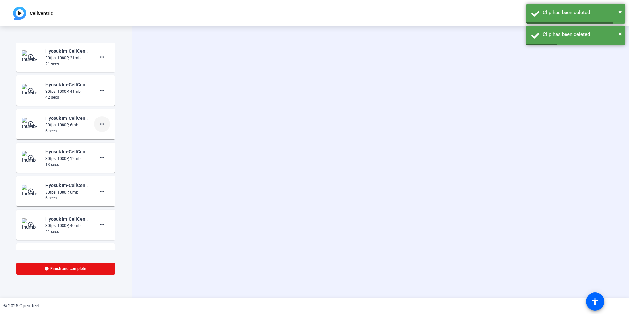
click at [99, 124] on mat-icon "more_horiz" at bounding box center [102, 124] width 8 height 8
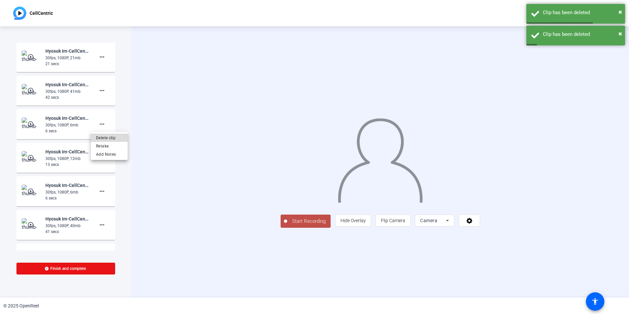
click at [103, 140] on span "Delete clip" at bounding box center [109, 138] width 26 height 8
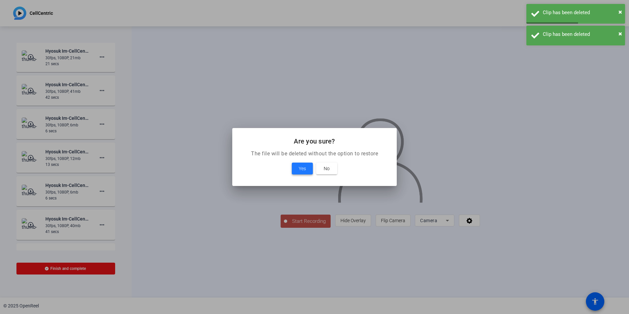
click at [295, 169] on span at bounding box center [302, 168] width 21 height 16
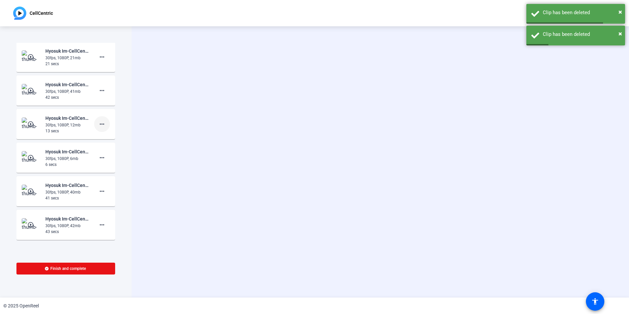
click at [98, 127] on mat-icon "more_horiz" at bounding box center [102, 124] width 8 height 8
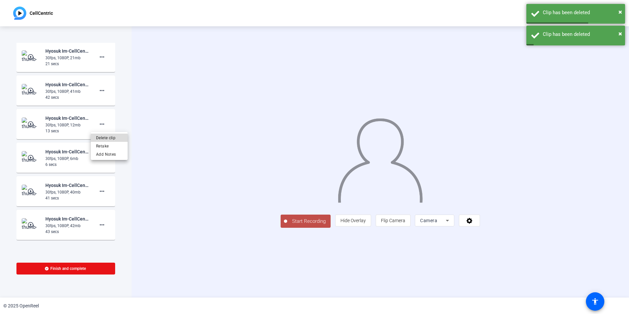
click at [105, 136] on span "Delete clip" at bounding box center [109, 138] width 26 height 8
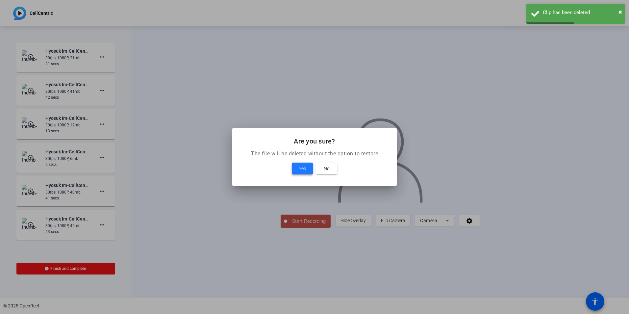
drag, startPoint x: 294, startPoint y: 169, endPoint x: 282, endPoint y: 165, distance: 12.3
click at [294, 169] on span at bounding box center [302, 168] width 21 height 16
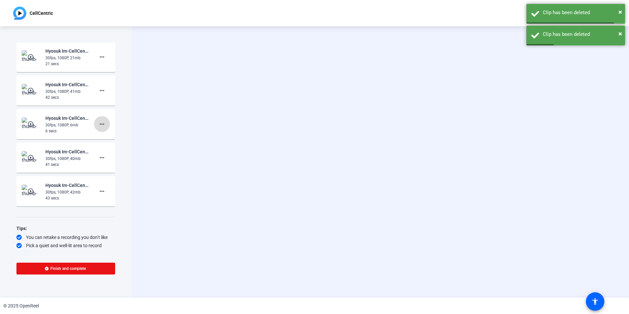
click at [100, 128] on mat-icon "more_horiz" at bounding box center [102, 124] width 8 height 8
click at [109, 139] on span "Delete clip" at bounding box center [109, 138] width 26 height 8
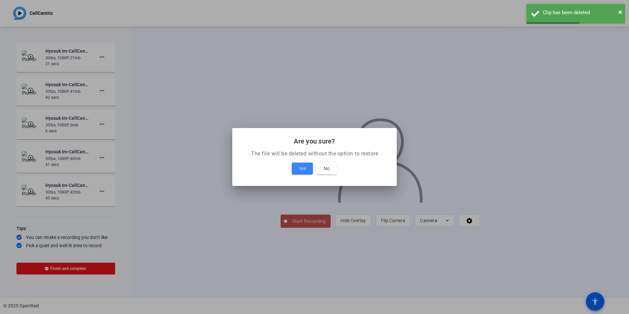
drag, startPoint x: 295, startPoint y: 169, endPoint x: 267, endPoint y: 159, distance: 29.4
click at [295, 169] on span at bounding box center [302, 168] width 21 height 16
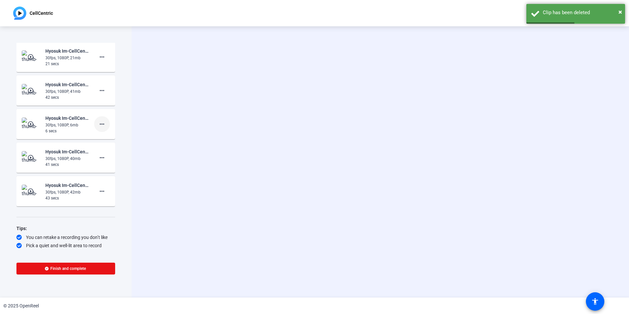
scroll to position [0, 0]
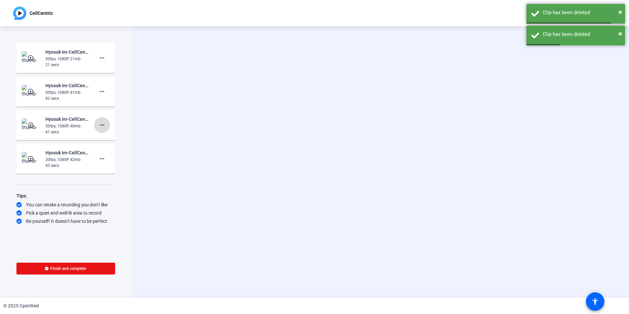
click at [104, 128] on mat-icon "more_horiz" at bounding box center [102, 125] width 8 height 8
click at [112, 139] on span "Delete clip" at bounding box center [112, 139] width 26 height 8
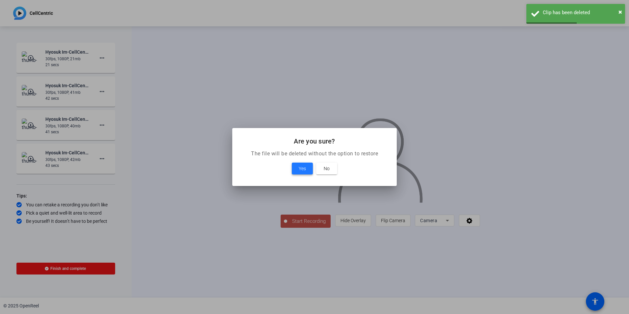
click at [296, 169] on span at bounding box center [302, 168] width 21 height 16
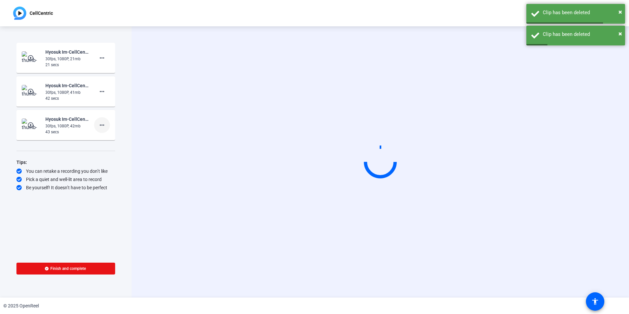
click at [99, 127] on mat-icon "more_horiz" at bounding box center [102, 125] width 8 height 8
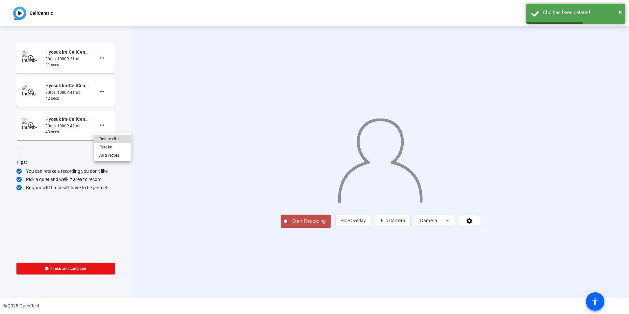
click at [119, 139] on span "Delete clip" at bounding box center [112, 139] width 26 height 8
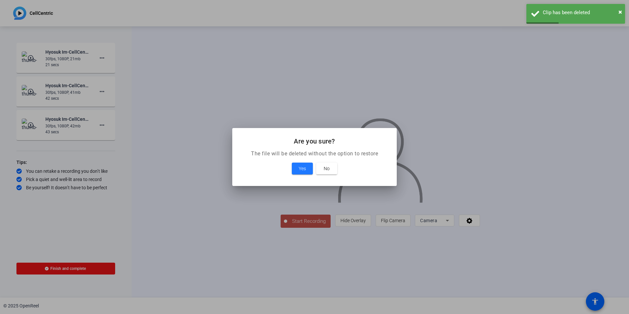
click at [149, 196] on div at bounding box center [314, 157] width 629 height 314
click at [102, 60] on div at bounding box center [314, 157] width 629 height 314
click at [327, 169] on span "No" at bounding box center [327, 168] width 6 height 8
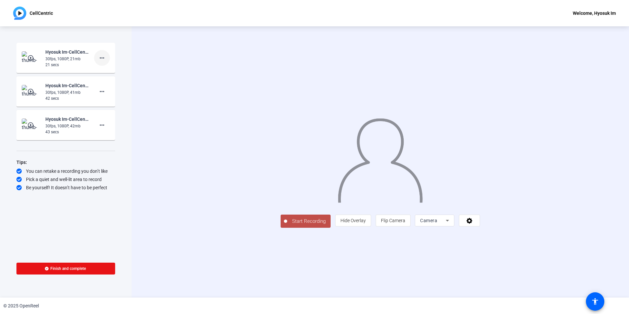
click at [104, 62] on span at bounding box center [102, 58] width 16 height 16
click at [110, 75] on span "Delete clip" at bounding box center [112, 72] width 26 height 8
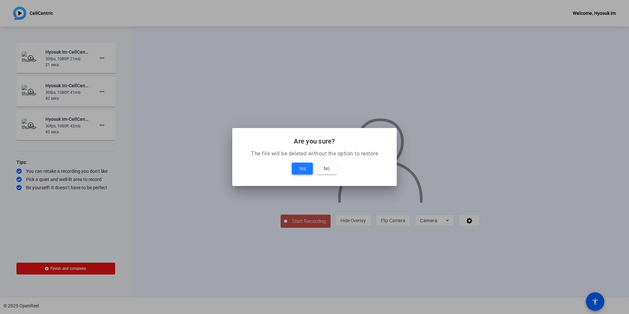
click at [308, 167] on span at bounding box center [302, 168] width 21 height 16
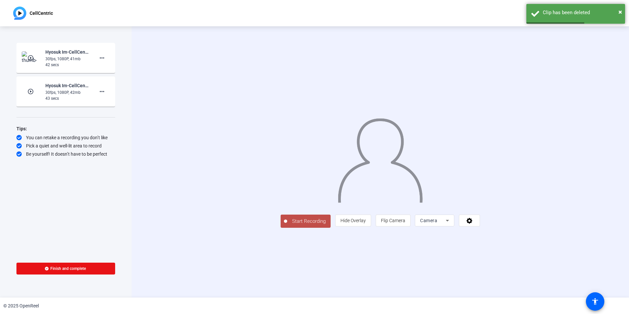
click at [287, 225] on span "Start Recording" at bounding box center [308, 221] width 43 height 8
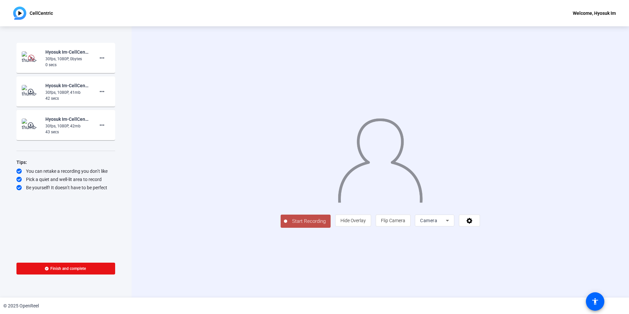
click at [287, 225] on span "Start Recording" at bounding box center [308, 221] width 43 height 8
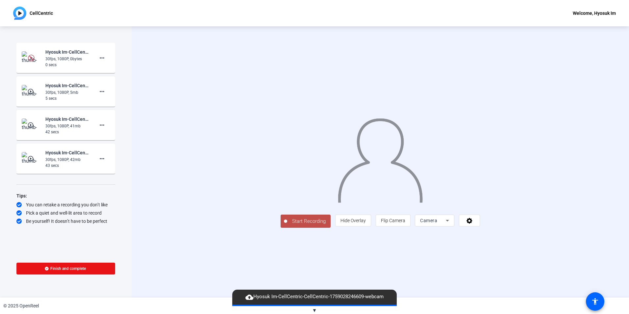
click at [280, 228] on button "Start Recording" at bounding box center [305, 220] width 50 height 13
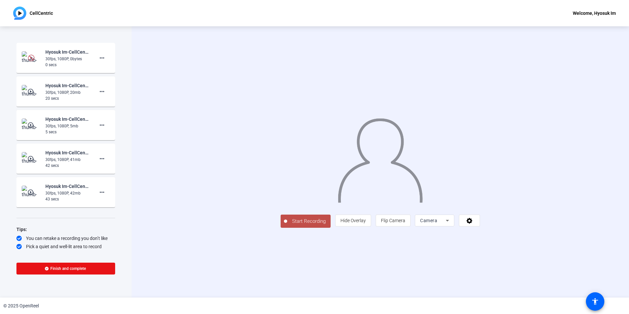
click at [287, 225] on span "Start Recording" at bounding box center [308, 221] width 43 height 8
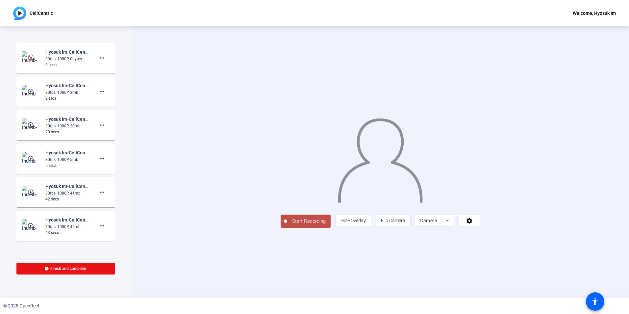
click at [287, 225] on span "Start Recording" at bounding box center [308, 221] width 43 height 8
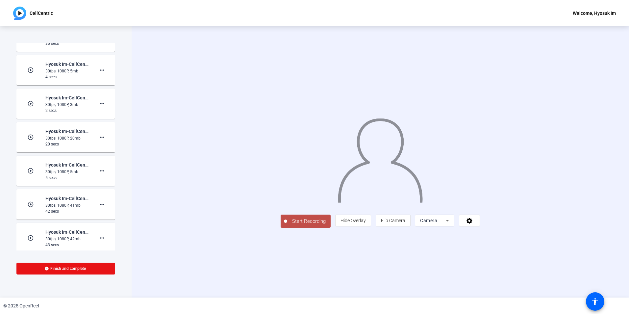
scroll to position [56, 0]
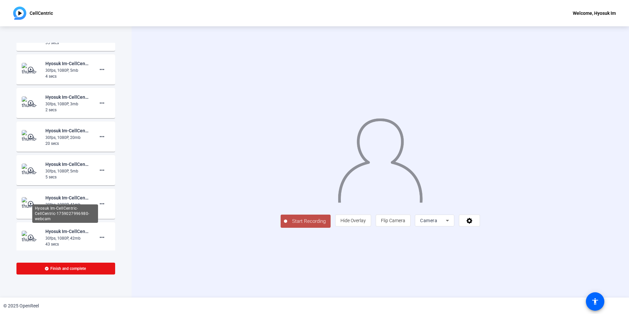
click at [66, 196] on div "Hyosuk Im-CellCentric-CellCentric-1759027996980-webcam" at bounding box center [67, 198] width 44 height 8
click at [19, 211] on mat-card-content "play_circle_outline Hyosuk Im-CellCentric-CellCentric-1759027996980-webcam 30fp…" at bounding box center [65, 203] width 99 height 30
click at [28, 205] on mat-icon "play_circle_outline" at bounding box center [31, 203] width 8 height 7
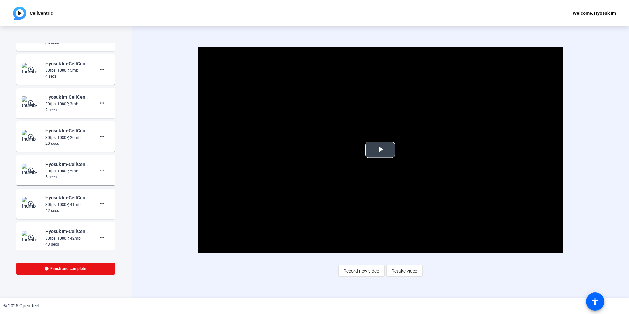
click at [380, 150] on span "Video Player" at bounding box center [380, 150] width 0 height 0
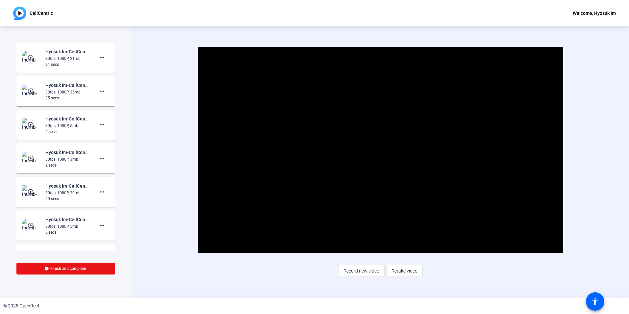
scroll to position [0, 0]
click at [71, 84] on div "Hyosuk Im-CellCentric-CellCentric-1759028296278-webcam" at bounding box center [67, 86] width 44 height 8
click at [27, 91] on mat-icon "play_circle_outline" at bounding box center [31, 91] width 8 height 7
click at [380, 150] on span "Video Player" at bounding box center [380, 150] width 0 height 0
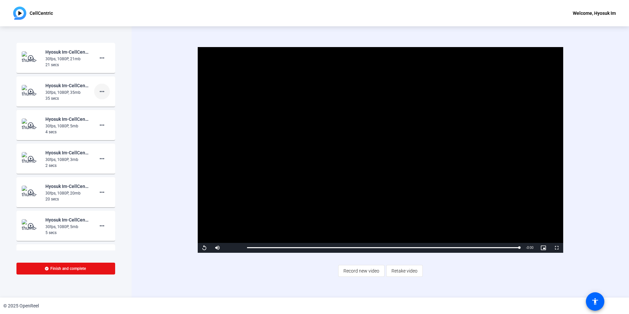
click at [103, 94] on span at bounding box center [102, 92] width 16 height 16
click at [113, 106] on span "Delete clip" at bounding box center [109, 105] width 26 height 8
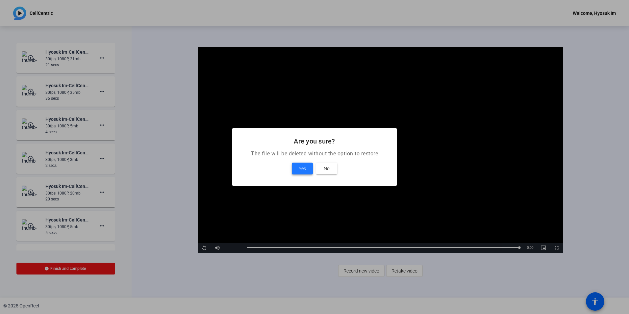
click at [297, 167] on span at bounding box center [302, 168] width 21 height 16
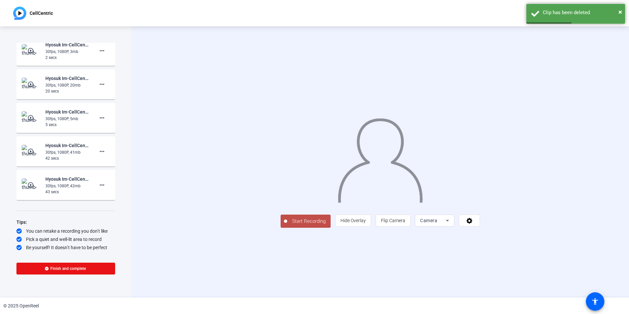
scroll to position [75, 0]
click at [287, 225] on span "Start Recording" at bounding box center [308, 221] width 43 height 8
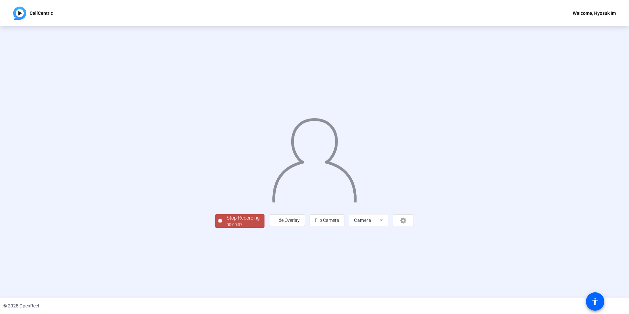
click at [168, 277] on div "Stop Recording 00:00:07 person Hide Overlay flip Flip Camera Camera" at bounding box center [314, 161] width 629 height 271
click at [227, 228] on div "00:00:08" at bounding box center [243, 225] width 33 height 6
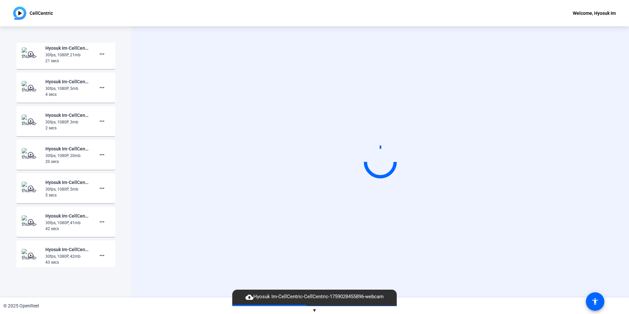
scroll to position [0, 0]
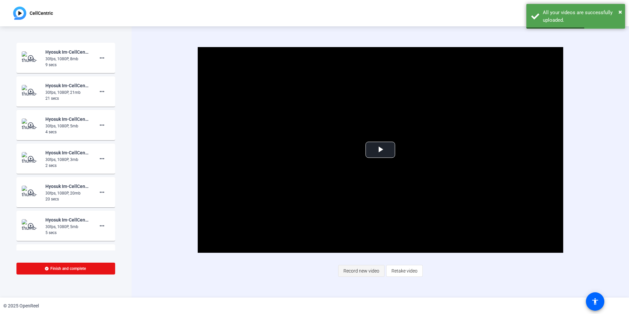
click at [361, 272] on span "Record new video" at bounding box center [361, 270] width 36 height 12
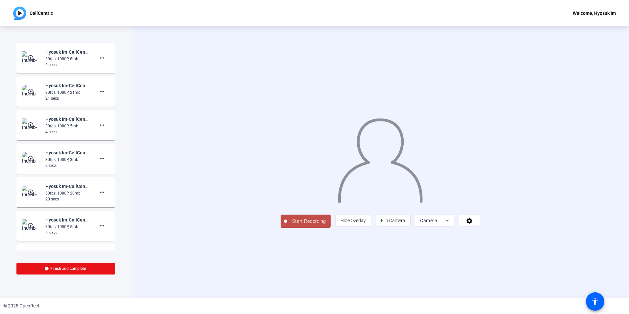
click at [280, 228] on button "Start Recording" at bounding box center [305, 220] width 50 height 13
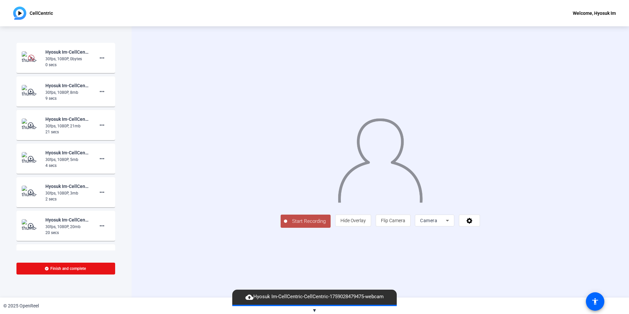
click at [287, 225] on span "Start Recording" at bounding box center [308, 221] width 43 height 8
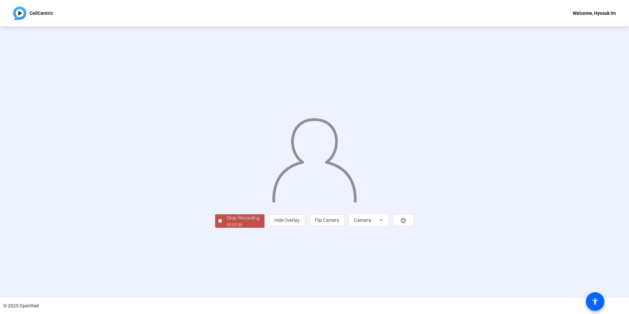
click at [227, 222] on div "Stop Recording" at bounding box center [243, 218] width 33 height 8
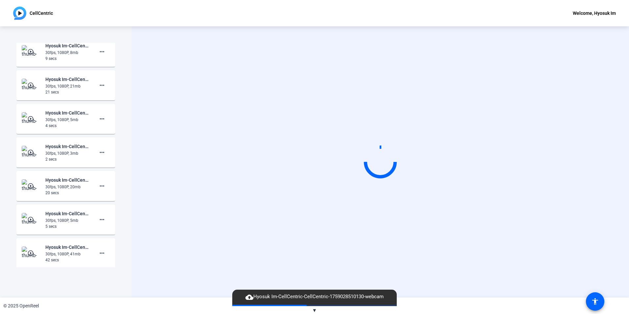
scroll to position [125, 0]
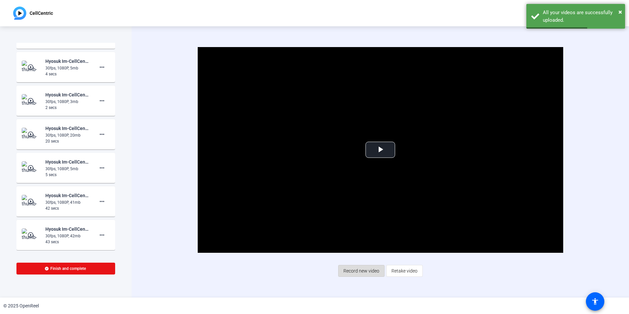
click at [360, 271] on span "Record new video" at bounding box center [361, 270] width 36 height 12
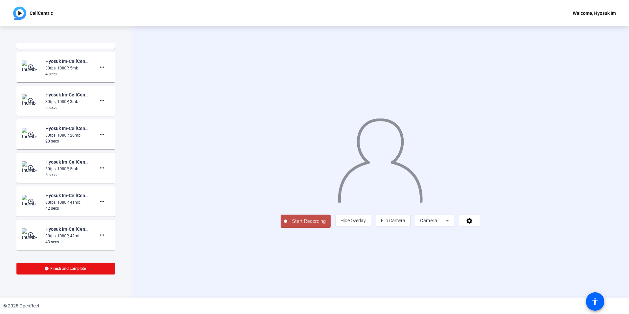
click at [287, 225] on span "Start Recording" at bounding box center [308, 221] width 43 height 8
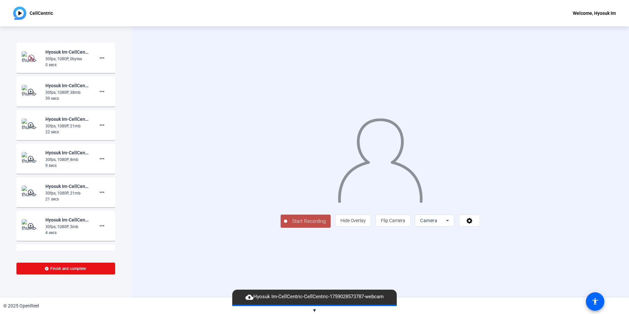
click at [287, 225] on span "Start Recording" at bounding box center [308, 221] width 43 height 8
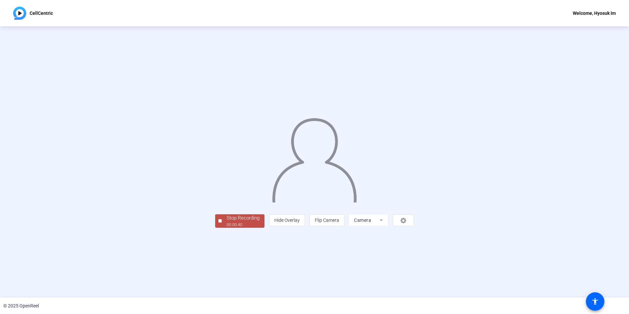
click at [227, 222] on div "Stop Recording" at bounding box center [243, 218] width 33 height 8
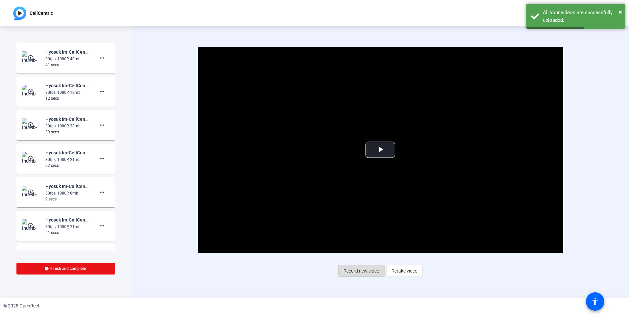
click at [371, 274] on span "Record new video" at bounding box center [361, 270] width 36 height 12
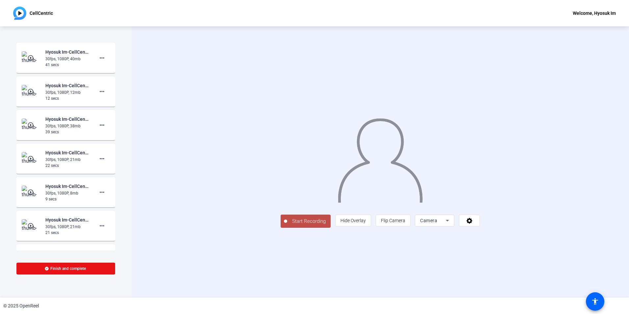
click at [280, 228] on button "Start Recording" at bounding box center [305, 220] width 50 height 13
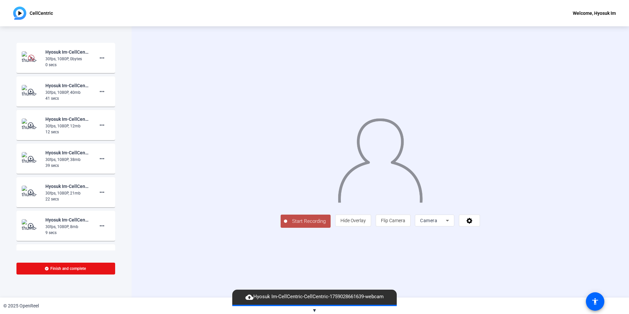
click at [287, 225] on span "Start Recording" at bounding box center [308, 221] width 43 height 8
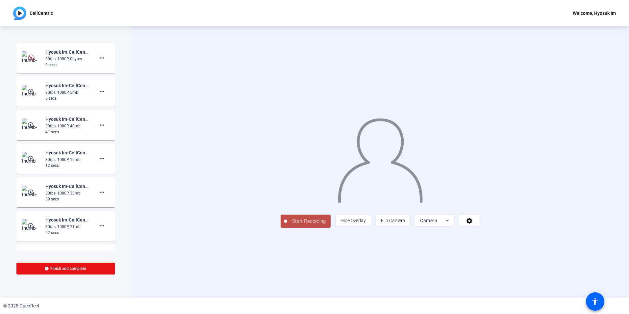
click at [287, 225] on span "Start Recording" at bounding box center [308, 221] width 43 height 8
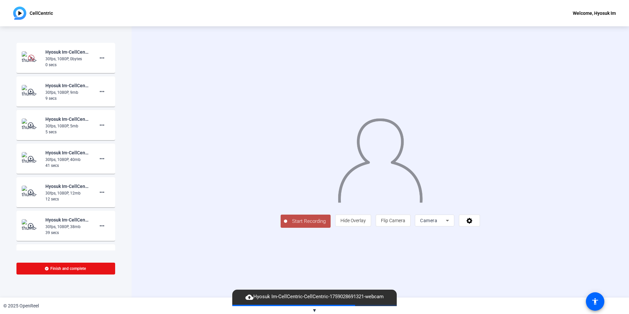
click at [287, 225] on span "Start Recording" at bounding box center [308, 221] width 43 height 8
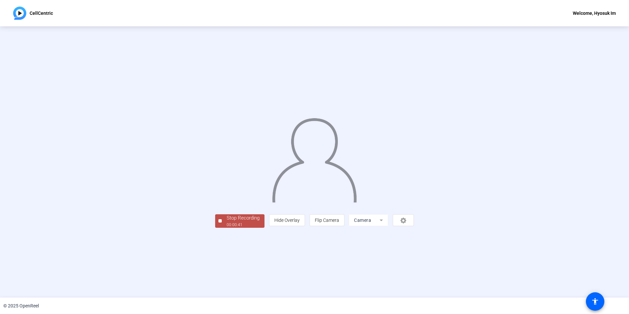
click at [227, 228] on div "00:00:41" at bounding box center [243, 225] width 33 height 6
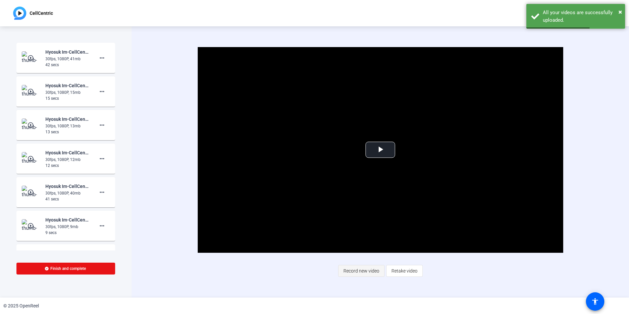
click at [364, 275] on span "Record new video" at bounding box center [361, 270] width 36 height 12
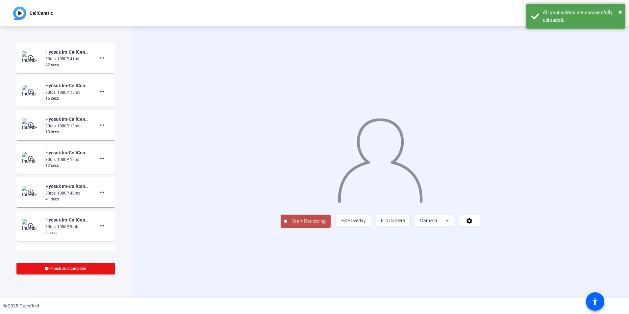
click at [287, 225] on span "Start Recording" at bounding box center [308, 221] width 43 height 8
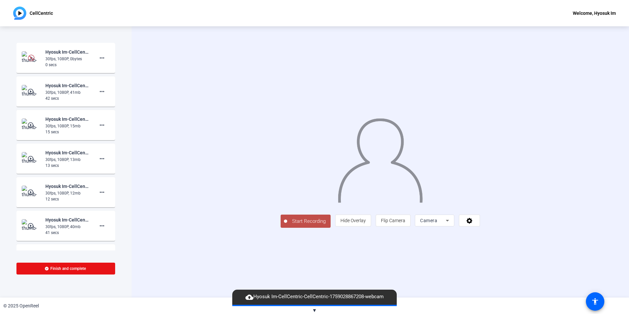
click at [287, 225] on span "Start Recording" at bounding box center [308, 221] width 43 height 8
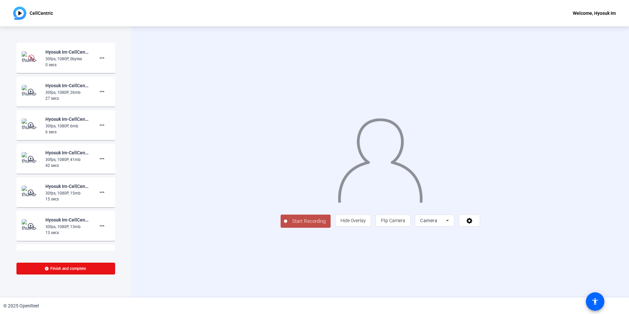
click at [287, 225] on span "Start Recording" at bounding box center [308, 221] width 43 height 8
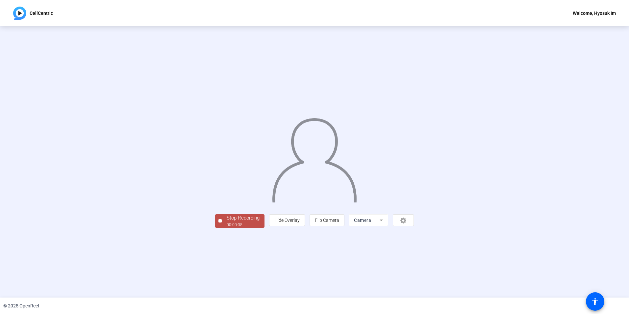
click at [227, 228] on div "00:00:38" at bounding box center [243, 225] width 33 height 6
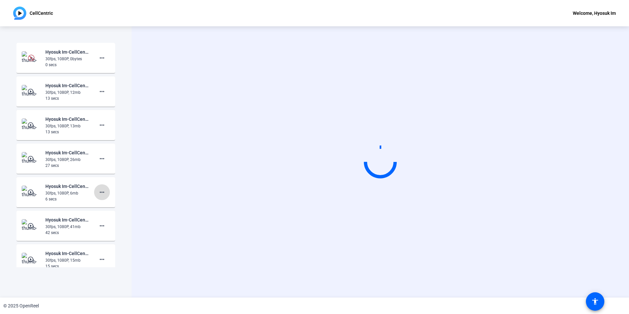
click at [101, 188] on span at bounding box center [102, 192] width 16 height 16
click at [107, 203] on span "Delete clip" at bounding box center [109, 206] width 26 height 8
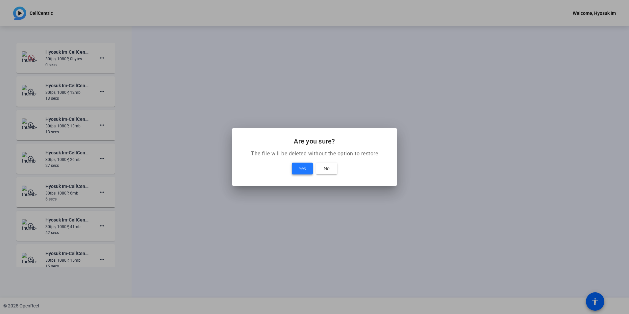
click at [302, 172] on span at bounding box center [302, 168] width 21 height 16
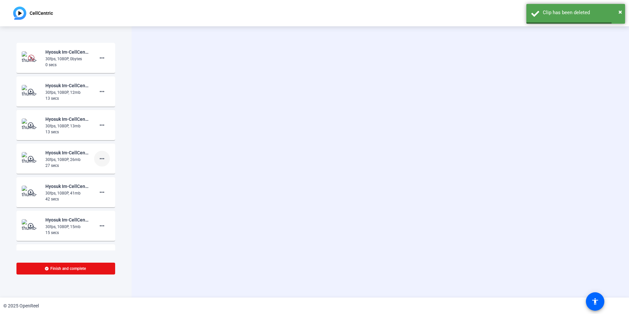
click at [100, 155] on button "more_horiz" at bounding box center [102, 159] width 16 height 16
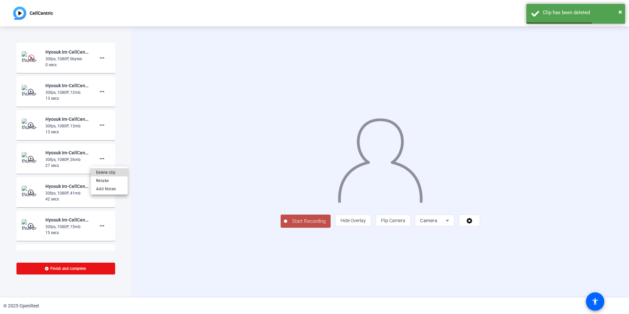
click at [110, 169] on span "Delete clip" at bounding box center [109, 172] width 26 height 8
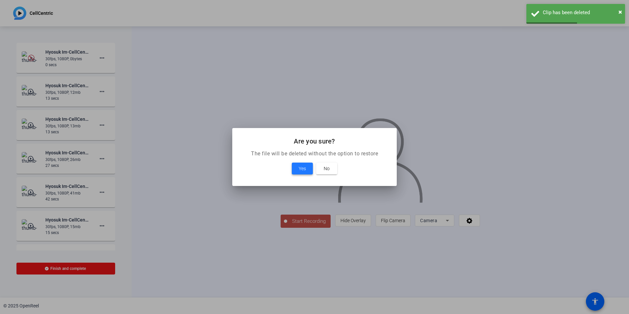
click at [292, 166] on div "Yes No" at bounding box center [314, 168] width 149 height 12
click at [294, 168] on span at bounding box center [302, 168] width 21 height 16
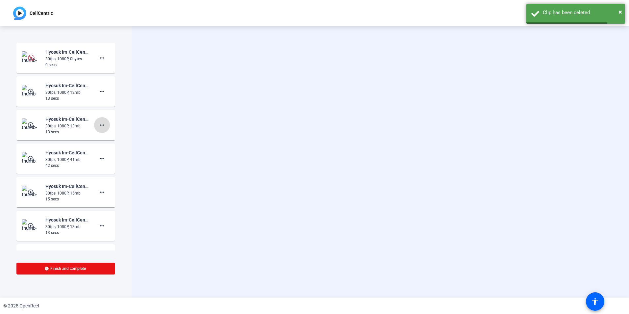
click at [99, 126] on mat-icon "more_horiz" at bounding box center [102, 125] width 8 height 8
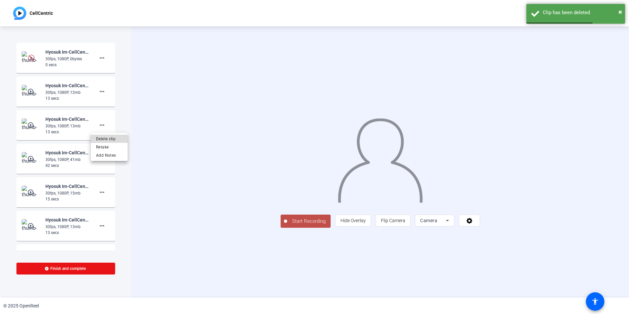
click at [108, 138] on span "Delete clip" at bounding box center [109, 139] width 26 height 8
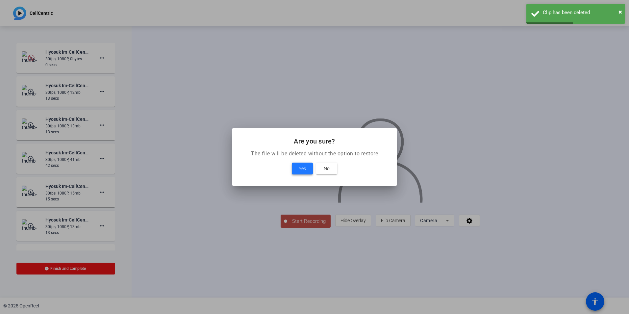
click at [299, 168] on span "Yes" at bounding box center [302, 168] width 7 height 8
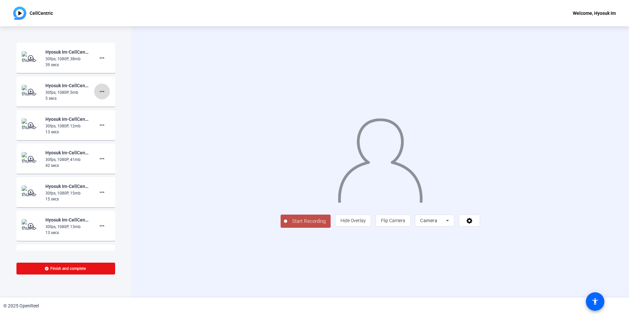
click at [96, 96] on span at bounding box center [102, 92] width 16 height 16
click at [111, 115] on span "Retake" at bounding box center [109, 113] width 26 height 8
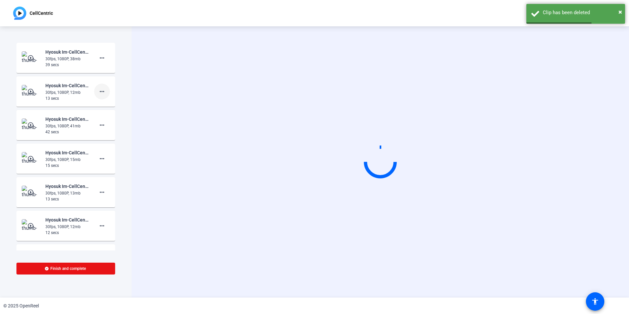
click at [104, 93] on div "Start Recording play_circle_outline Hyosuk Im-CellCentric-CellCentric-175902897…" at bounding box center [314, 161] width 629 height 271
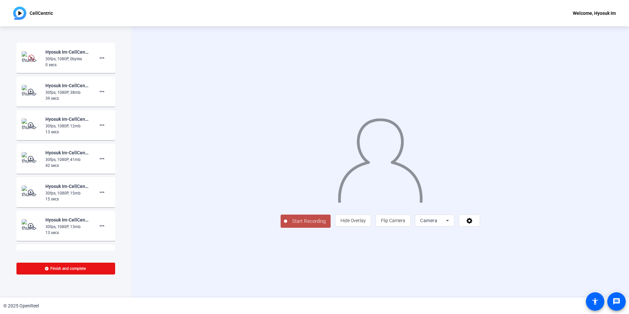
click at [38, 84] on div "play_circle_outline Hyosuk Im-CellCentric-CellCentric-1759028970096-webcam 30fp…" at bounding box center [66, 92] width 88 height 20
click at [30, 90] on mat-icon "play_circle_outline" at bounding box center [31, 91] width 8 height 7
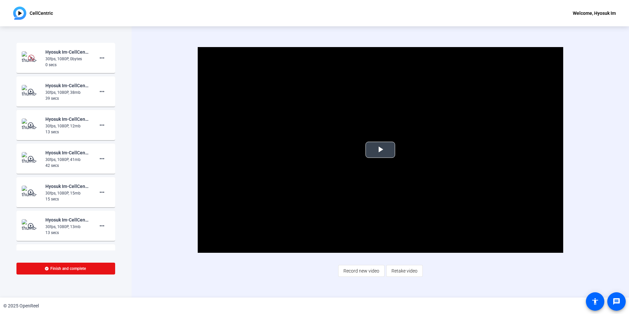
click at [380, 150] on span "Video Player" at bounding box center [380, 150] width 0 height 0
click at [72, 159] on div "Hyosuk Im-CellCentric-CellCentric-1759028804365-webcam" at bounding box center [65, 168] width 66 height 18
click at [39, 155] on img at bounding box center [31, 158] width 19 height 13
click at [380, 150] on span "Video Player" at bounding box center [380, 150] width 0 height 0
click at [99, 62] on span at bounding box center [102, 58] width 16 height 16
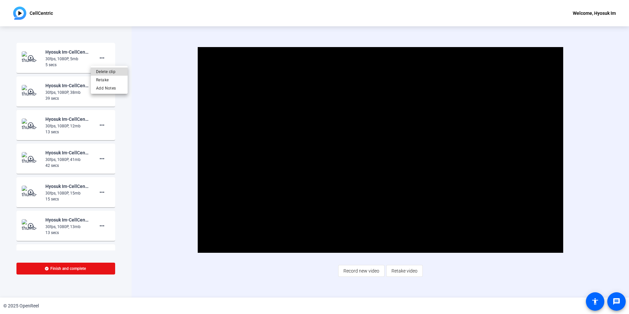
click at [103, 69] on span "Delete clip" at bounding box center [109, 72] width 26 height 8
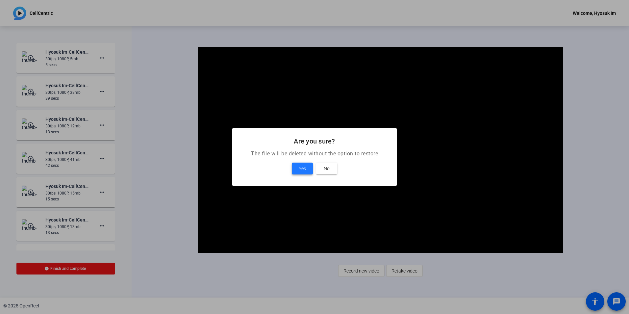
click at [306, 168] on button "Yes" at bounding box center [302, 168] width 21 height 12
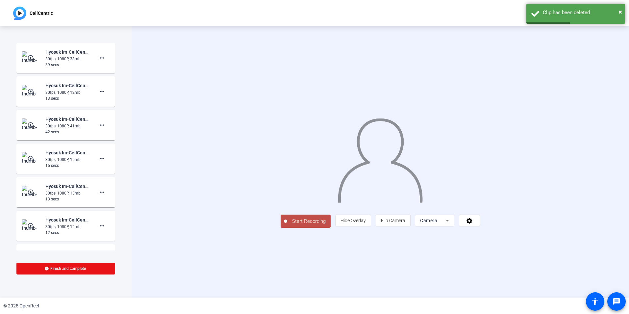
click at [29, 127] on mat-icon "play_circle_outline" at bounding box center [31, 125] width 8 height 7
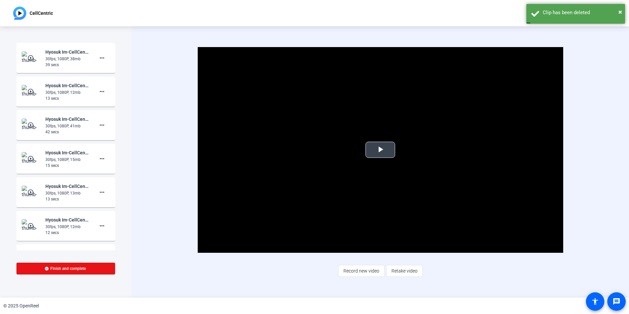
click at [380, 150] on span "Video Player" at bounding box center [380, 150] width 0 height 0
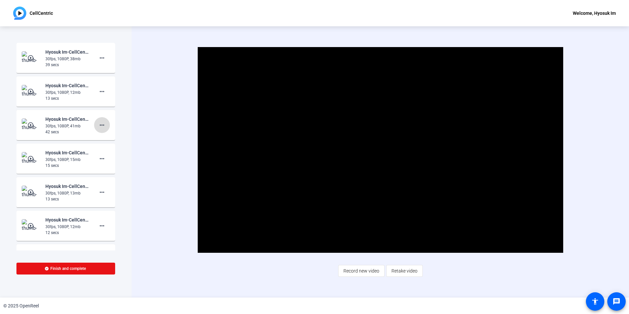
click at [99, 128] on mat-icon "more_horiz" at bounding box center [102, 125] width 8 height 8
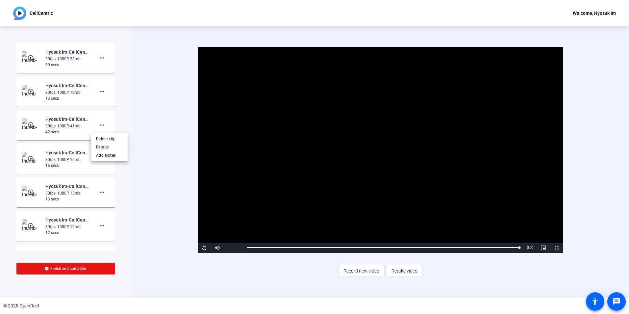
click at [100, 59] on div at bounding box center [314, 157] width 629 height 314
click at [101, 61] on mat-icon "more_horiz" at bounding box center [102, 58] width 8 height 8
click at [105, 69] on span "Delete clip" at bounding box center [109, 72] width 26 height 8
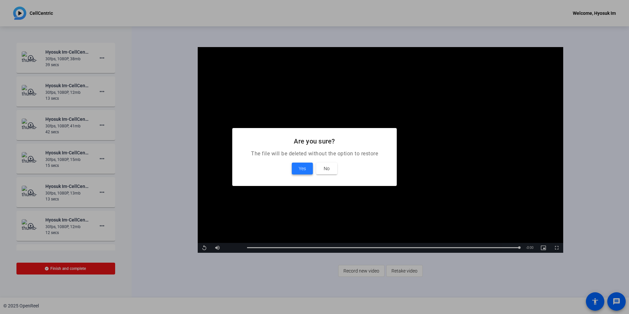
click at [299, 167] on span "Yes" at bounding box center [302, 168] width 7 height 8
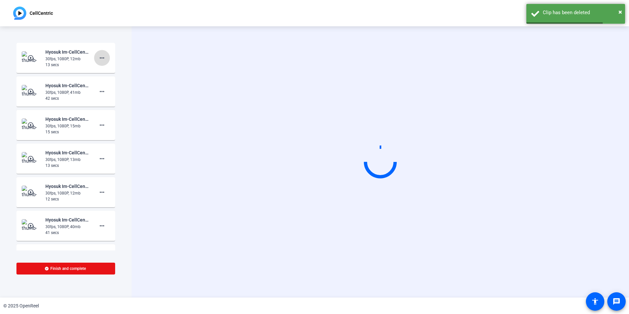
click at [99, 56] on mat-icon "more_horiz" at bounding box center [102, 58] width 8 height 8
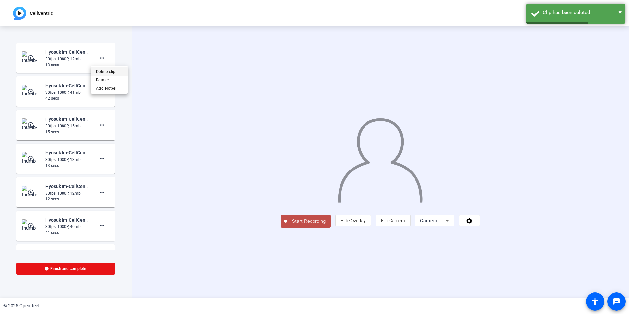
click at [113, 69] on span "Delete clip" at bounding box center [109, 72] width 26 height 8
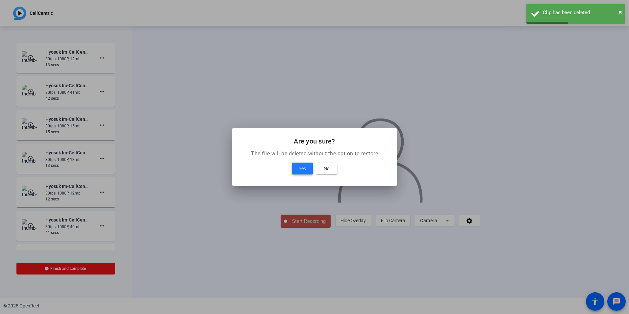
click at [298, 164] on button "Yes" at bounding box center [302, 168] width 21 height 12
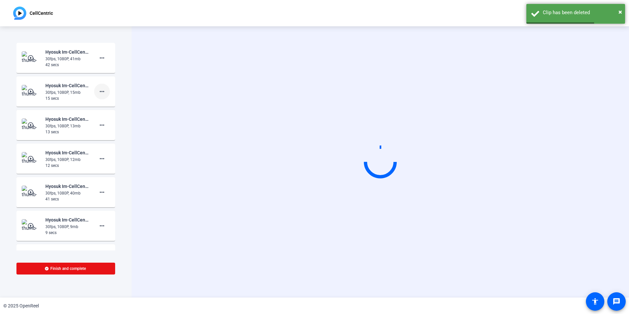
click at [103, 95] on span at bounding box center [102, 92] width 16 height 16
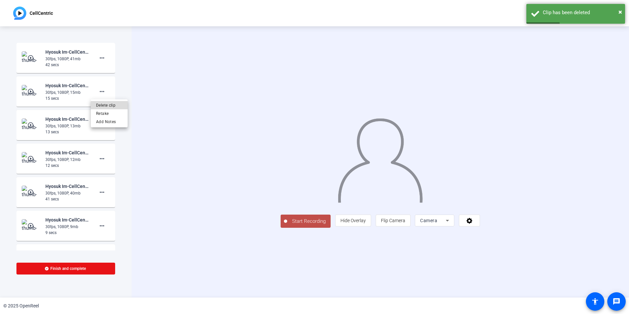
click at [109, 107] on span "Delete clip" at bounding box center [109, 105] width 26 height 8
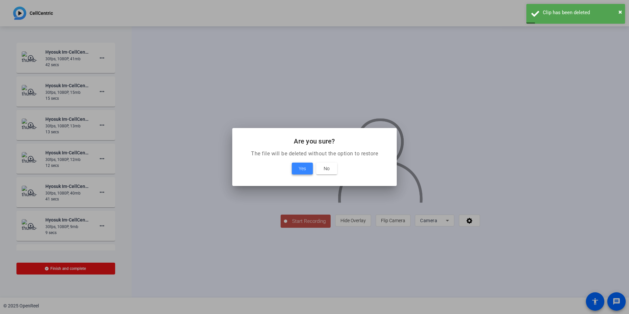
click at [299, 167] on span "Yes" at bounding box center [302, 168] width 7 height 8
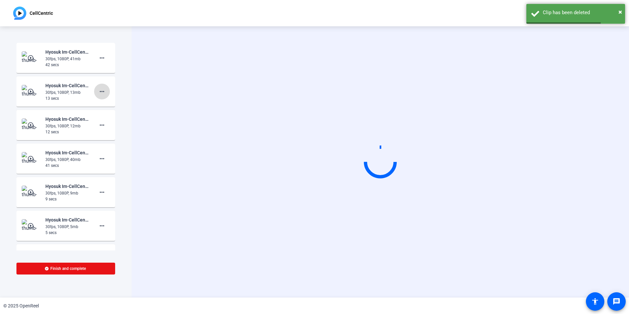
click at [100, 99] on span at bounding box center [102, 92] width 16 height 16
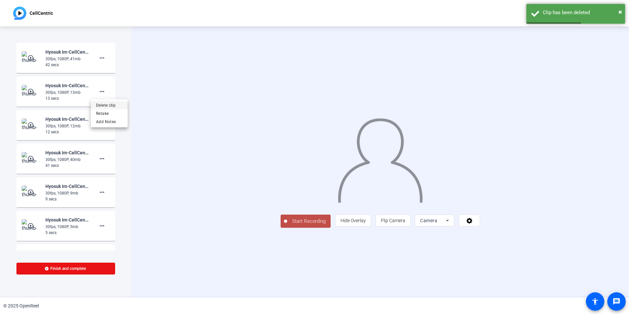
click at [104, 105] on span "Delete clip" at bounding box center [109, 105] width 26 height 8
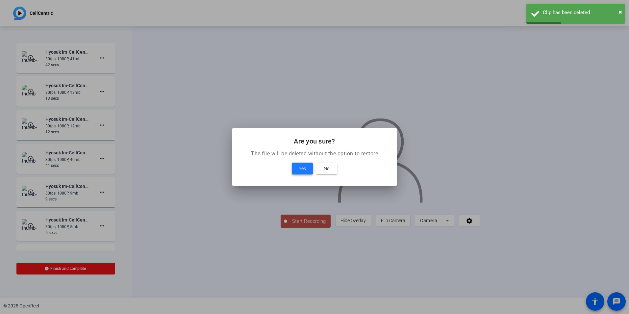
click at [297, 166] on span at bounding box center [302, 168] width 21 height 16
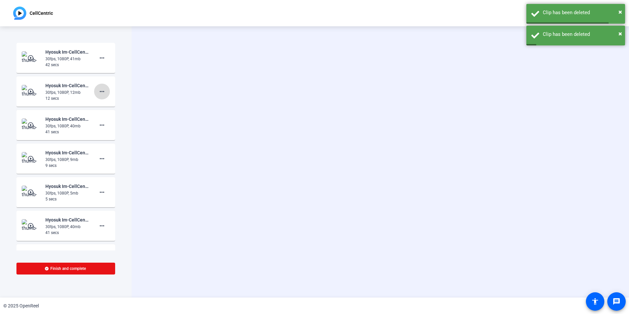
click at [101, 93] on mat-icon "more_horiz" at bounding box center [102, 91] width 8 height 8
click at [104, 105] on span "Delete clip" at bounding box center [109, 105] width 26 height 8
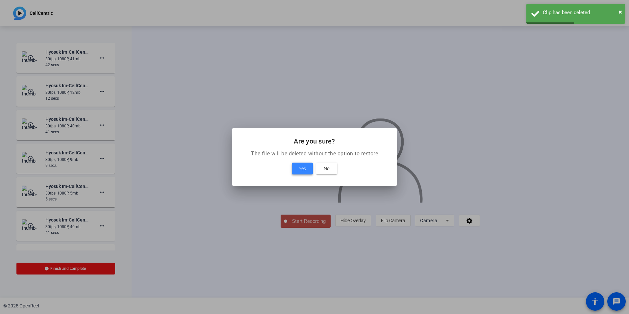
click at [301, 170] on button "Yes" at bounding box center [302, 168] width 21 height 12
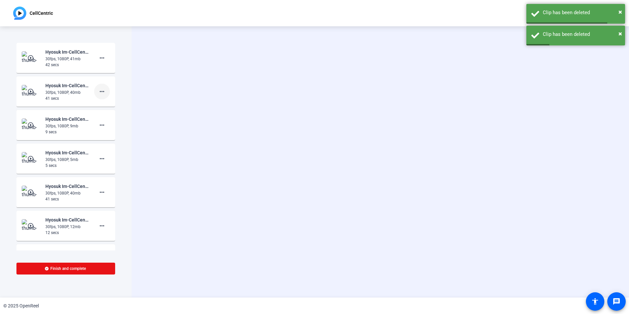
click at [98, 94] on mat-icon "more_horiz" at bounding box center [102, 91] width 8 height 8
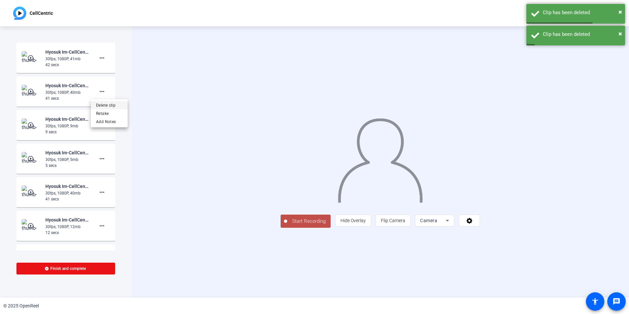
click at [110, 105] on span "Delete clip" at bounding box center [109, 105] width 26 height 8
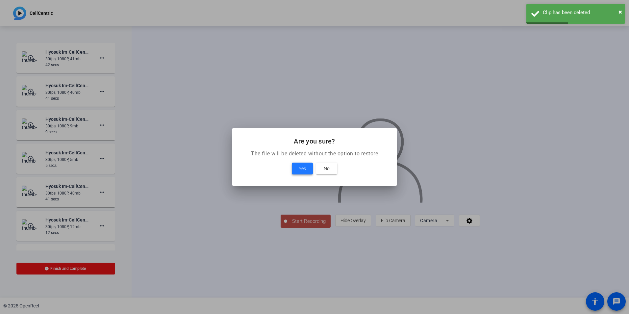
click at [297, 167] on span at bounding box center [302, 168] width 21 height 16
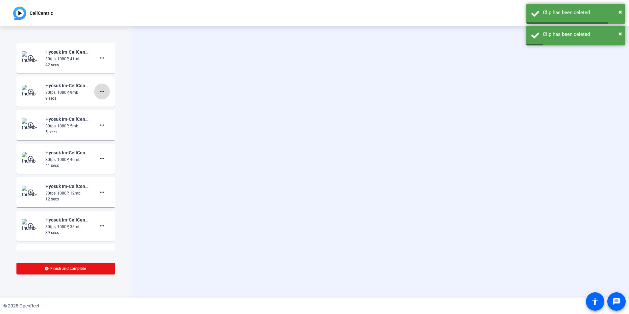
click at [98, 90] on mat-icon "more_horiz" at bounding box center [102, 91] width 8 height 8
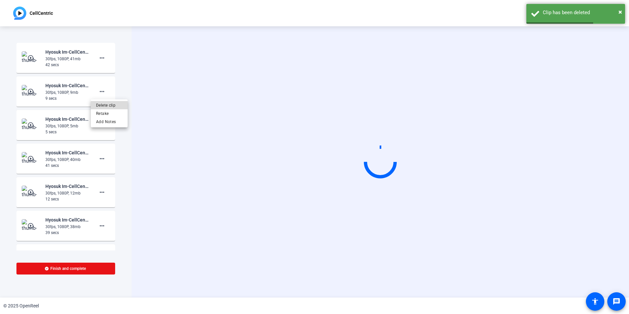
click at [102, 104] on span "Delete clip" at bounding box center [109, 105] width 26 height 8
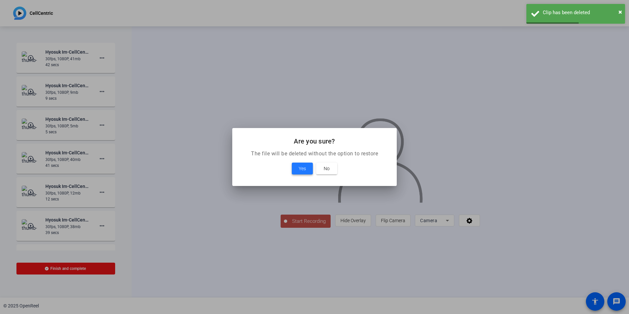
click at [301, 165] on span "Yes" at bounding box center [302, 168] width 7 height 8
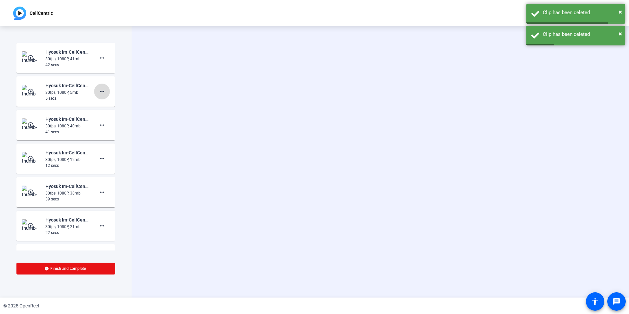
click at [97, 96] on span at bounding box center [102, 92] width 16 height 16
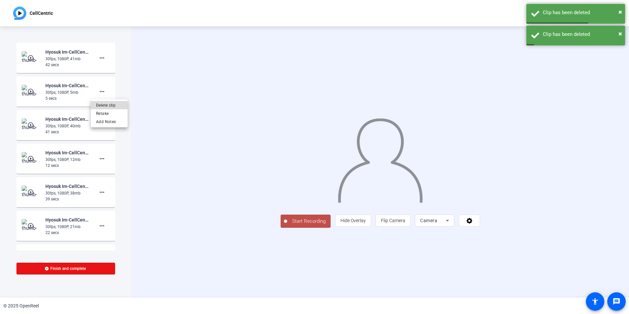
click at [110, 107] on span "Delete clip" at bounding box center [109, 105] width 26 height 8
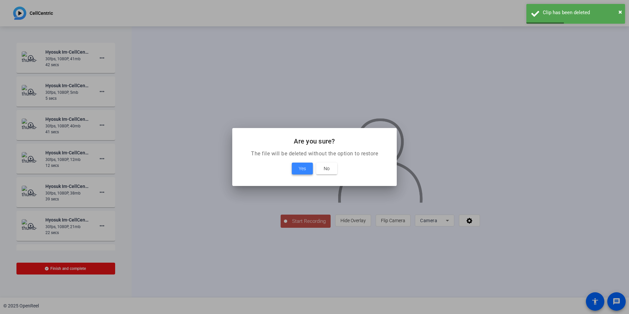
click at [293, 168] on span at bounding box center [302, 168] width 21 height 16
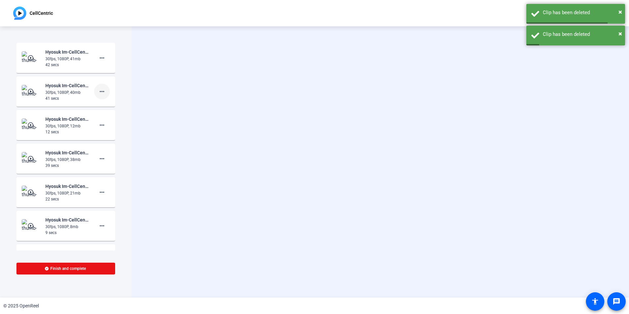
click at [97, 97] on span at bounding box center [102, 92] width 16 height 16
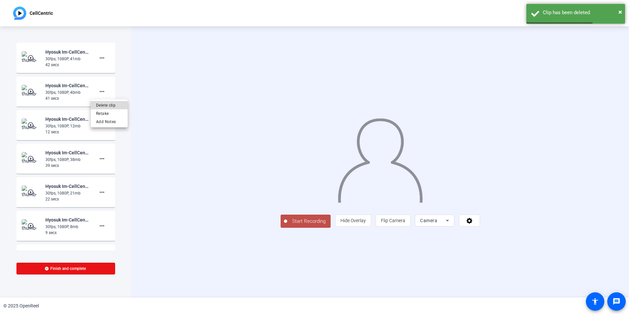
click at [104, 106] on span "Delete clip" at bounding box center [109, 105] width 26 height 8
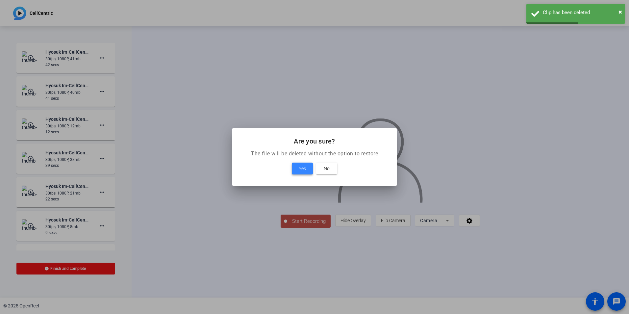
click at [299, 163] on span at bounding box center [302, 168] width 21 height 16
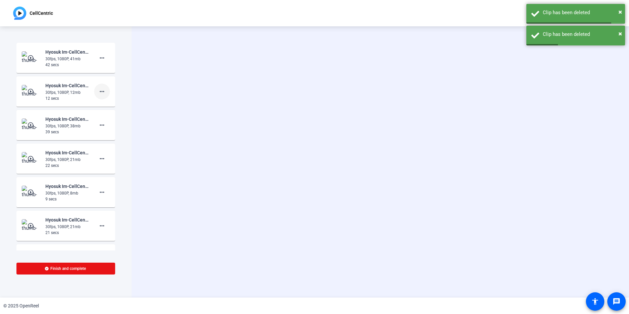
click at [103, 92] on span at bounding box center [102, 92] width 16 height 16
click at [104, 105] on span "Delete clip" at bounding box center [109, 105] width 26 height 8
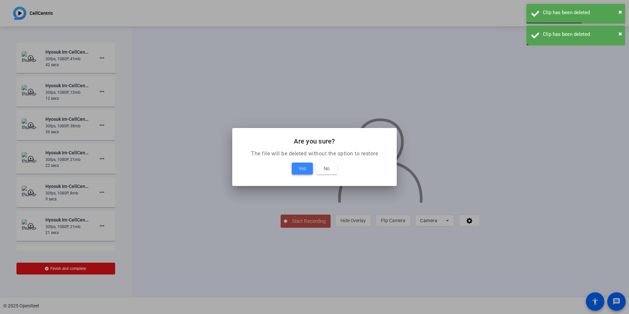
click at [303, 167] on span "Yes" at bounding box center [302, 168] width 7 height 8
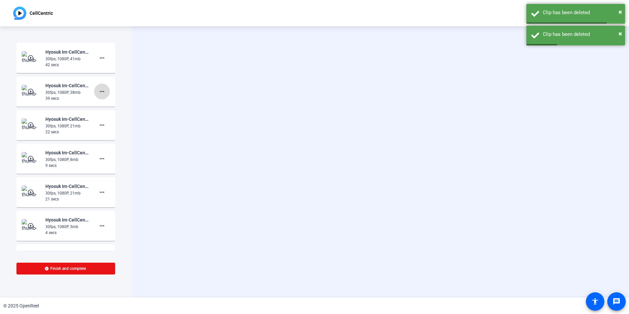
click at [100, 95] on mat-icon "more_horiz" at bounding box center [102, 91] width 8 height 8
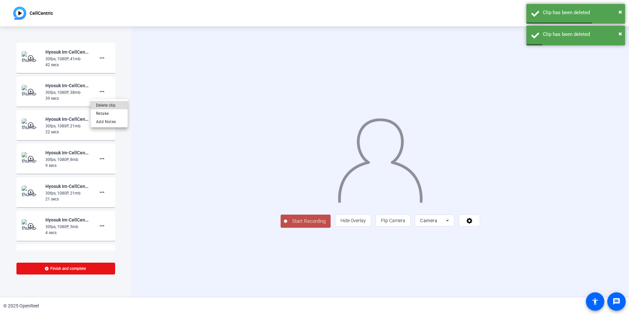
click at [103, 106] on span "Delete clip" at bounding box center [109, 105] width 26 height 8
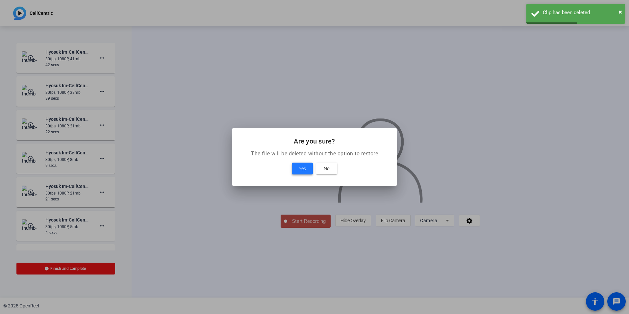
click at [300, 165] on span "Yes" at bounding box center [302, 168] width 7 height 8
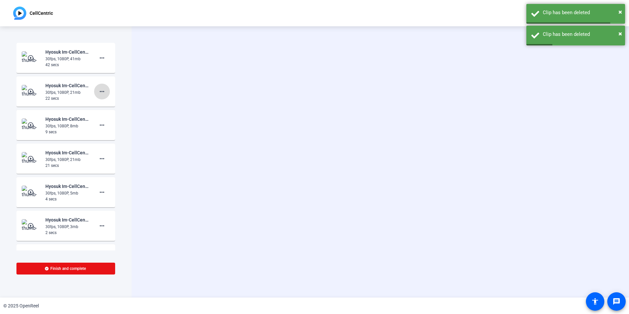
click at [98, 95] on mat-icon "more_horiz" at bounding box center [102, 91] width 8 height 8
click at [111, 108] on span "Delete clip" at bounding box center [109, 105] width 26 height 8
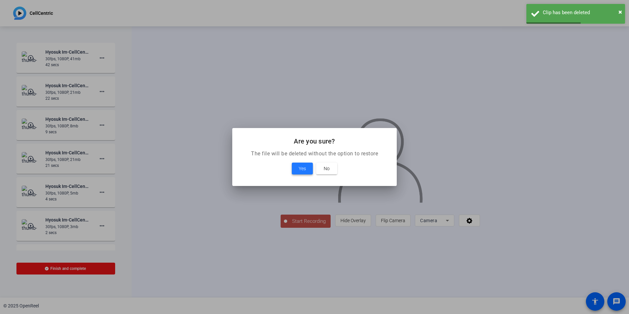
click at [296, 165] on span at bounding box center [302, 168] width 21 height 16
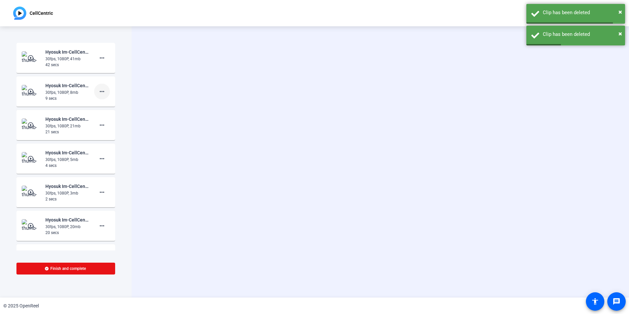
click at [99, 94] on mat-icon "more_horiz" at bounding box center [102, 91] width 8 height 8
click at [105, 104] on span "Delete clip" at bounding box center [109, 105] width 26 height 8
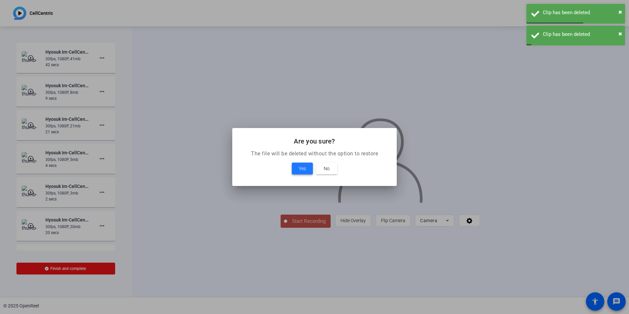
click at [302, 166] on span "Yes" at bounding box center [302, 168] width 7 height 8
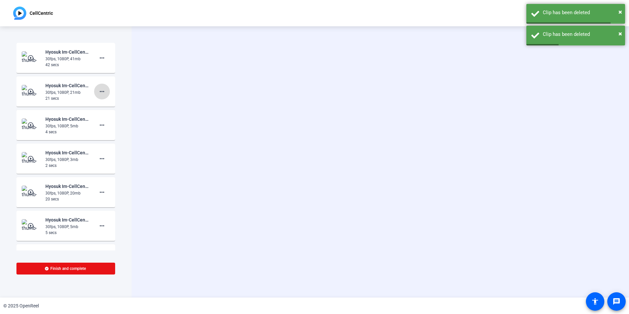
click at [98, 95] on mat-icon "more_horiz" at bounding box center [102, 91] width 8 height 8
click at [112, 107] on span "Delete clip" at bounding box center [109, 105] width 26 height 8
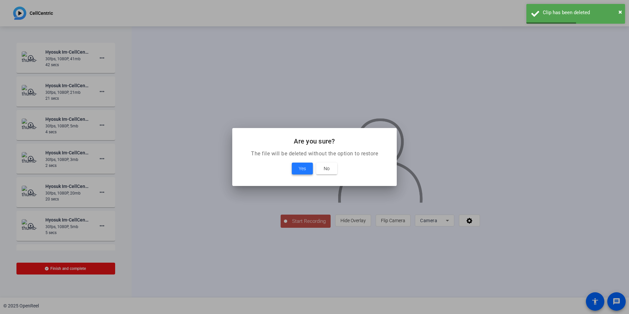
click at [302, 168] on span "Yes" at bounding box center [302, 168] width 7 height 8
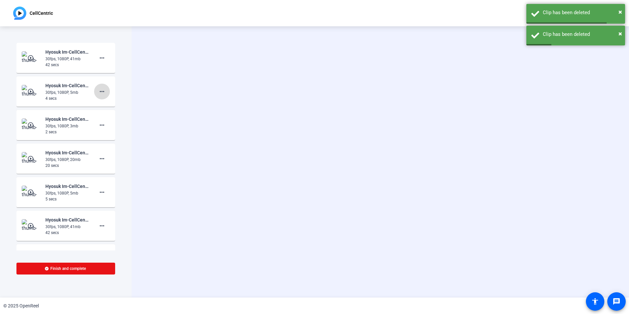
click at [101, 92] on mat-icon "more_horiz" at bounding box center [102, 91] width 8 height 8
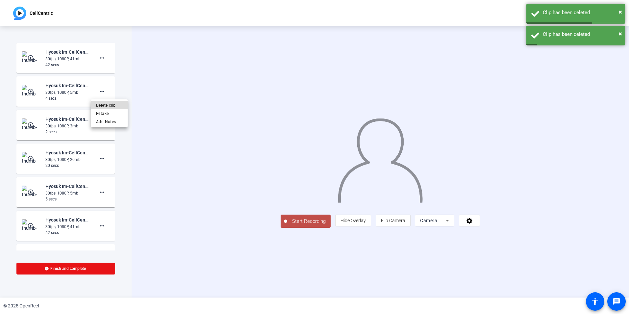
click at [106, 103] on span "Delete clip" at bounding box center [109, 105] width 26 height 8
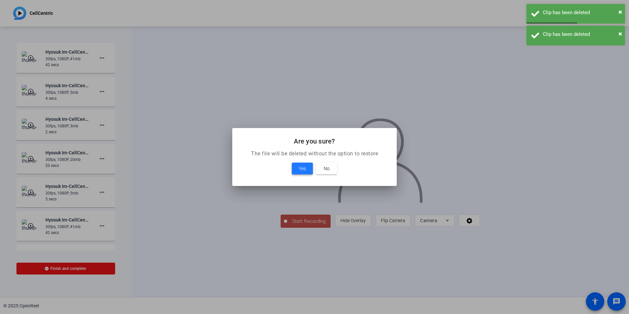
click at [302, 168] on span "Yes" at bounding box center [302, 168] width 7 height 8
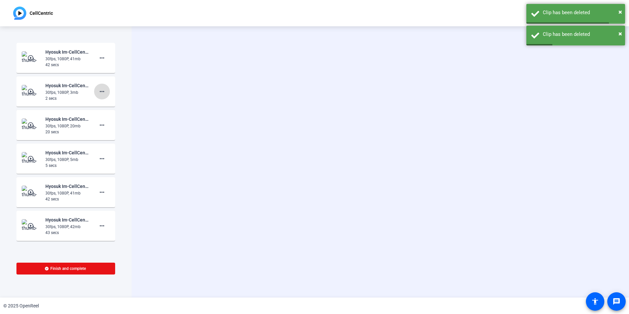
click at [96, 96] on span at bounding box center [102, 92] width 16 height 16
click at [102, 105] on span "Delete clip" at bounding box center [109, 105] width 26 height 8
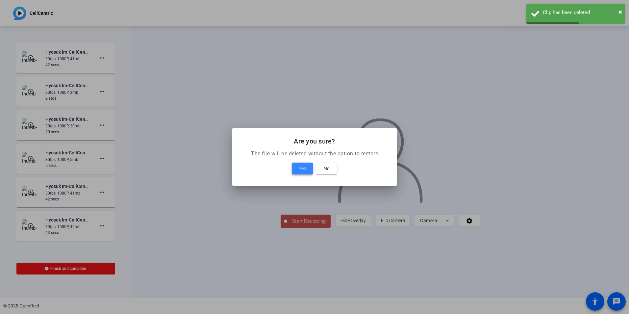
click at [301, 165] on span "Yes" at bounding box center [302, 168] width 7 height 8
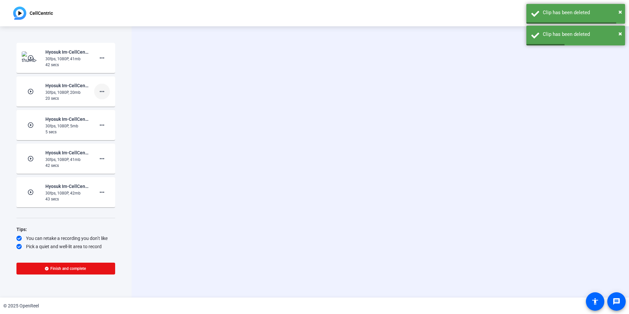
click at [100, 93] on mat-icon "more_horiz" at bounding box center [102, 91] width 8 height 8
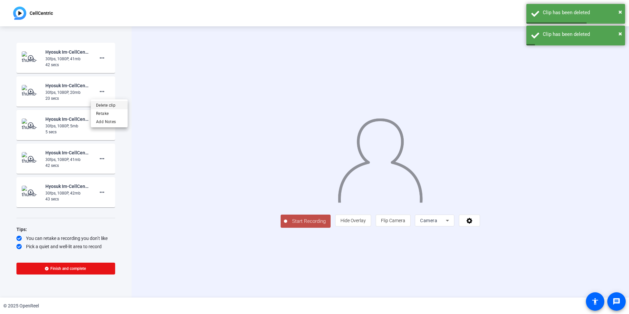
click at [111, 108] on span "Delete clip" at bounding box center [109, 105] width 26 height 8
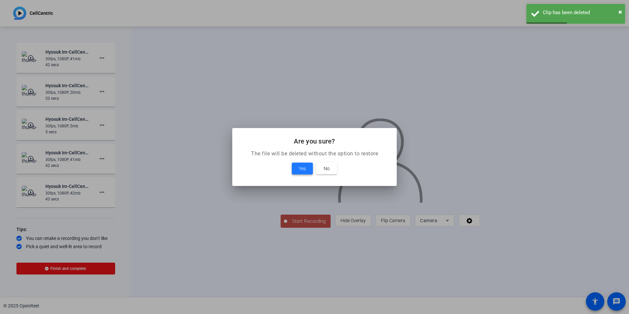
click at [294, 166] on span at bounding box center [302, 168] width 21 height 16
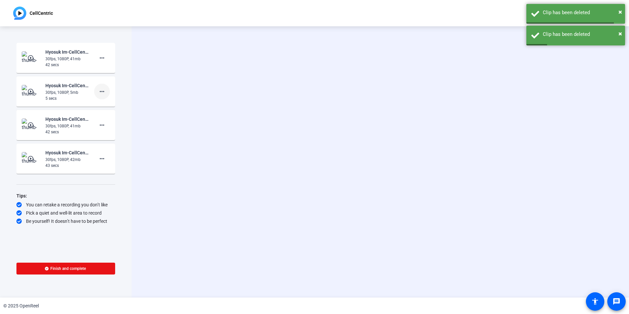
click at [105, 92] on mat-icon "more_horiz" at bounding box center [102, 91] width 8 height 8
click at [108, 106] on span "Delete clip" at bounding box center [112, 105] width 26 height 8
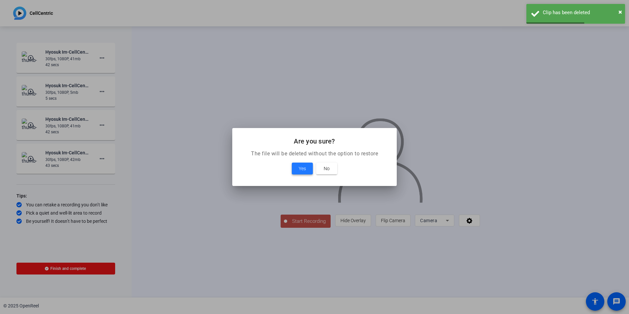
click at [294, 171] on span at bounding box center [302, 168] width 21 height 16
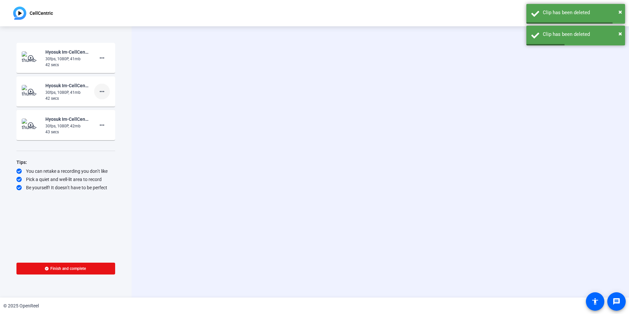
click at [102, 97] on span at bounding box center [102, 92] width 16 height 16
click at [111, 108] on span "Delete clip" at bounding box center [112, 105] width 26 height 8
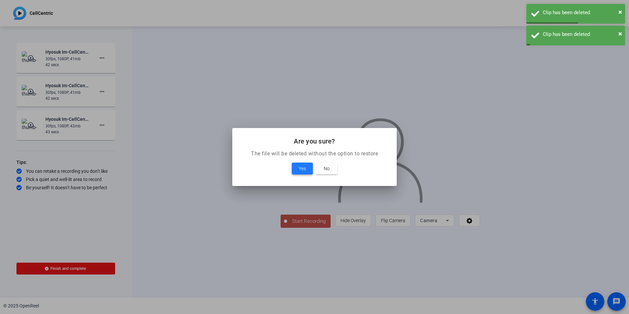
click at [298, 167] on span at bounding box center [302, 168] width 21 height 16
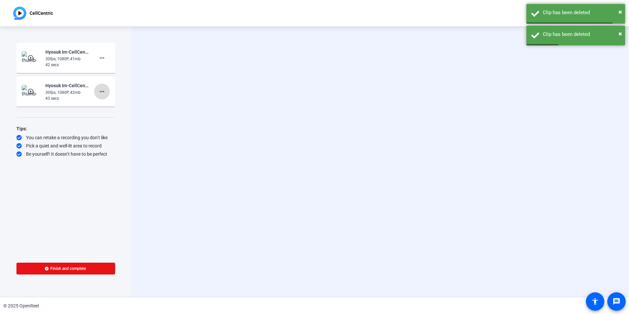
click at [102, 93] on mat-icon "more_horiz" at bounding box center [102, 91] width 8 height 8
click at [110, 105] on span "Delete clip" at bounding box center [112, 105] width 26 height 8
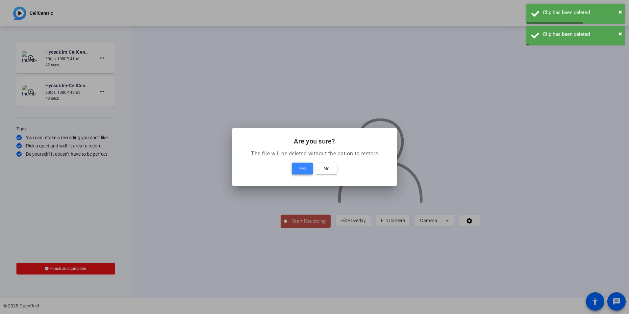
click at [302, 165] on span "Yes" at bounding box center [302, 168] width 7 height 8
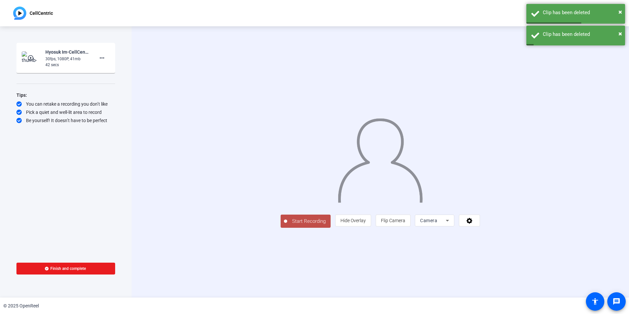
click at [64, 268] on span "Finish and complete" at bounding box center [68, 268] width 36 height 5
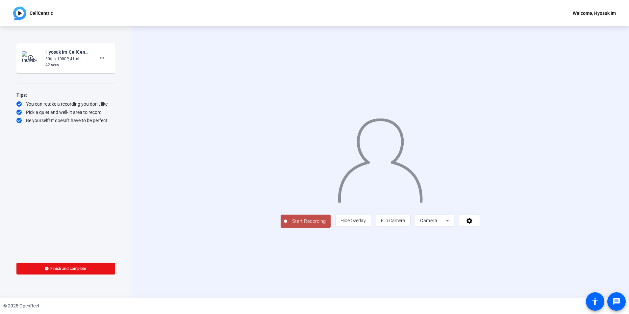
click at [40, 62] on img at bounding box center [31, 57] width 19 height 13
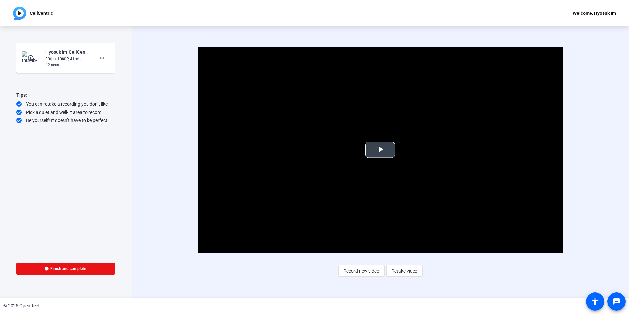
click at [380, 150] on span "Video Player" at bounding box center [380, 150] width 0 height 0
click at [91, 266] on span at bounding box center [65, 268] width 99 height 16
